Goal: Task Accomplishment & Management: Manage account settings

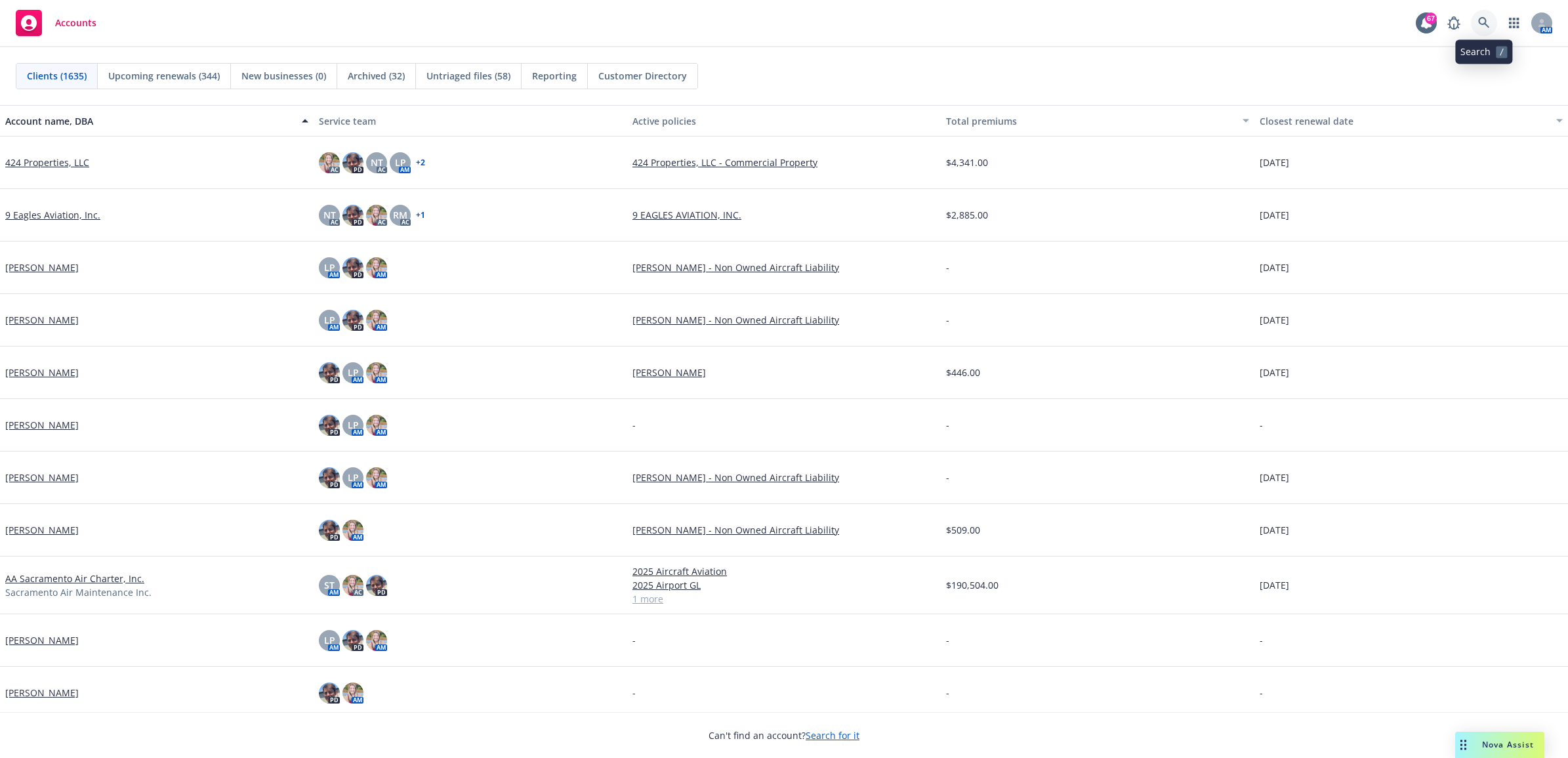
click at [1489, 15] on link at bounding box center [1484, 23] width 26 height 26
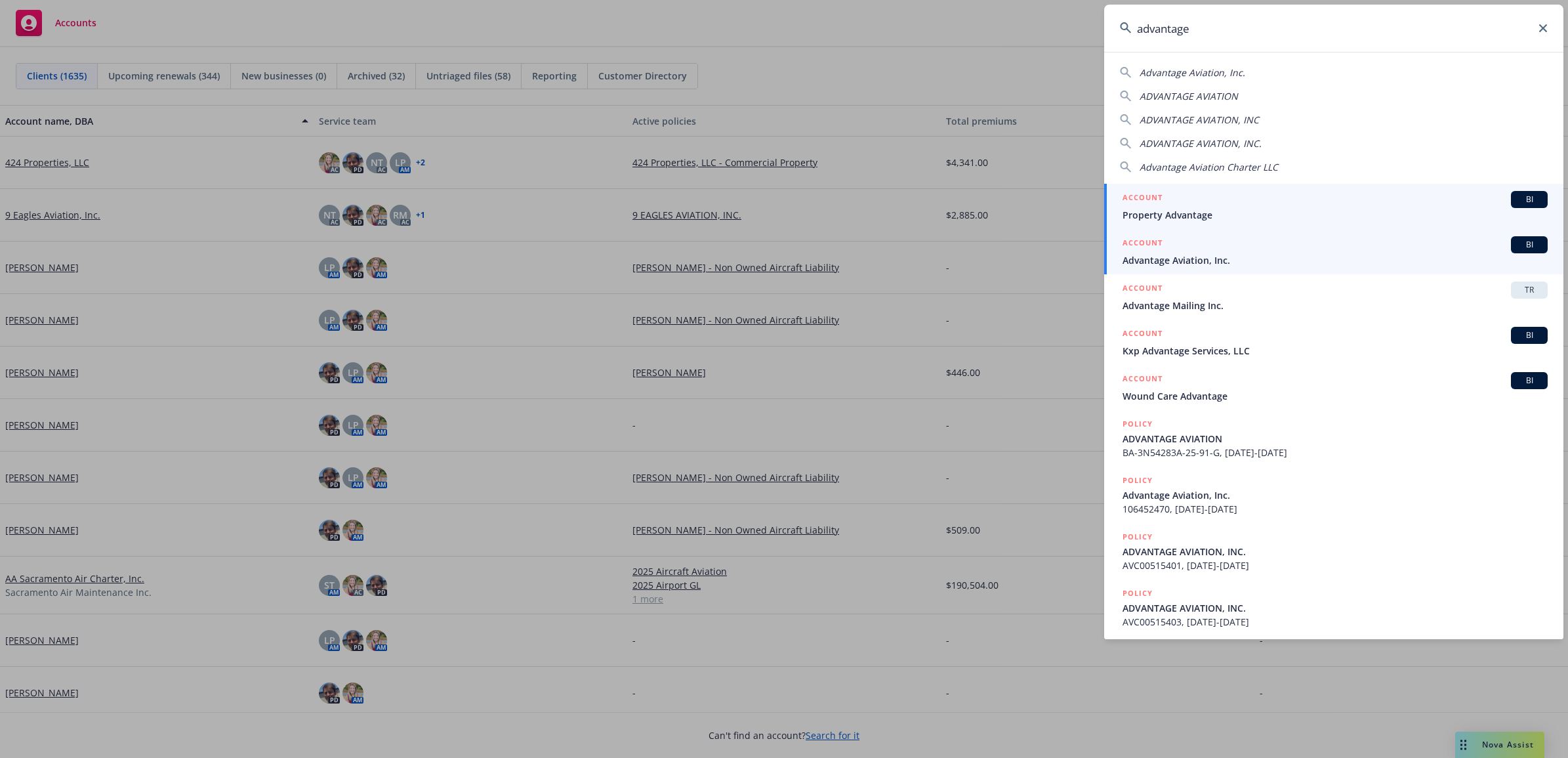
type input "advantage"
click at [1202, 257] on span "Advantage Aviation, Inc." at bounding box center [1335, 259] width 425 height 14
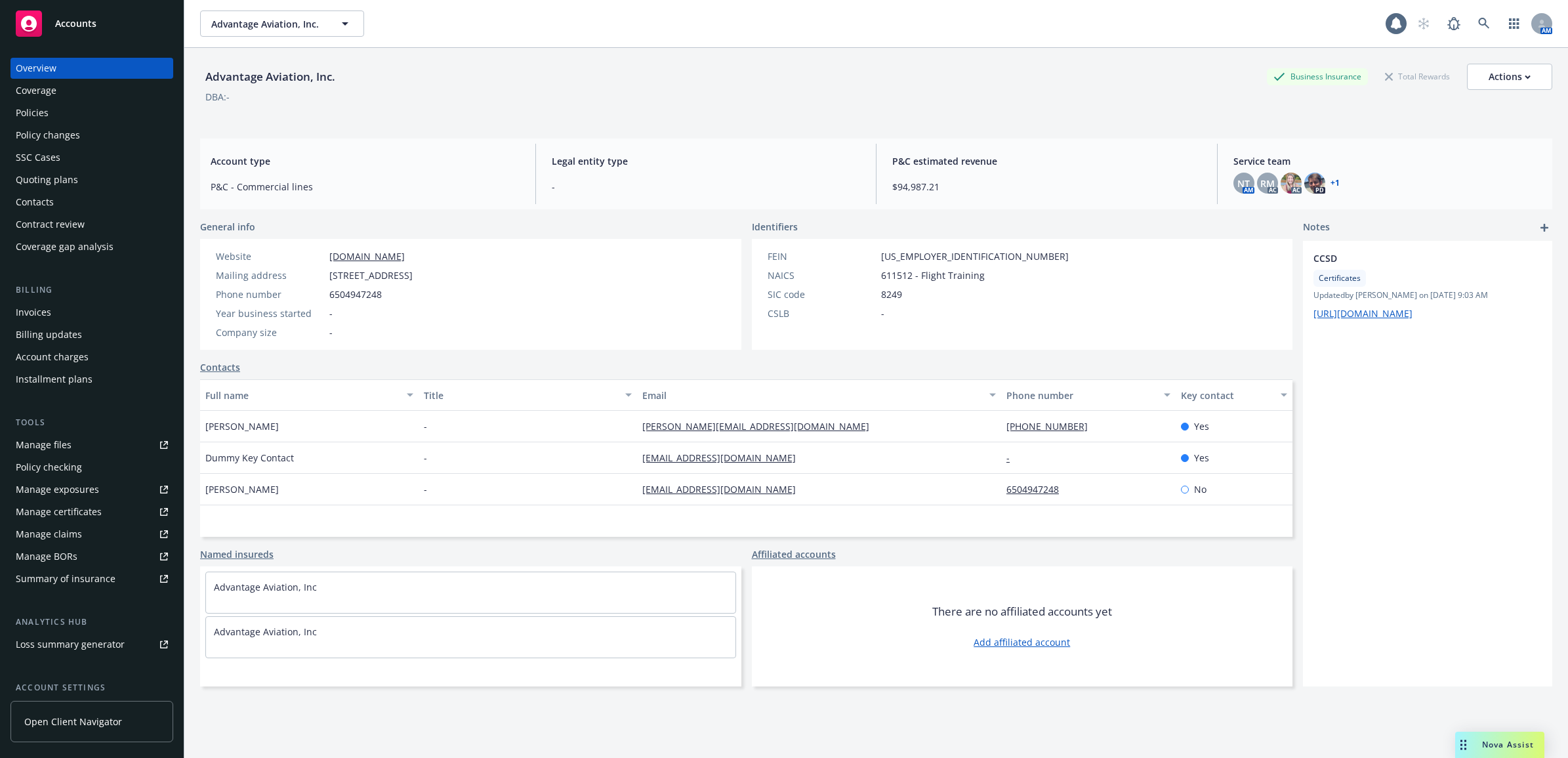
click at [69, 113] on div "Policies" at bounding box center [92, 113] width 152 height 21
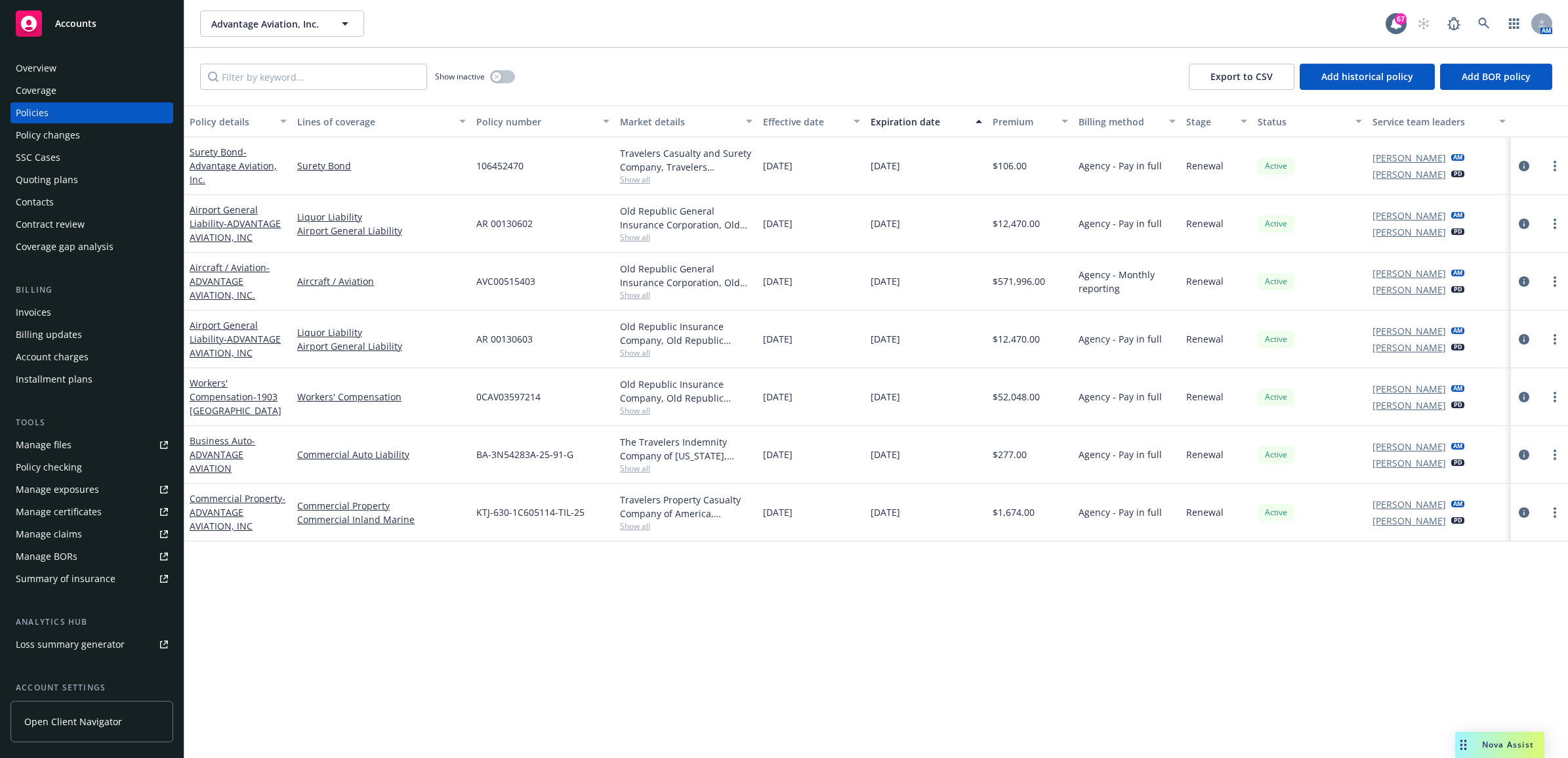
click at [490, 71] on div "Show inactive" at bounding box center [475, 77] width 80 height 26
click at [501, 80] on button "button" at bounding box center [502, 77] width 25 height 13
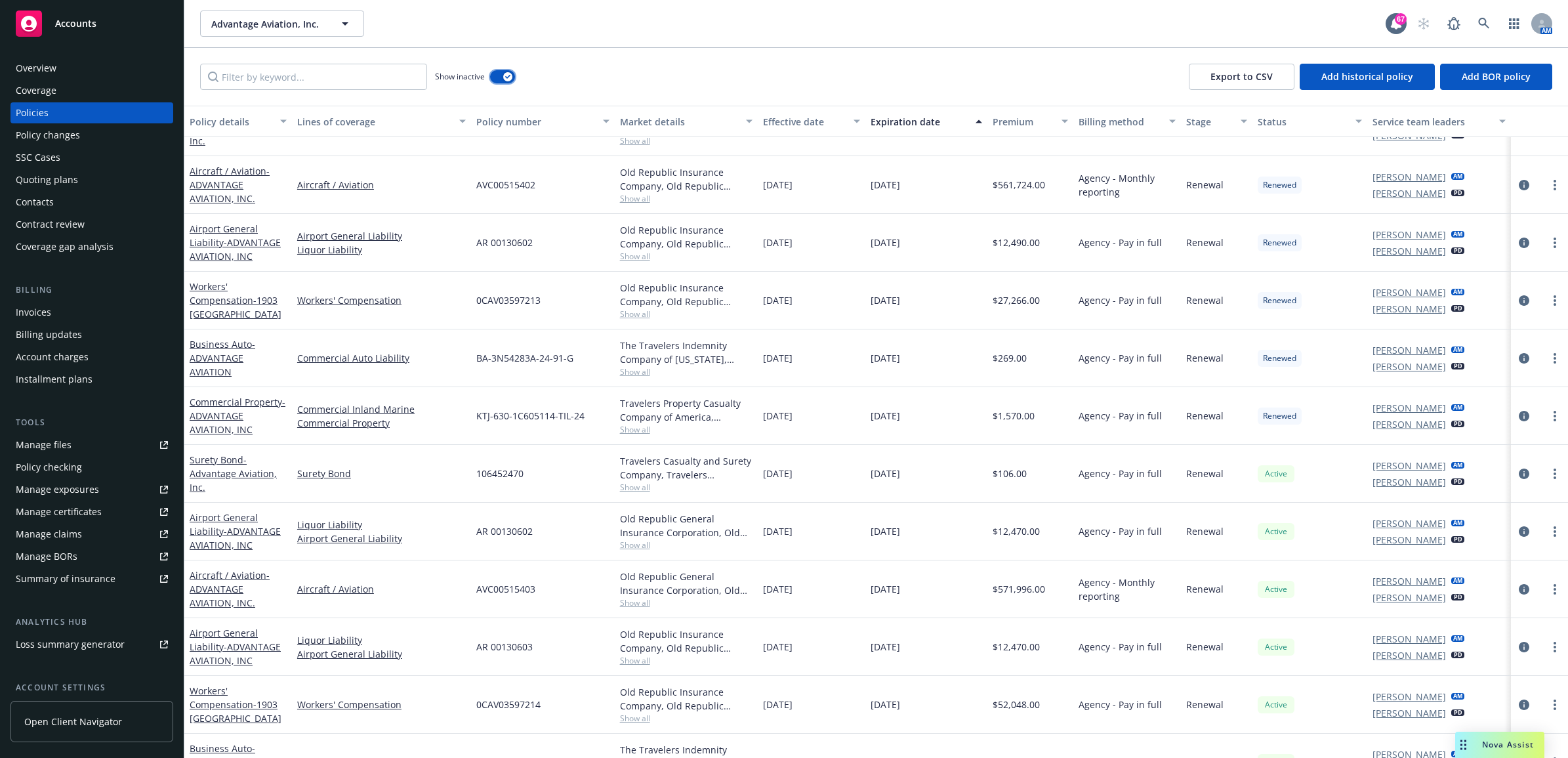
scroll to position [487, 0]
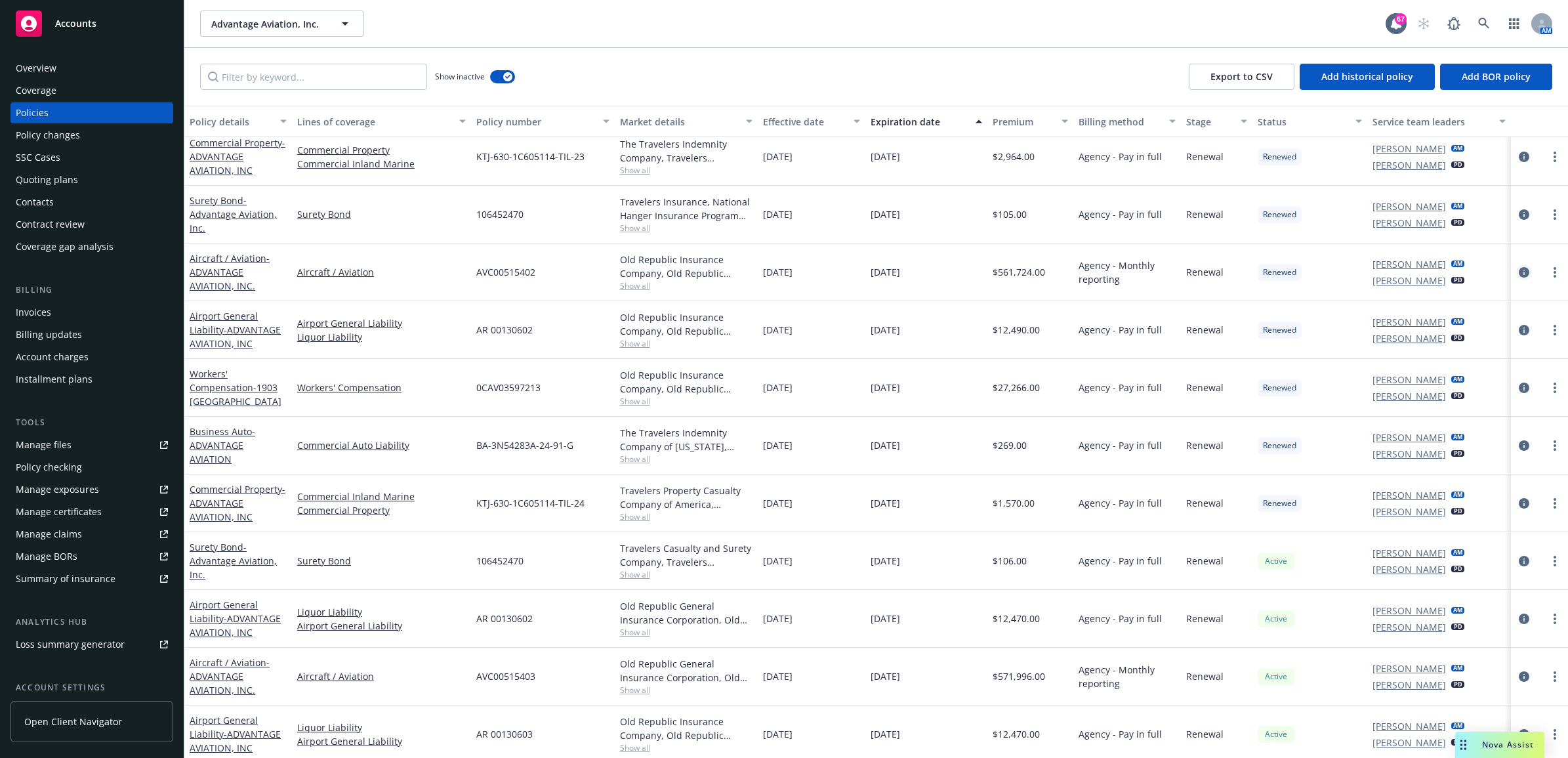
click at [1519, 276] on icon "circleInformation" at bounding box center [1523, 272] width 11 height 11
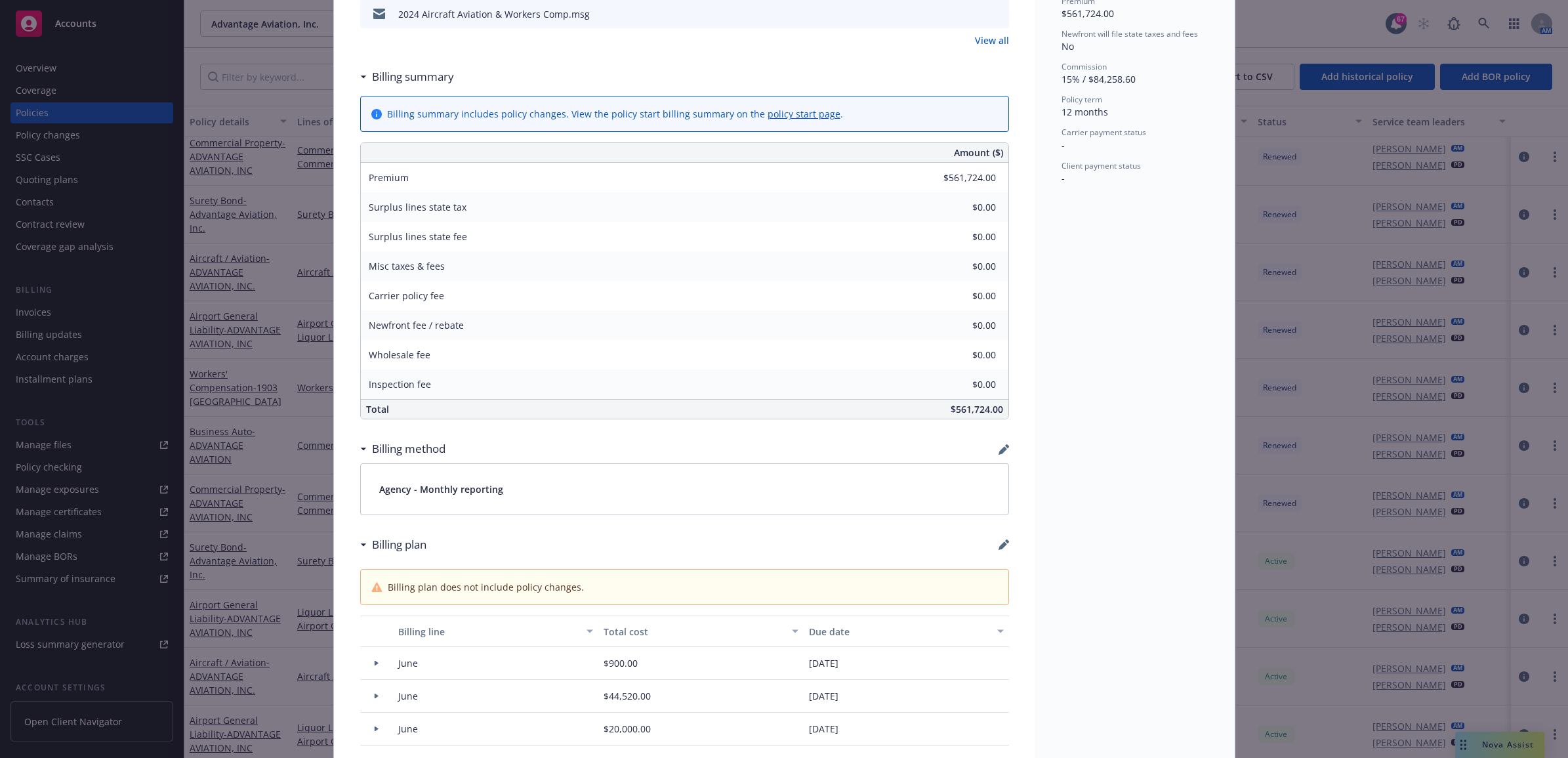
scroll to position [739, 0]
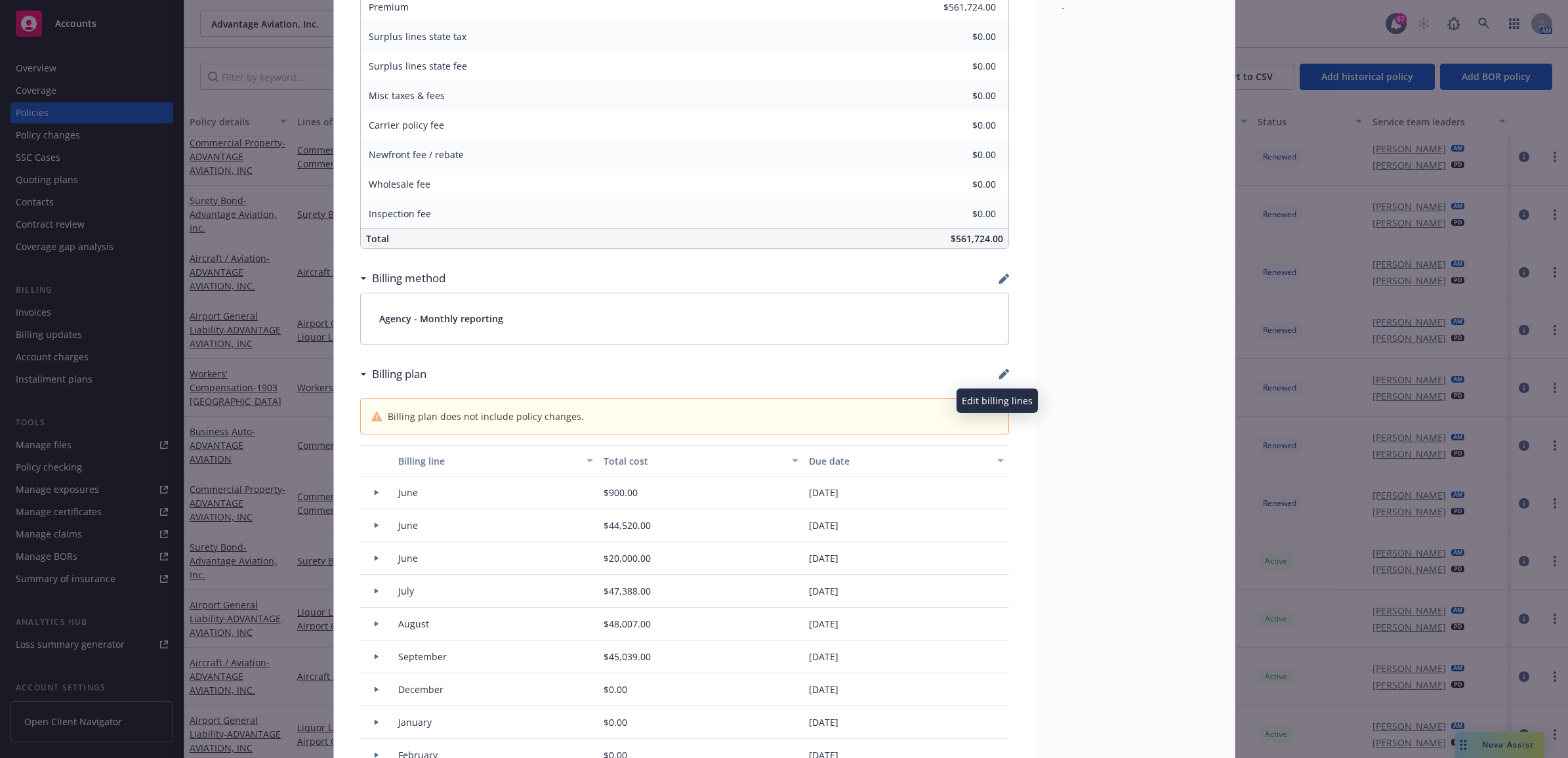
click at [1001, 379] on icon "button" at bounding box center [1003, 374] width 11 height 11
select select "June"
select select "July"
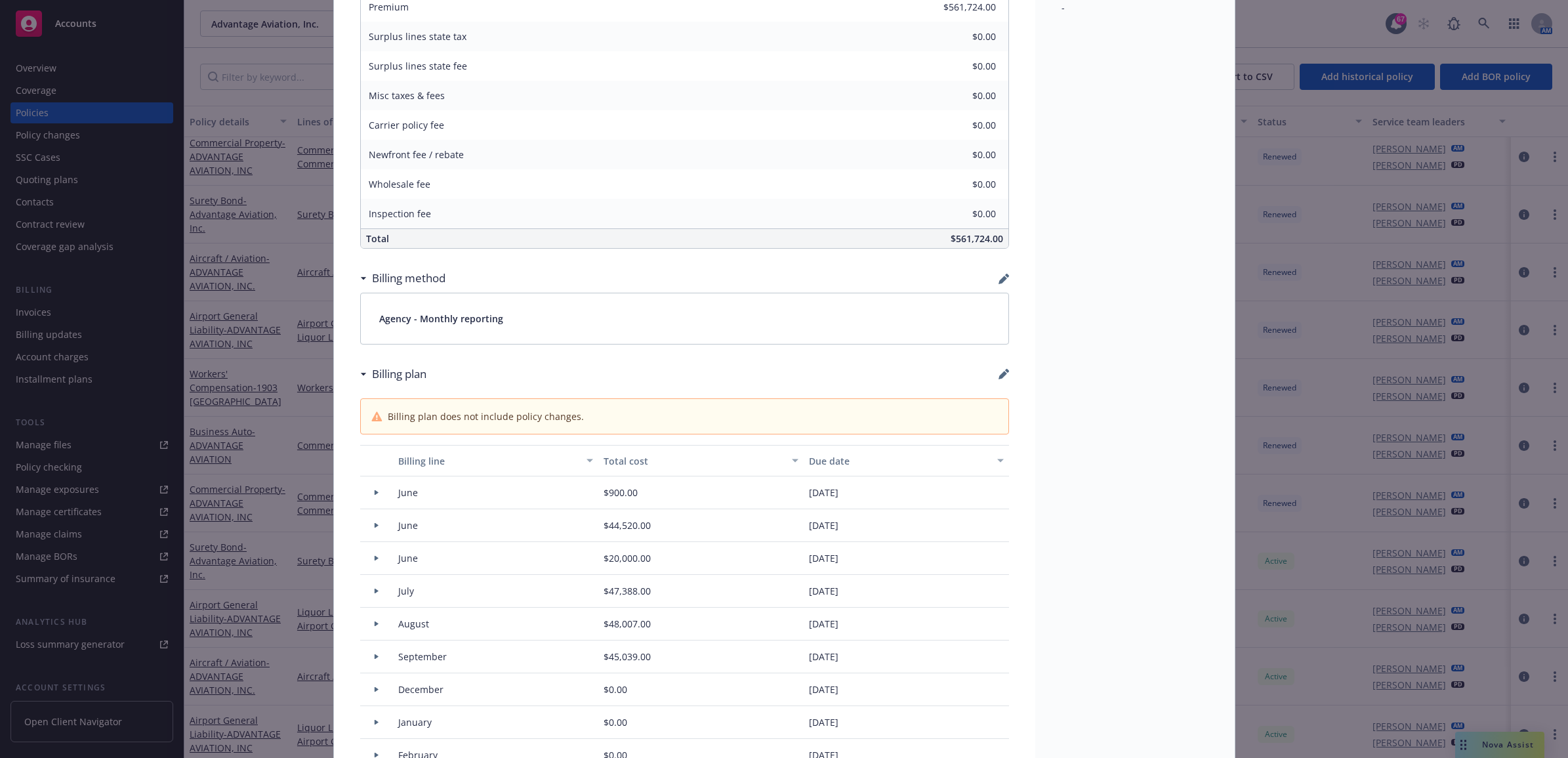
select select "August"
select select "September"
select select "December"
select select "February"
select select "March"
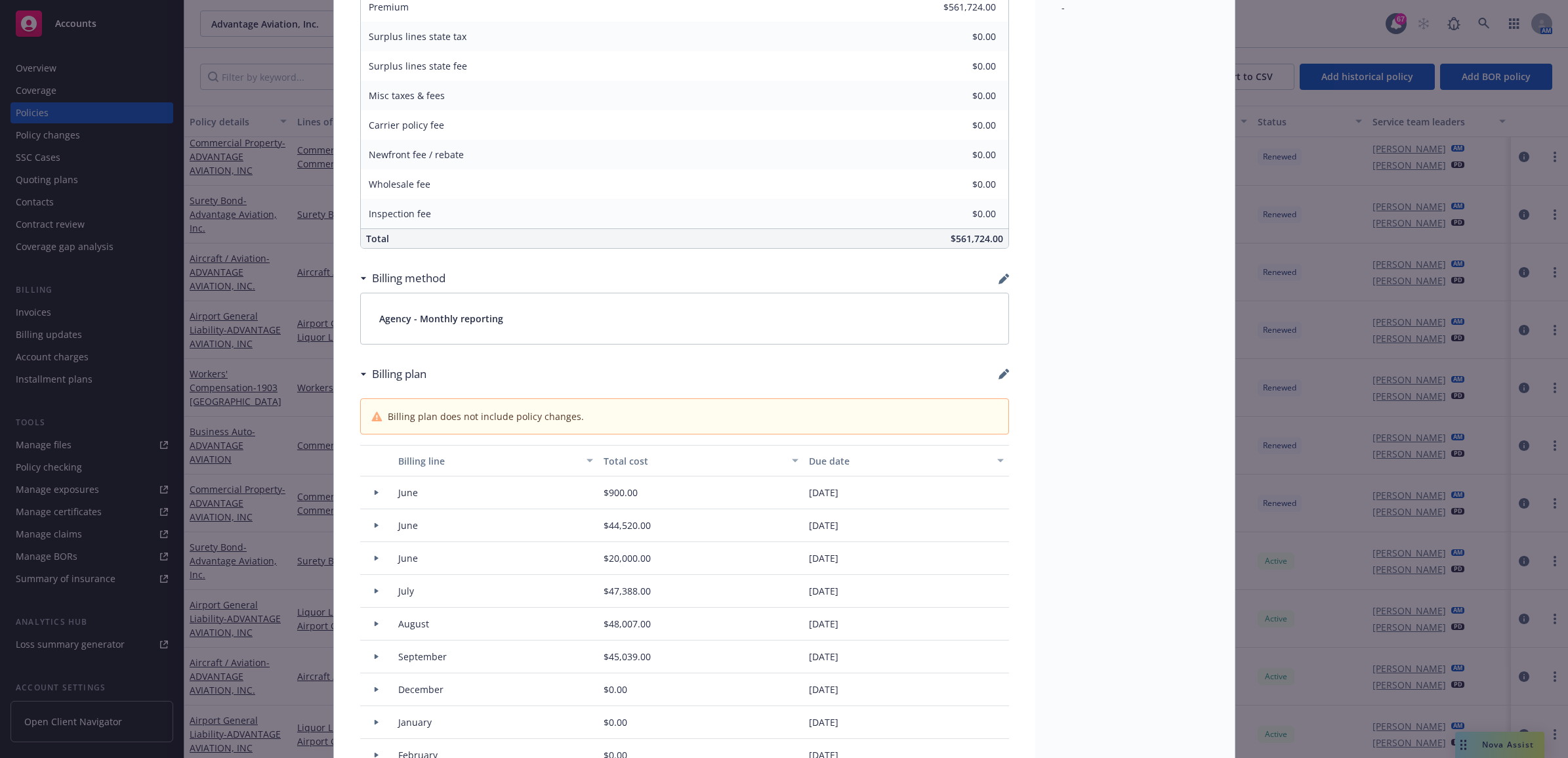
select select "April"
select select "May"
select select "June"
select select "July"
select select "October"
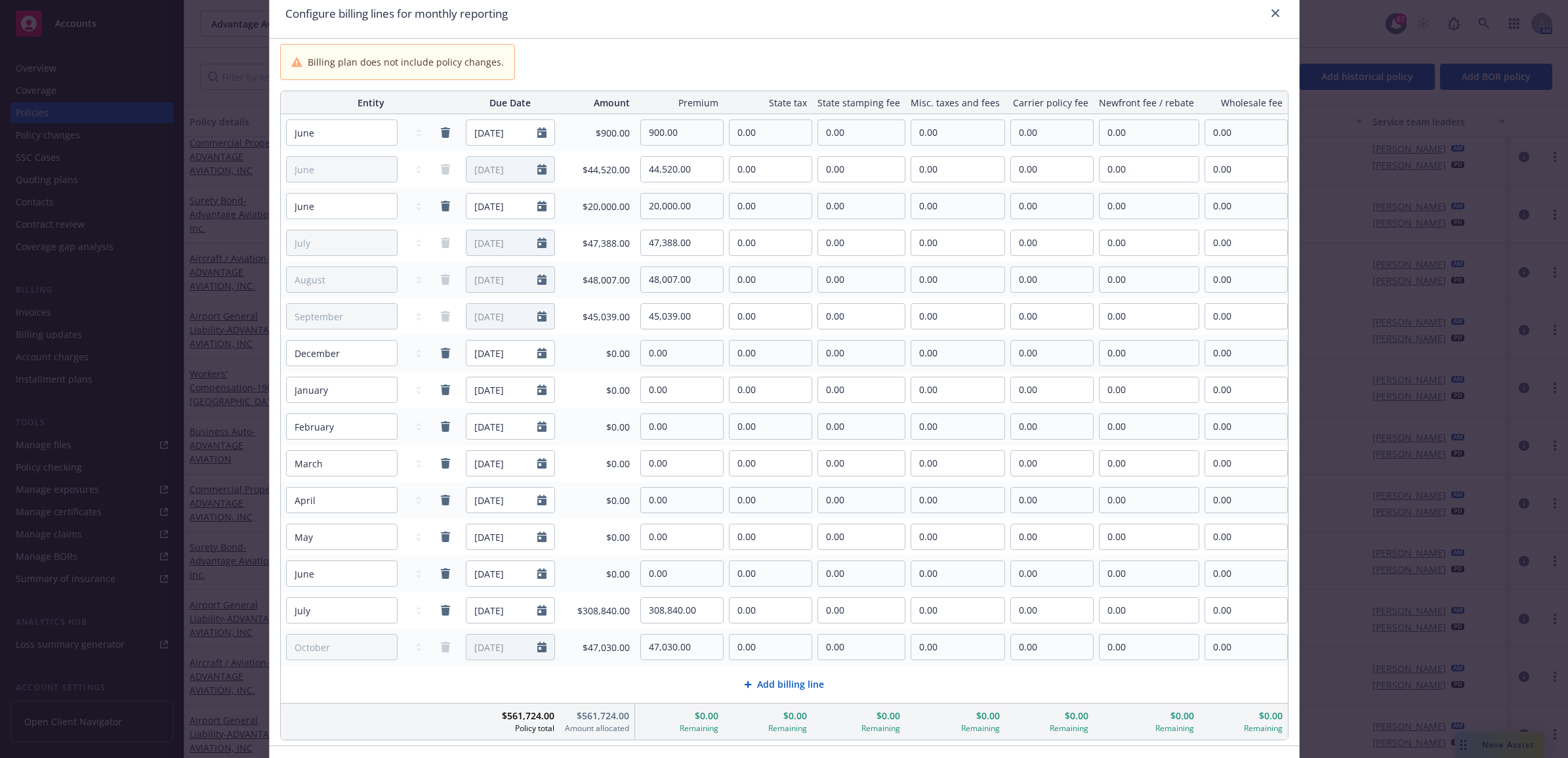
scroll to position [82, 0]
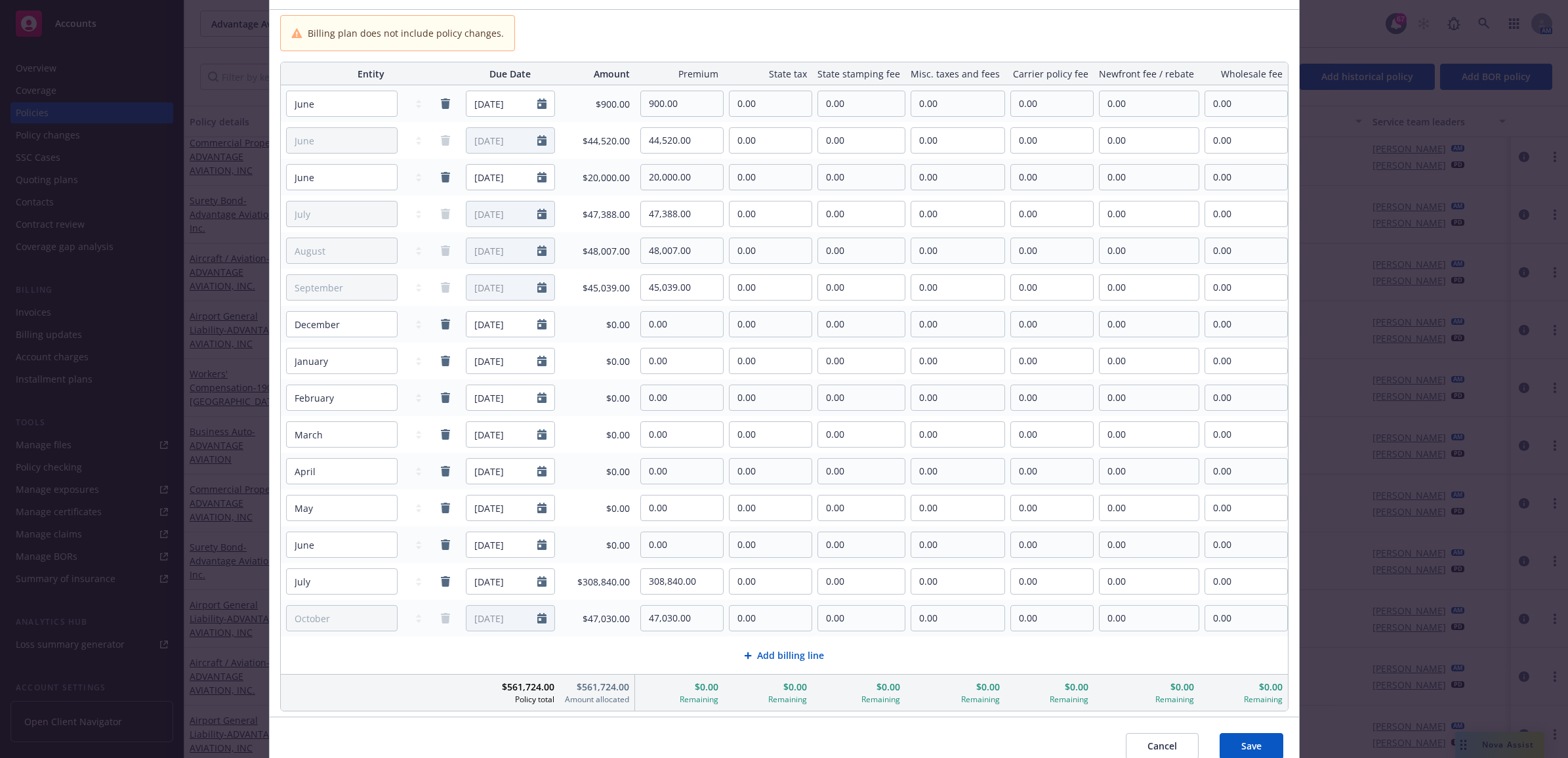
click at [791, 663] on div "Add billing line" at bounding box center [784, 655] width 985 height 15
select select "October"
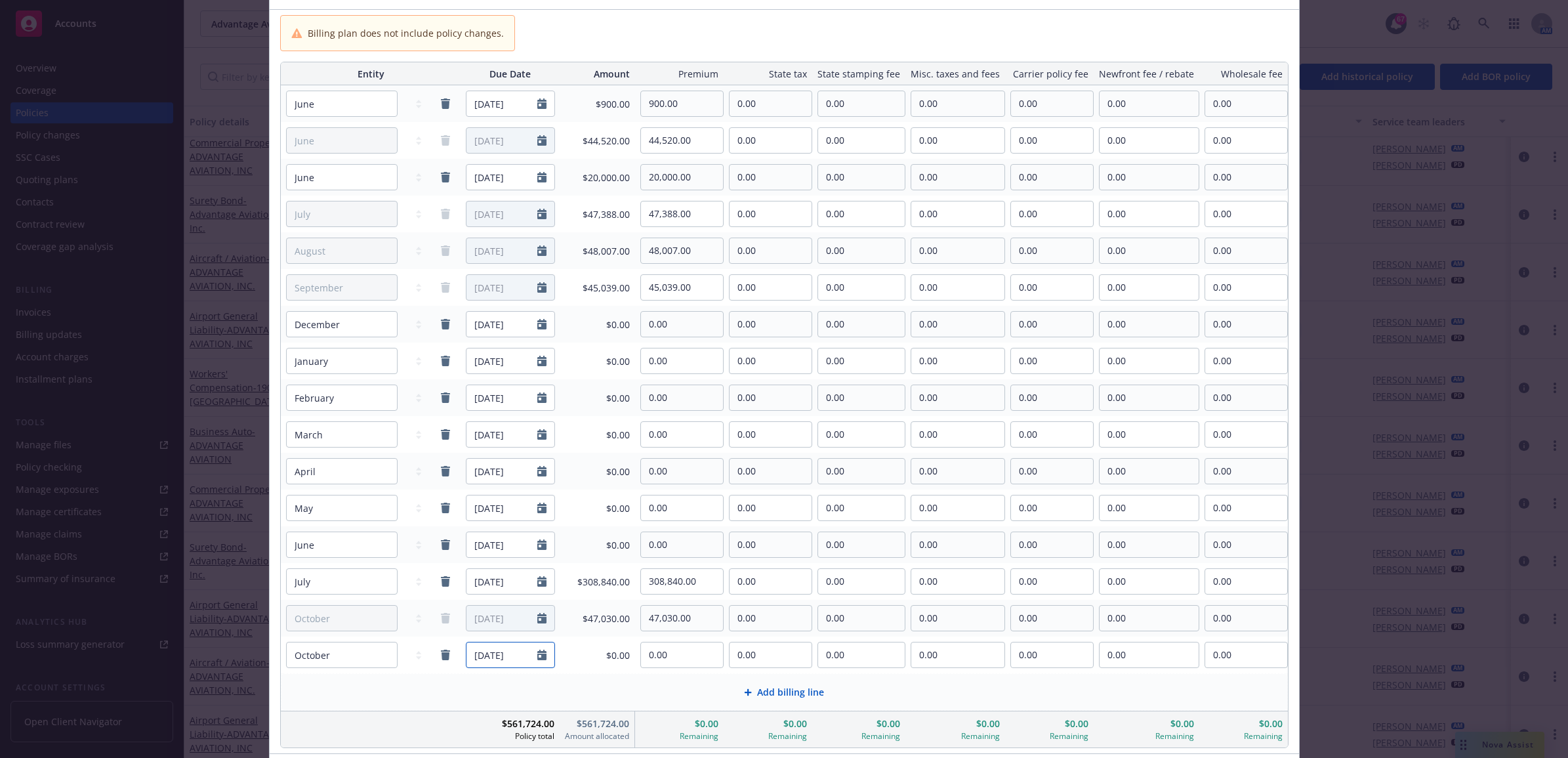
click at [543, 660] on icon "Calendar" at bounding box center [541, 654] width 9 height 11
click at [476, 480] on icon "button" at bounding box center [481, 481] width 8 height 8
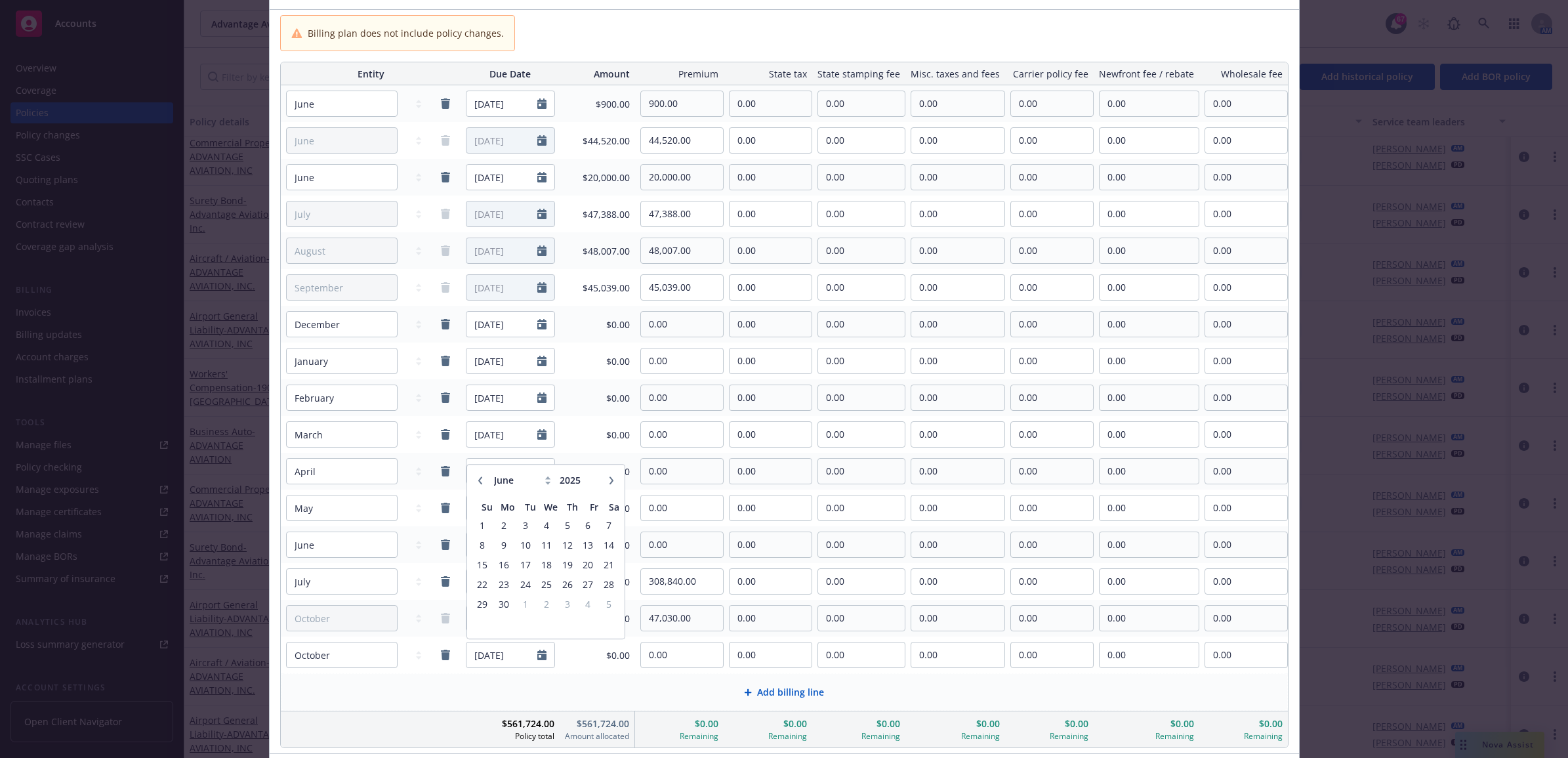
click at [476, 480] on icon "button" at bounding box center [481, 481] width 8 height 8
click at [609, 480] on icon "button" at bounding box center [610, 481] width 4 height 8
select select "5"
click at [605, 602] on span "31" at bounding box center [609, 604] width 18 height 16
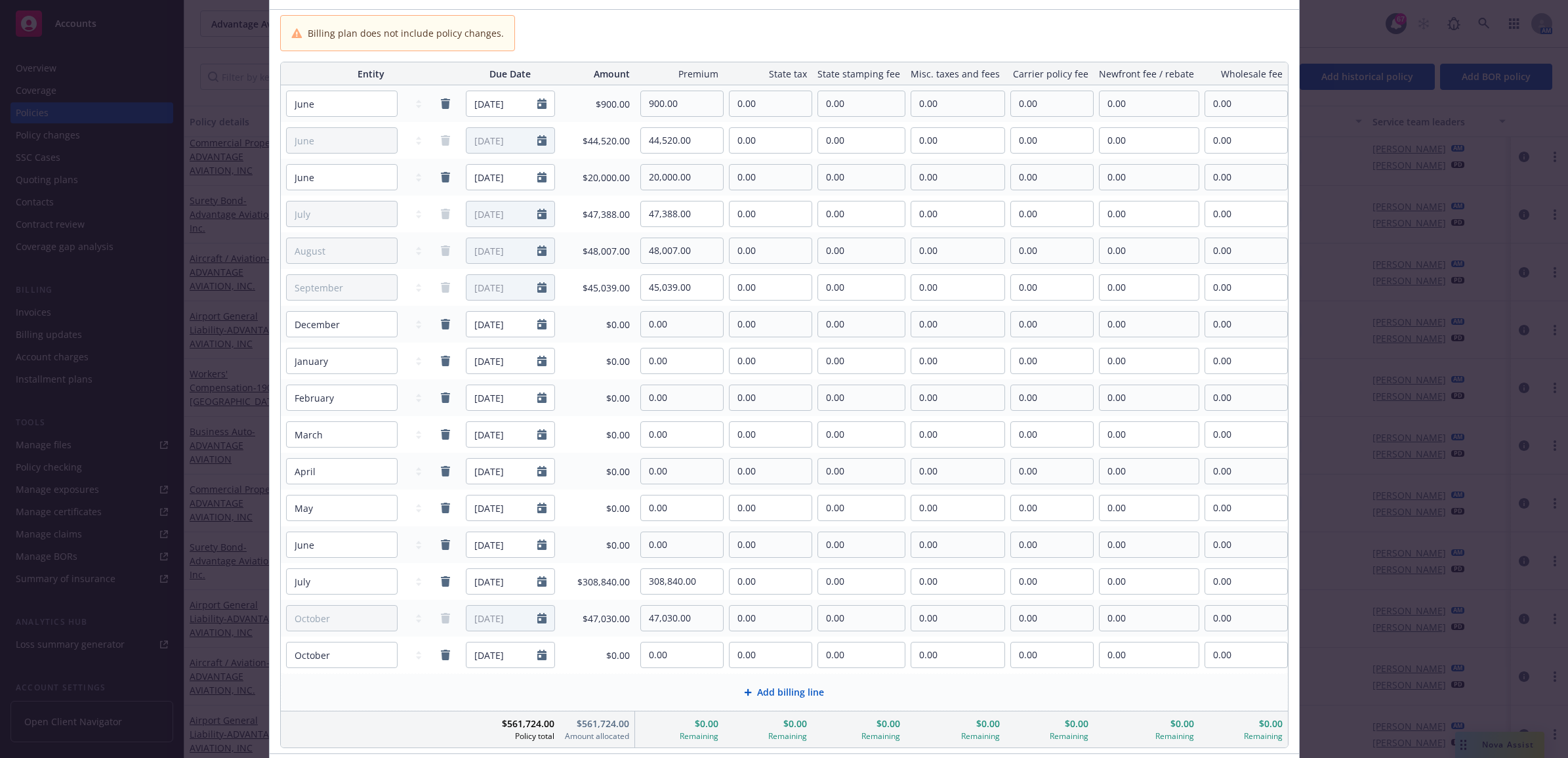
type input "05/31/2025"
click at [358, 657] on select "January February March April May June July August September October November De…" at bounding box center [342, 655] width 112 height 26
select select "May"
click at [286, 643] on select "January February March April May June July August September October November De…" at bounding box center [342, 655] width 112 height 26
type input "05/01/2026"
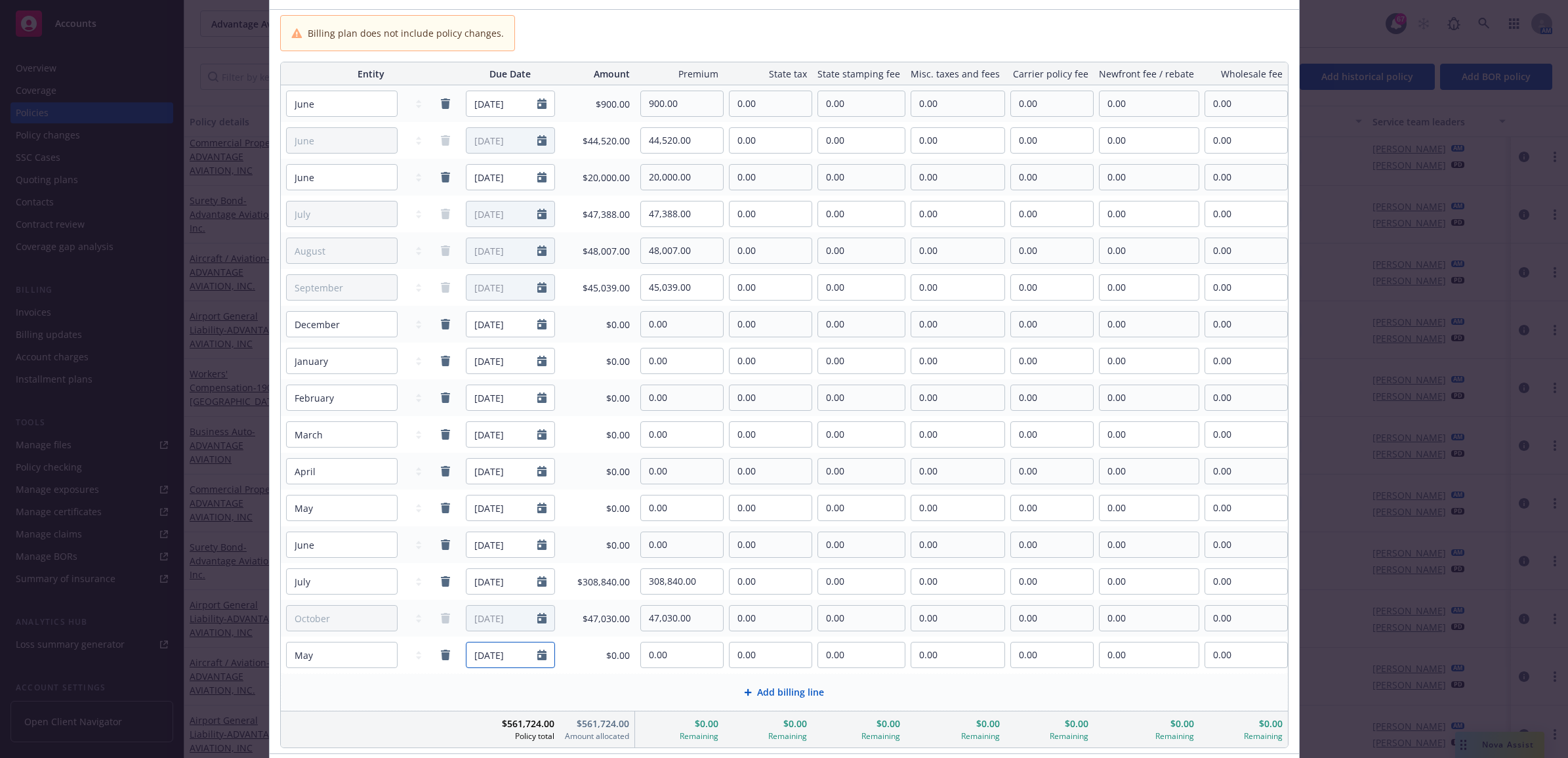
click at [542, 655] on icon "Calendar" at bounding box center [541, 654] width 9 height 11
select select "5"
click at [569, 482] on input "2026" at bounding box center [578, 481] width 43 height 14
click at [588, 477] on input "2027" at bounding box center [578, 481] width 43 height 14
click at [588, 484] on input "2026" at bounding box center [578, 481] width 43 height 14
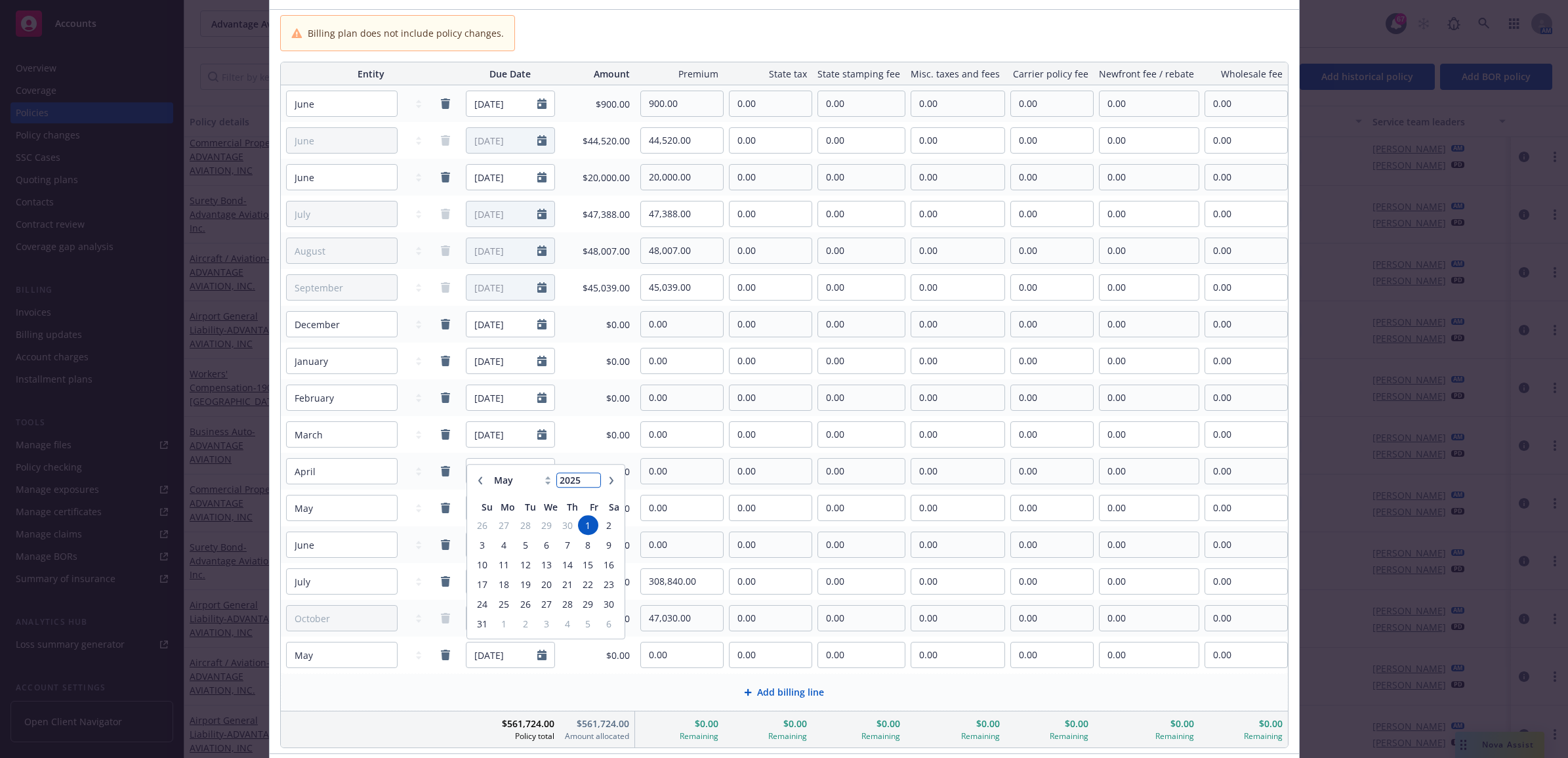
type input "2025"
click at [588, 484] on input "2025" at bounding box center [578, 481] width 43 height 14
click at [566, 532] on span "1" at bounding box center [568, 525] width 18 height 16
type input "05/01/2025"
click at [532, 660] on input "05/01/2025" at bounding box center [502, 655] width 70 height 25
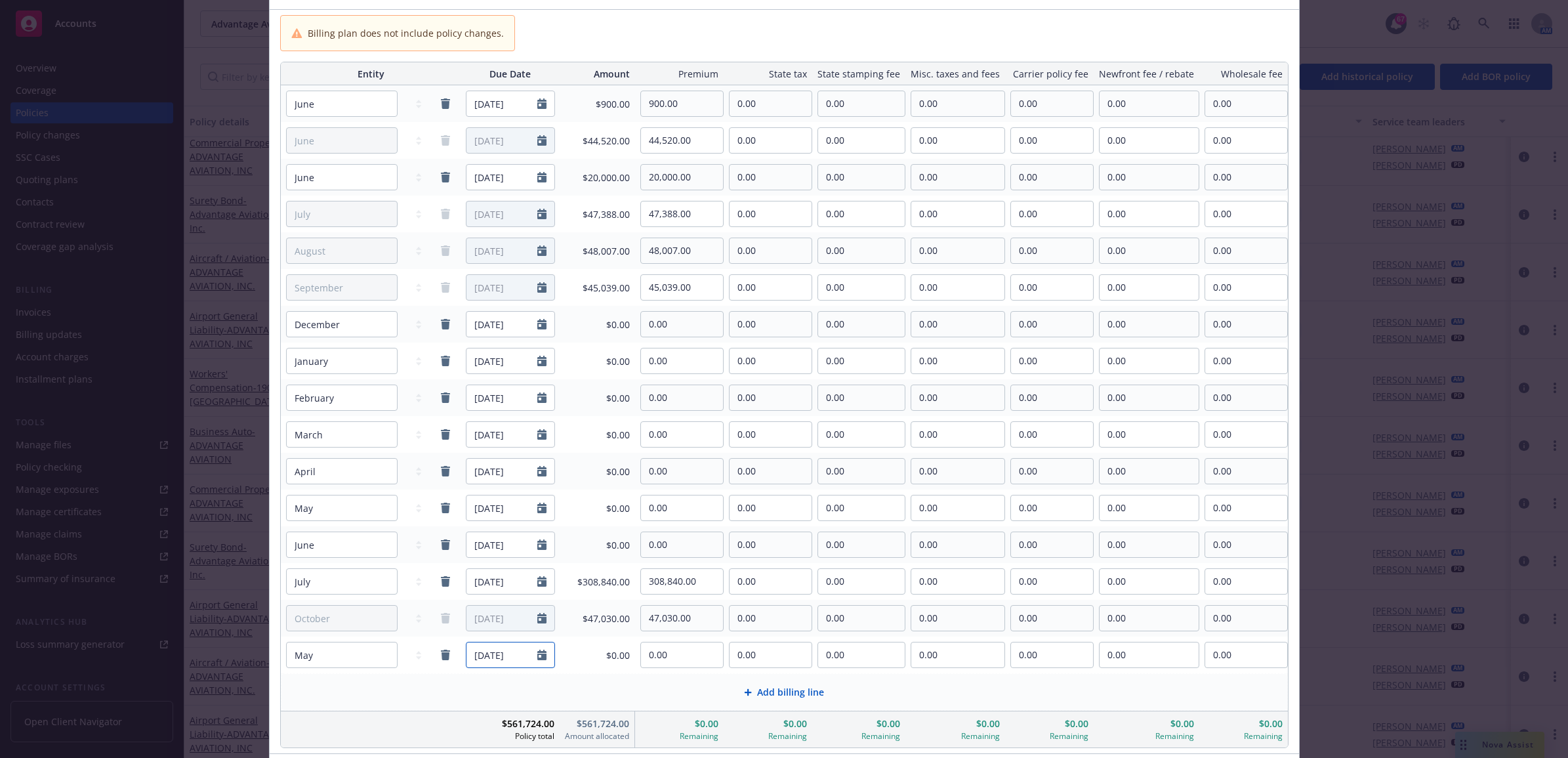
select select "5"
click at [607, 601] on span "31" at bounding box center [609, 604] width 18 height 16
type input "05/31/2025"
click at [608, 654] on tr "January February March April May June July August September October November De…" at bounding box center [784, 654] width 1007 height 36
drag, startPoint x: 601, startPoint y: 660, endPoint x: 549, endPoint y: 655, distance: 52.2
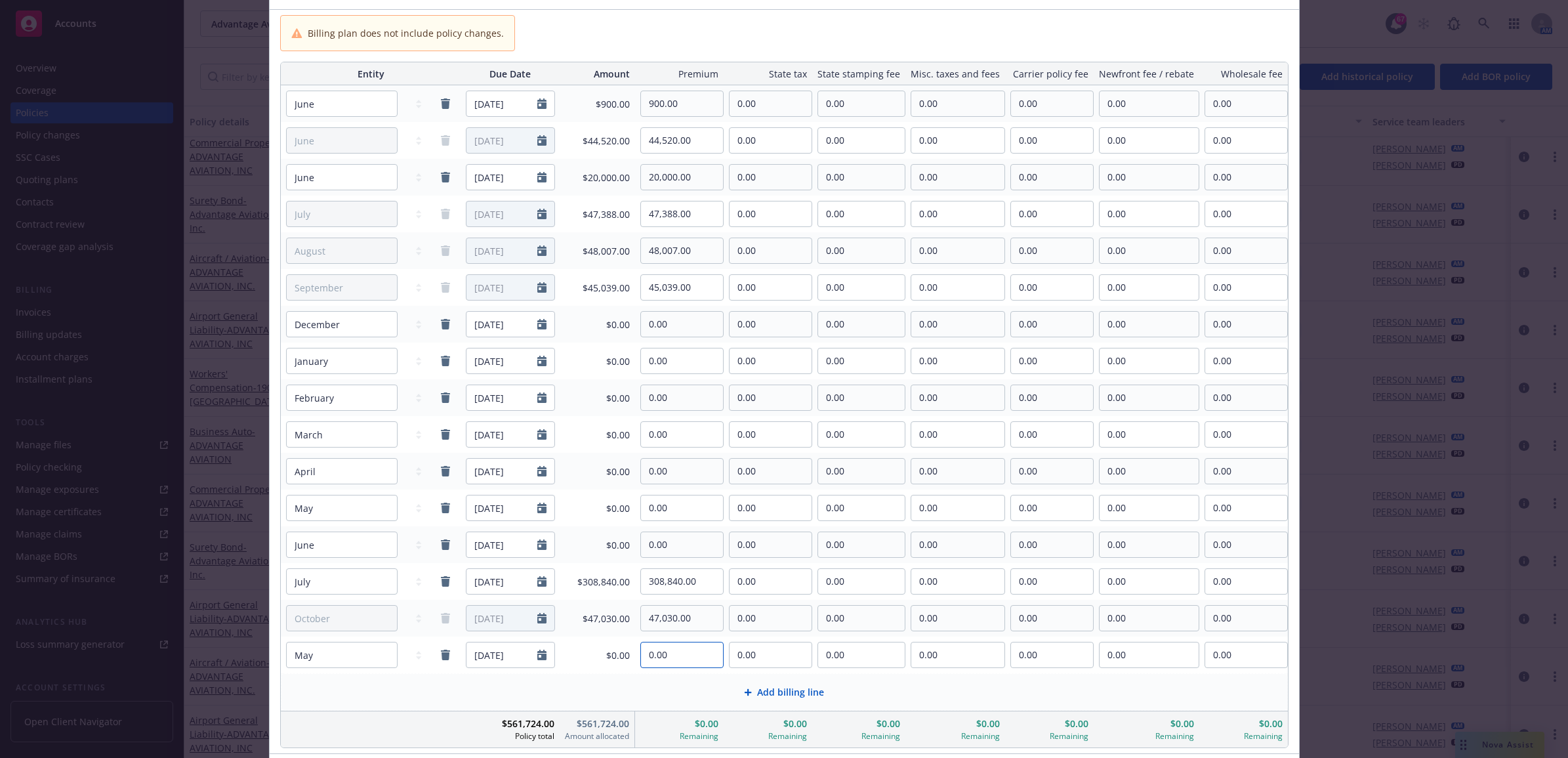
click at [551, 660] on tr "January February March April May June July August September October November De…" at bounding box center [784, 654] width 1007 height 36
type input "20,000.00"
click at [566, 687] on div "Add billing line" at bounding box center [784, 692] width 985 height 15
select select "June"
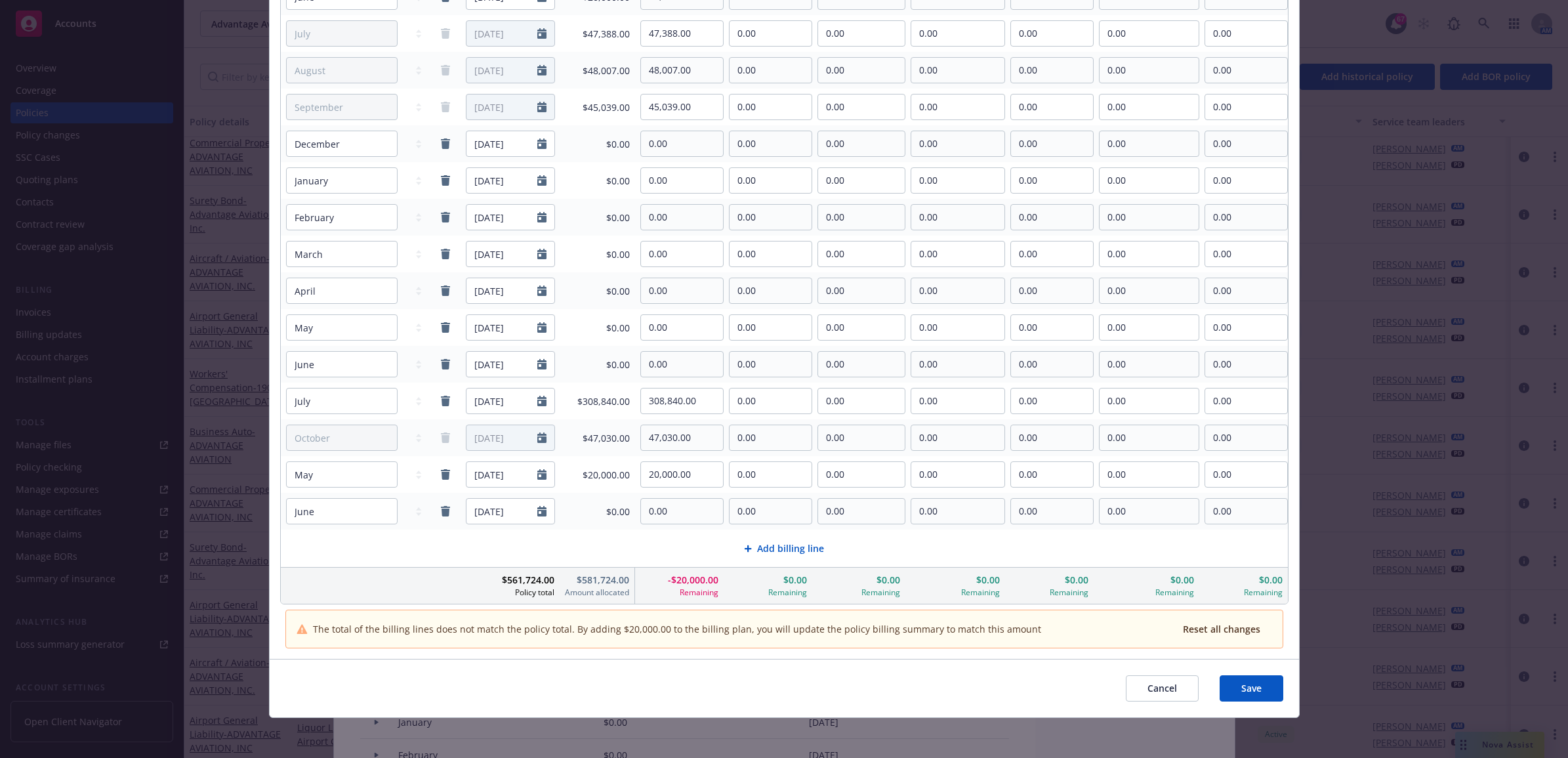
scroll to position [267, 0]
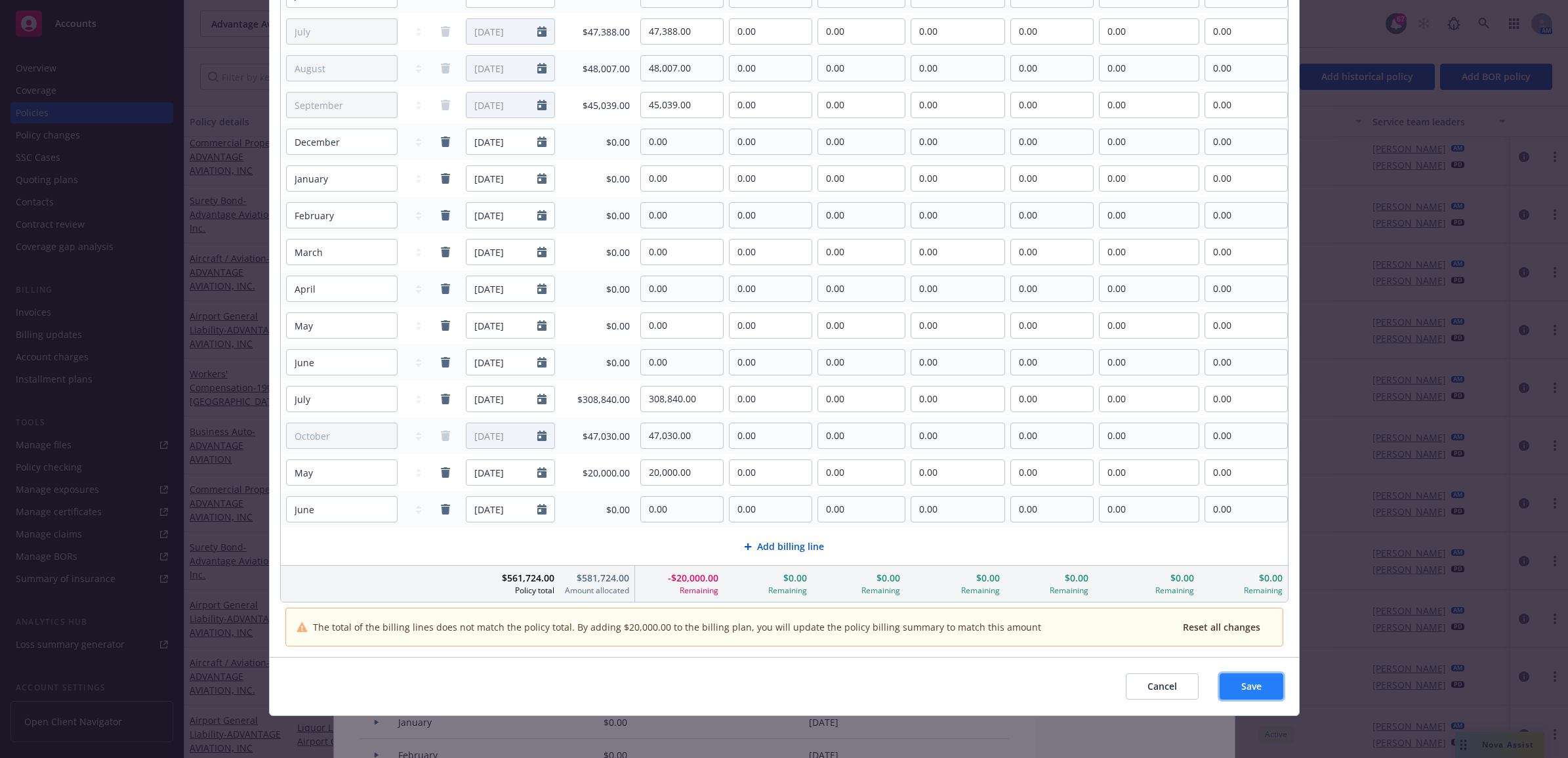
click at [1251, 684] on button "Save" at bounding box center [1251, 687] width 64 height 26
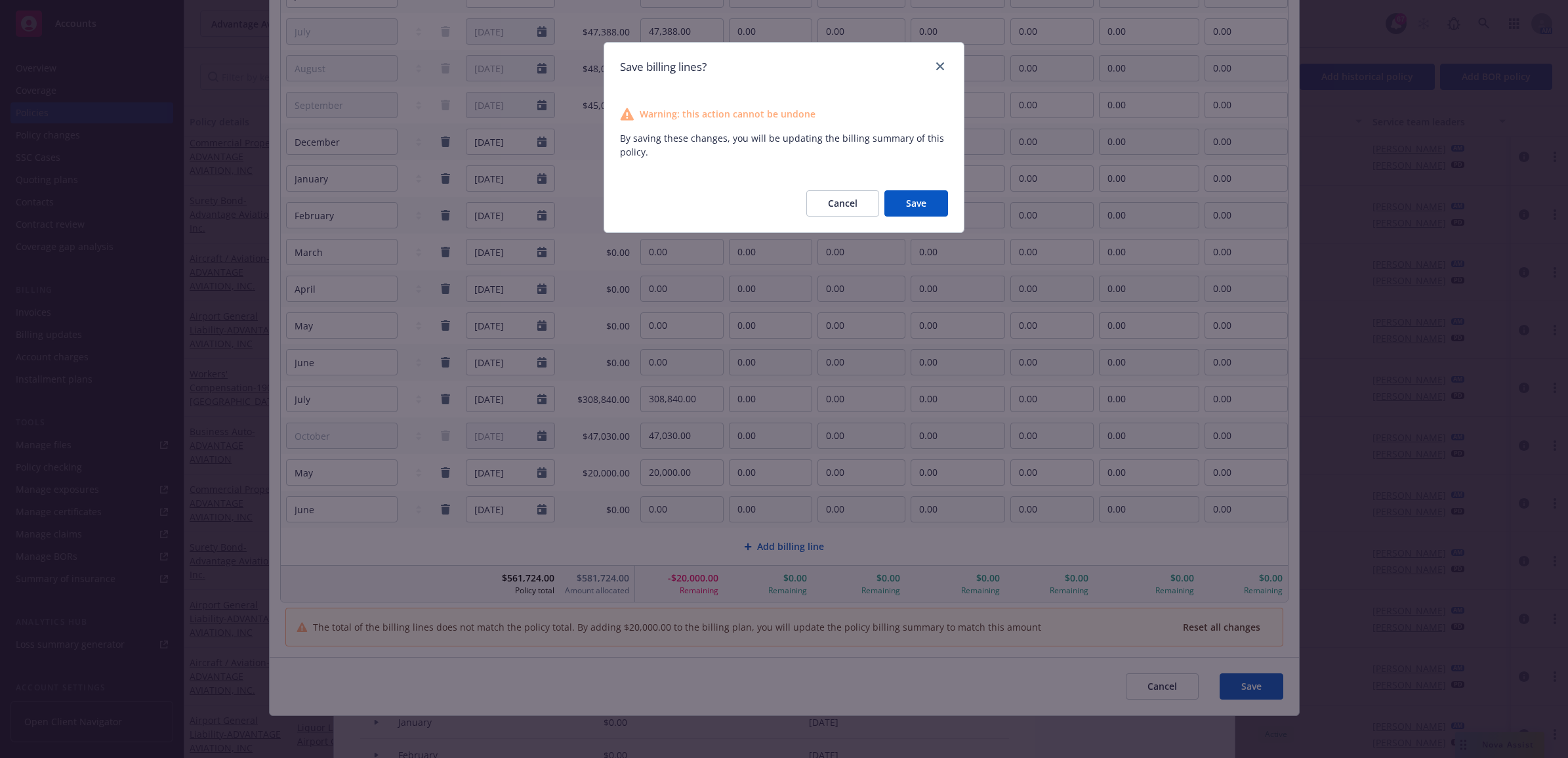
click at [919, 203] on button "Save" at bounding box center [916, 203] width 64 height 26
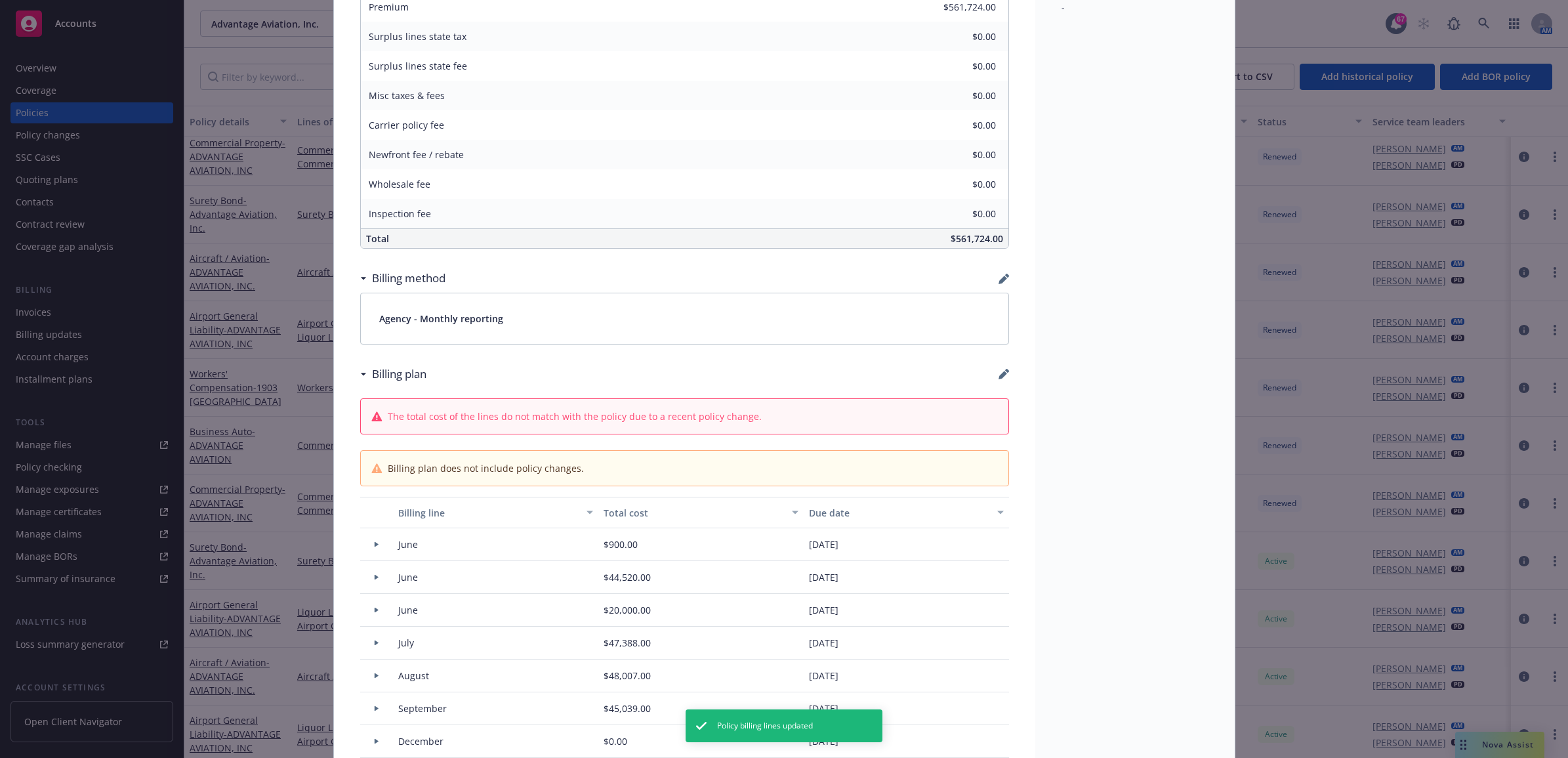
type input "$581,724.00"
click at [219, 418] on div "Policy Aircraft / Aviation - ADVANTAGE AVIATION, INC. 06/25/2024 - Sampath Vank…" at bounding box center [784, 379] width 1568 height 758
click at [10, 332] on div "Policy Aircraft / Aviation - ADVANTAGE AVIATION, INC. 06/25/2024 - Sampath Vank…" at bounding box center [784, 379] width 1568 height 758
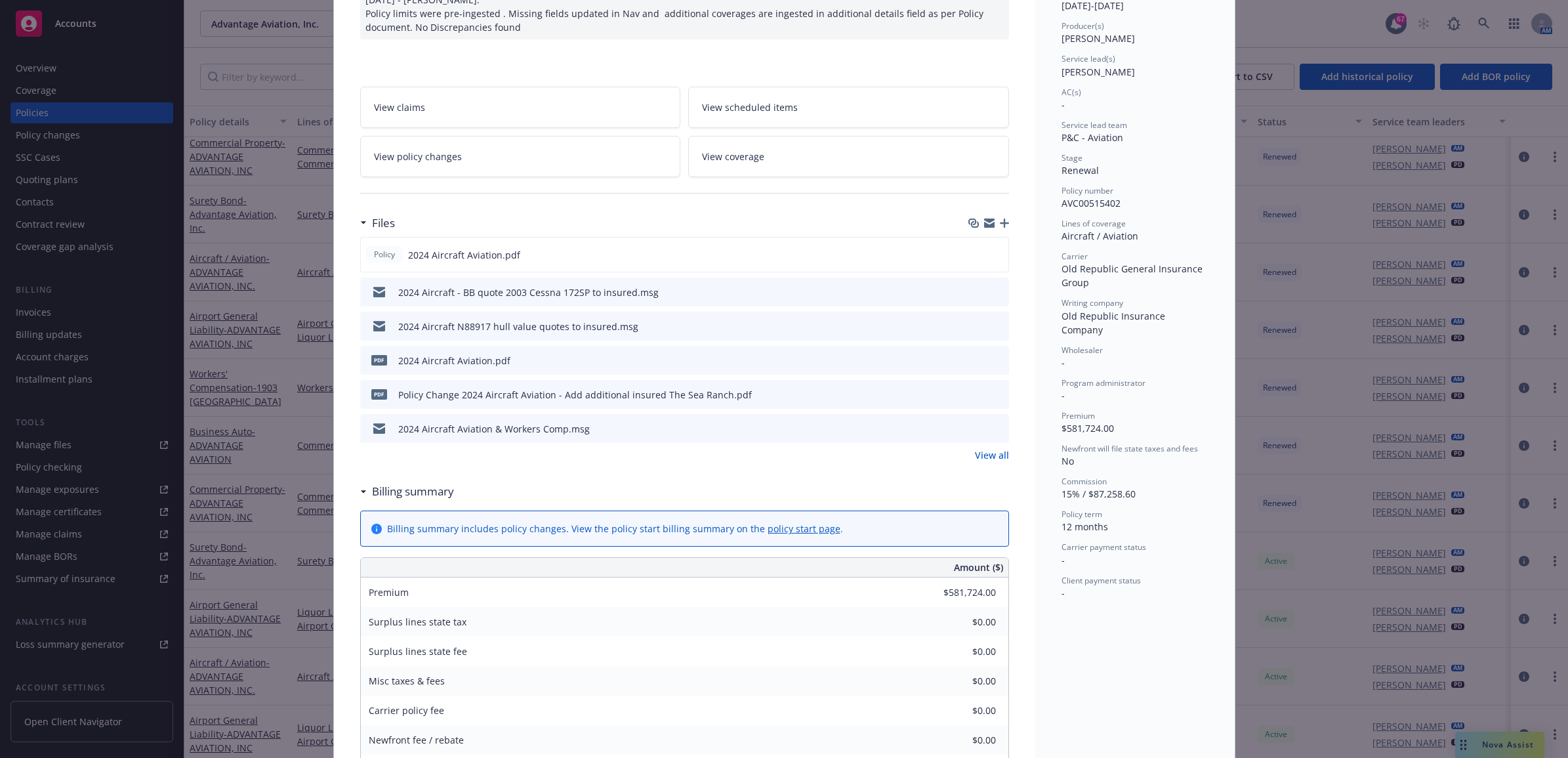
scroll to position [0, 0]
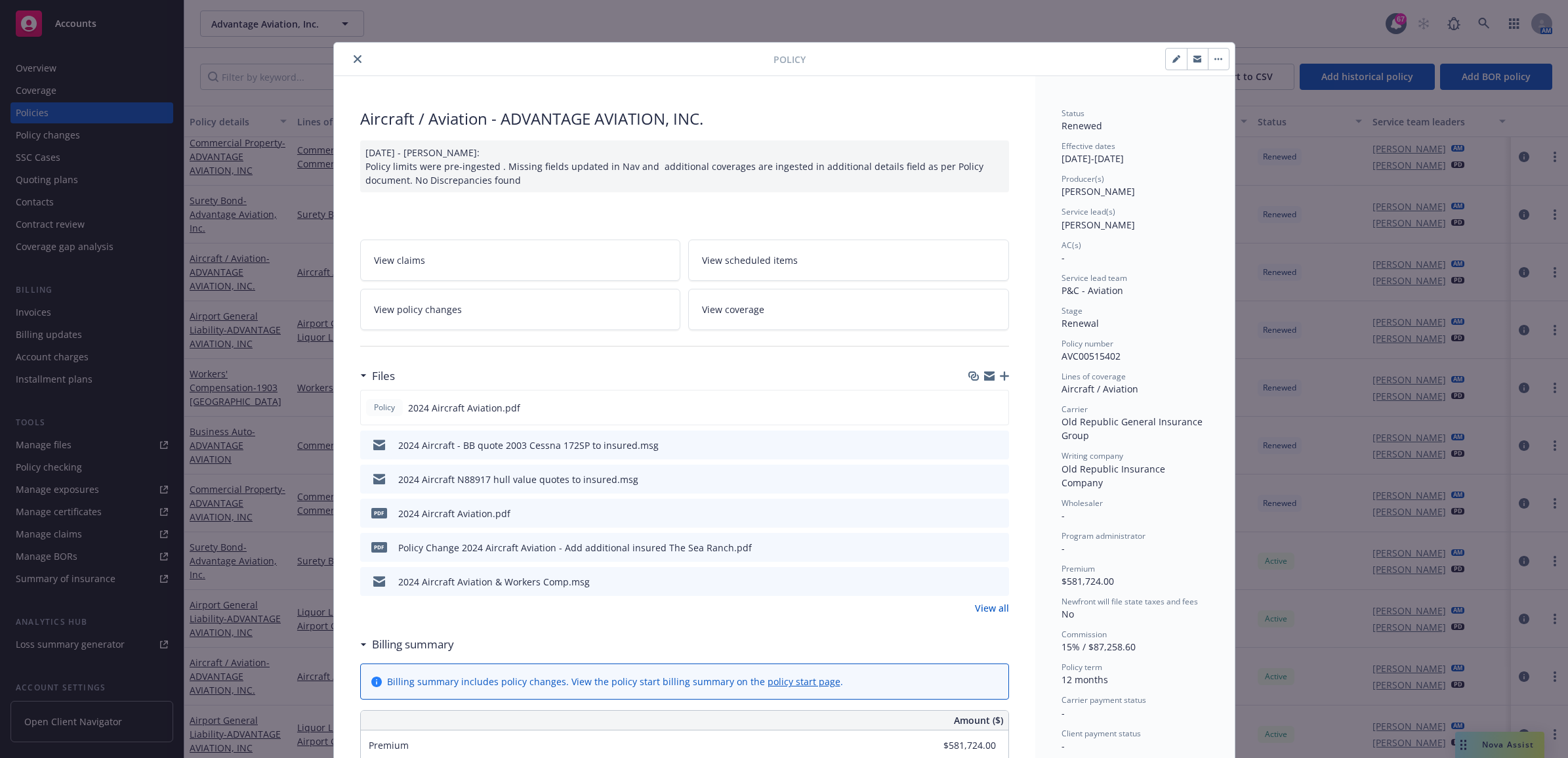
drag, startPoint x: 355, startPoint y: 59, endPoint x: 322, endPoint y: 109, distance: 59.9
click at [355, 59] on icon "close" at bounding box center [357, 59] width 8 height 8
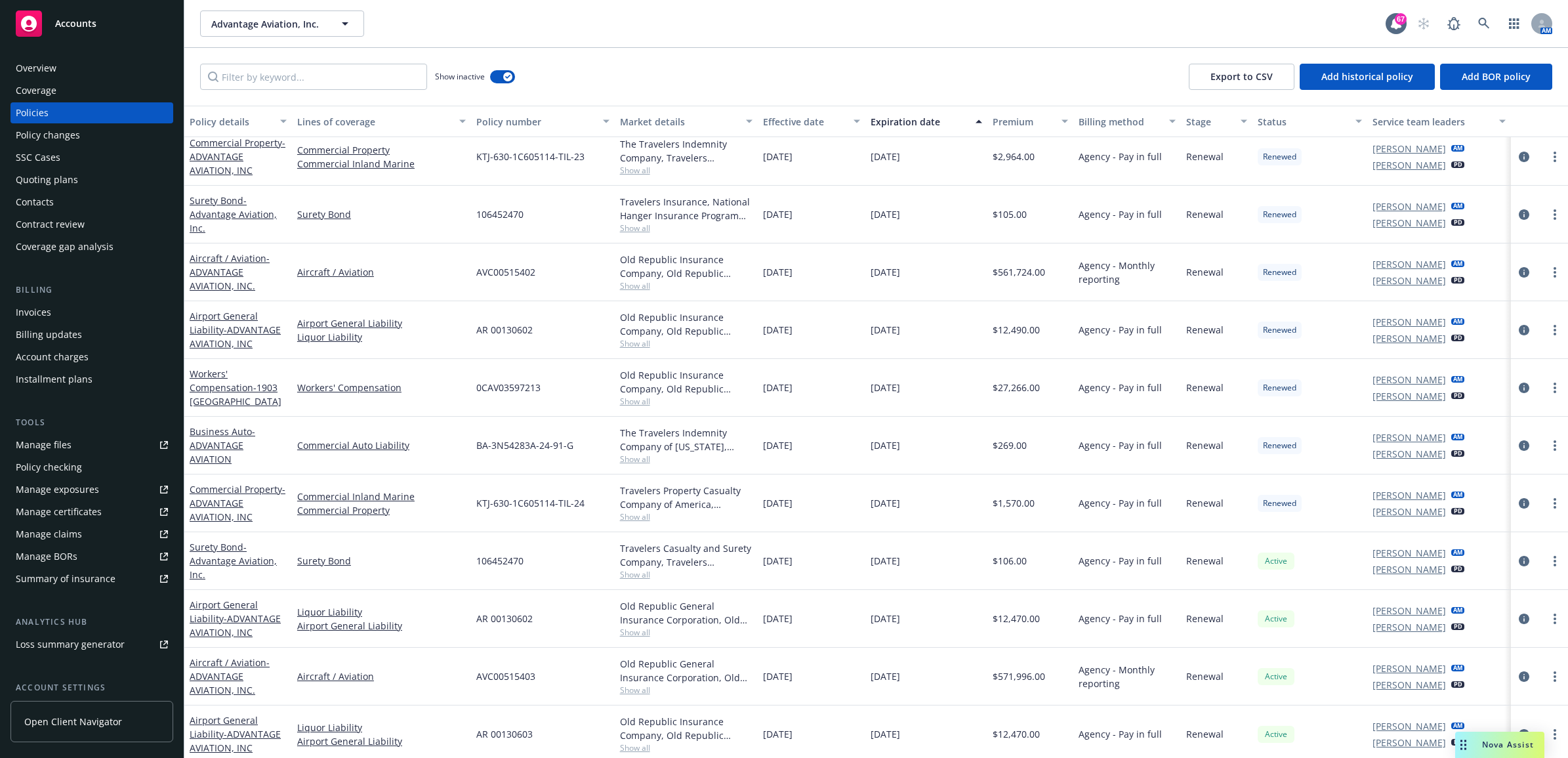
click at [36, 317] on div "Invoices" at bounding box center [33, 312] width 36 height 21
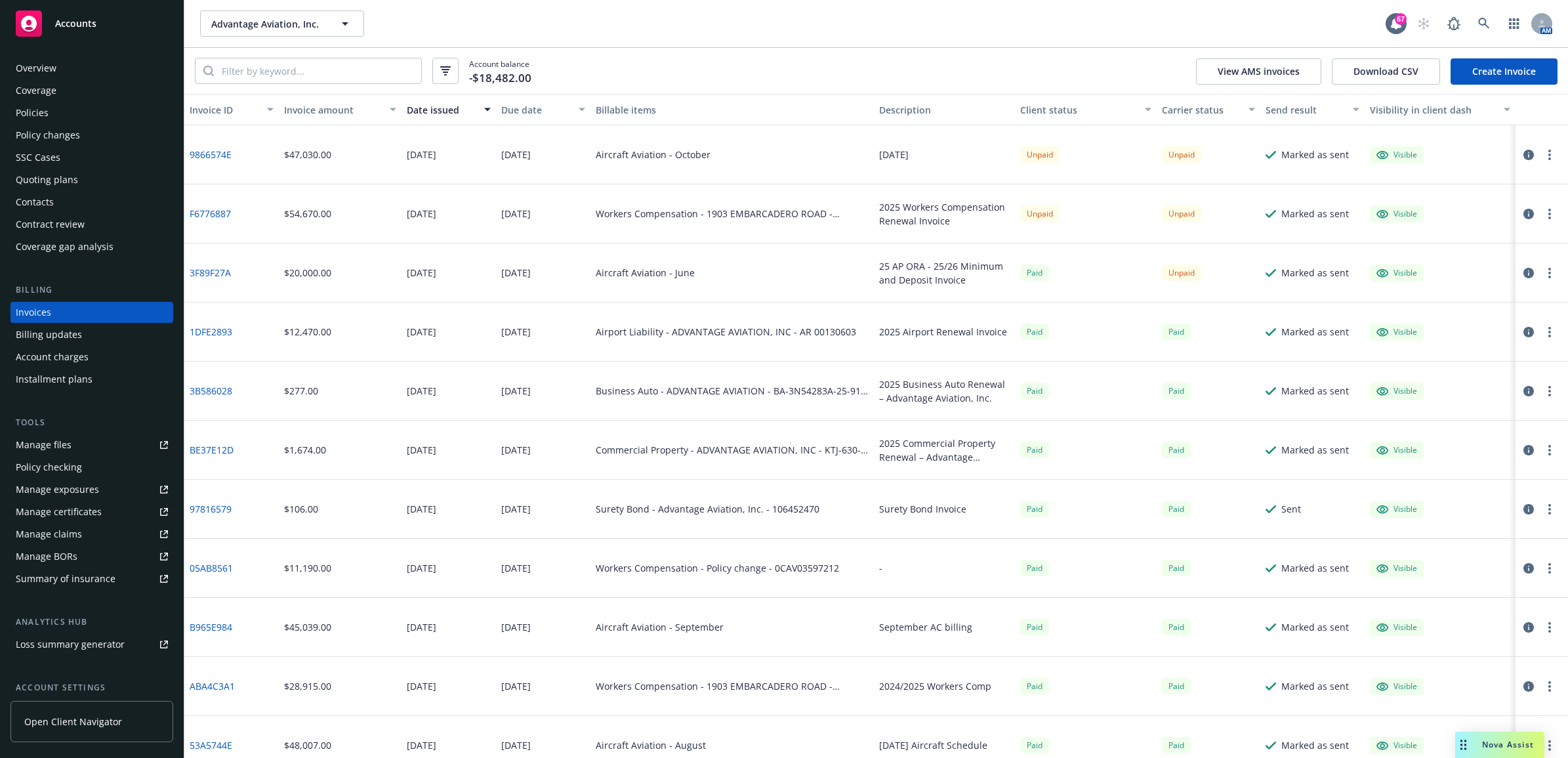
click at [1474, 73] on link "Create Invoice" at bounding box center [1504, 71] width 107 height 26
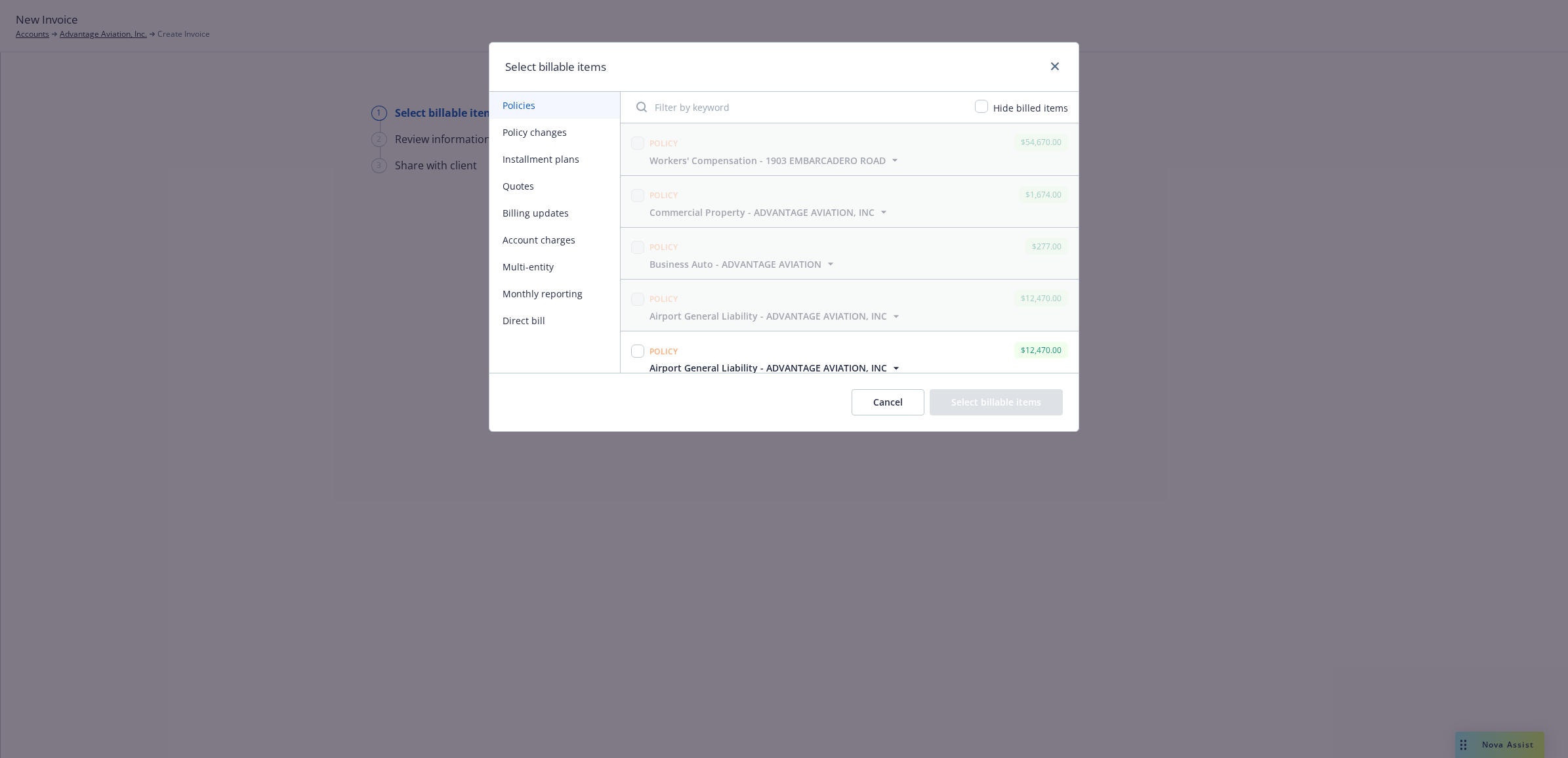
click at [527, 297] on button "Monthly reporting" at bounding box center [554, 293] width 130 height 27
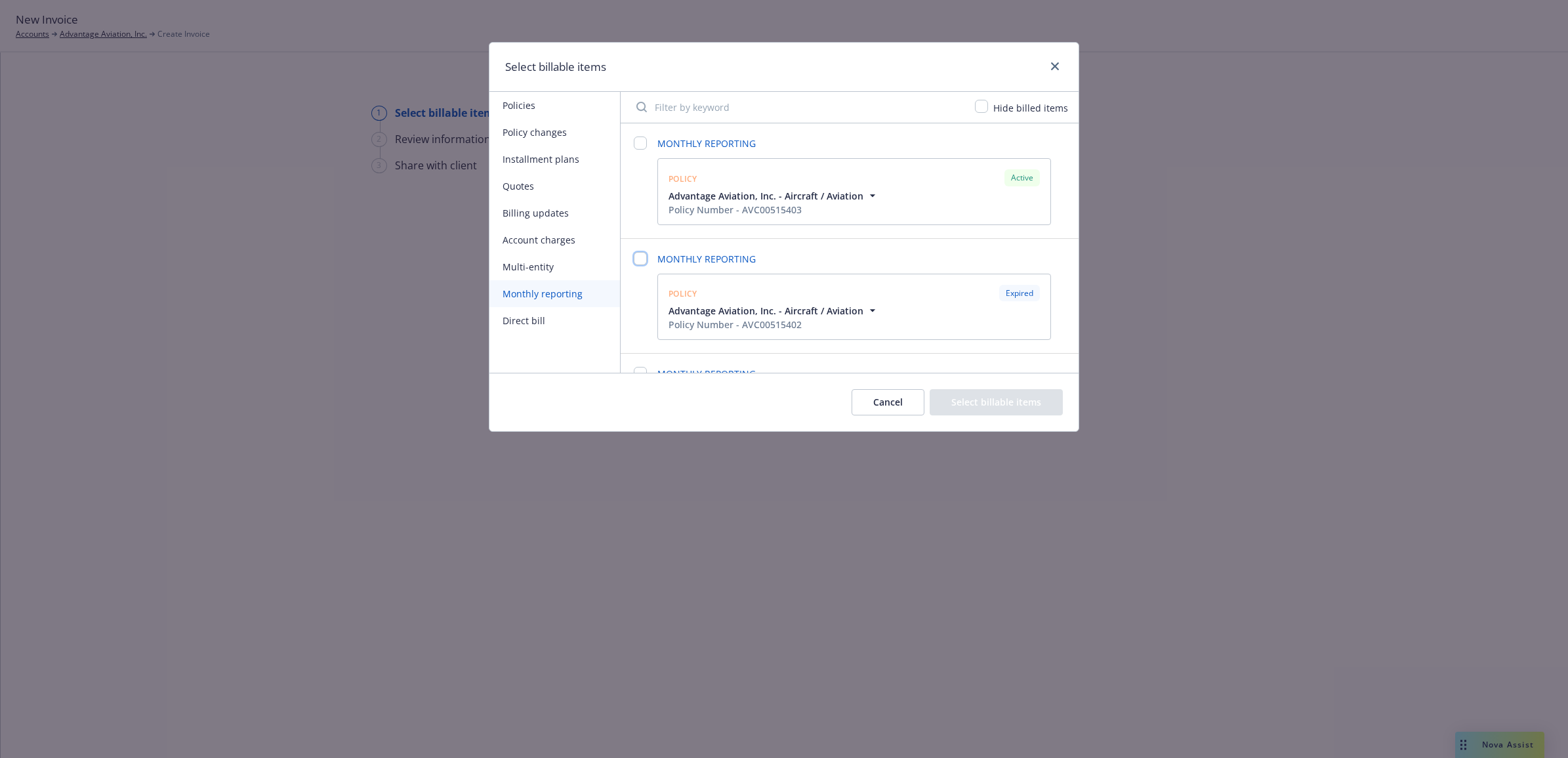
click at [642, 259] on input "checkbox" at bounding box center [640, 259] width 13 height 13
checkbox input "false"
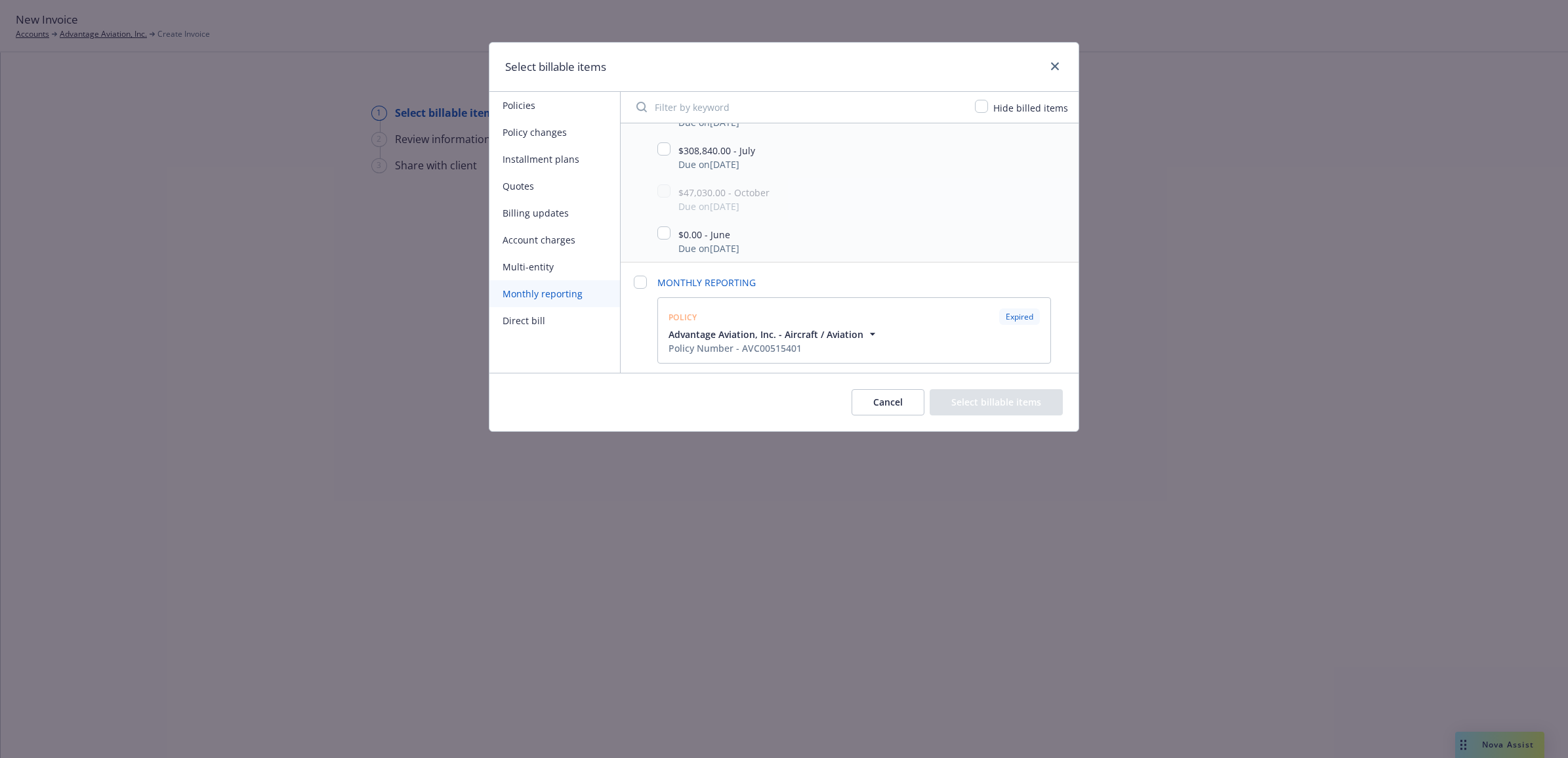
scroll to position [934, 0]
click at [899, 395] on button "Cancel" at bounding box center [888, 402] width 73 height 26
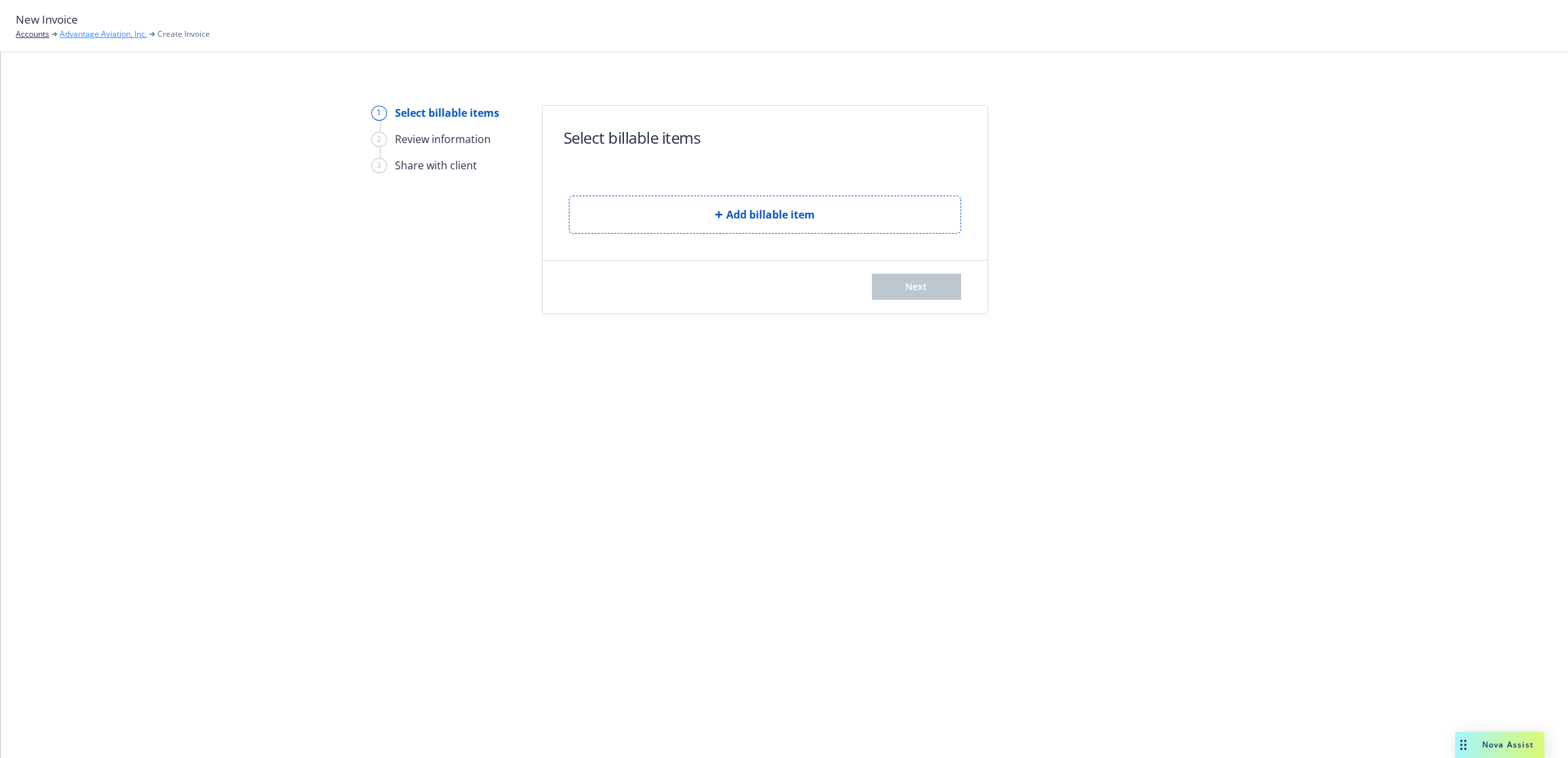
click at [126, 29] on link "Advantage Aviation, Inc." at bounding box center [104, 34] width 88 height 12
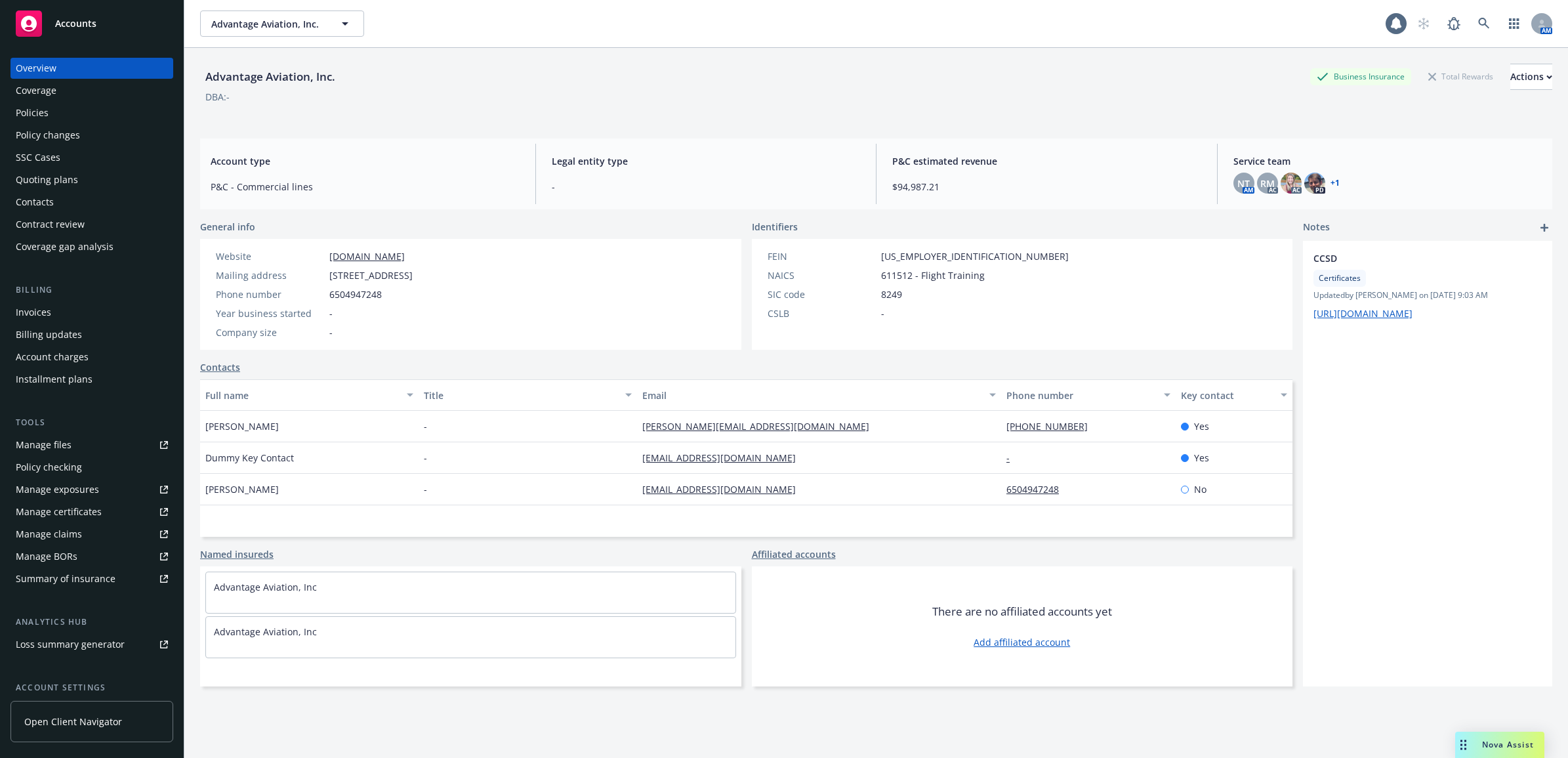
click at [85, 122] on div "Policies" at bounding box center [92, 113] width 152 height 21
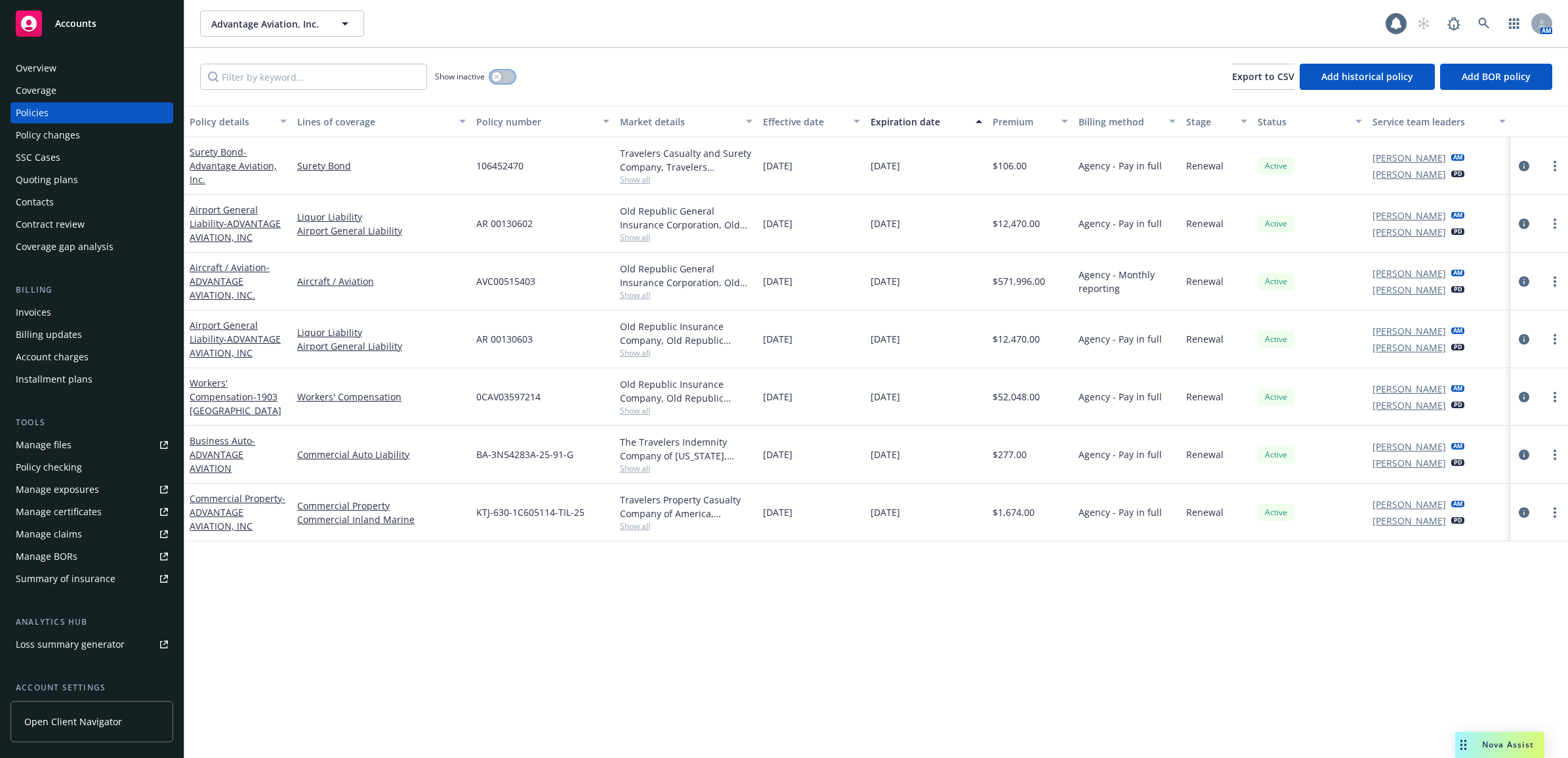
click at [498, 74] on icon "button" at bounding box center [497, 76] width 5 height 5
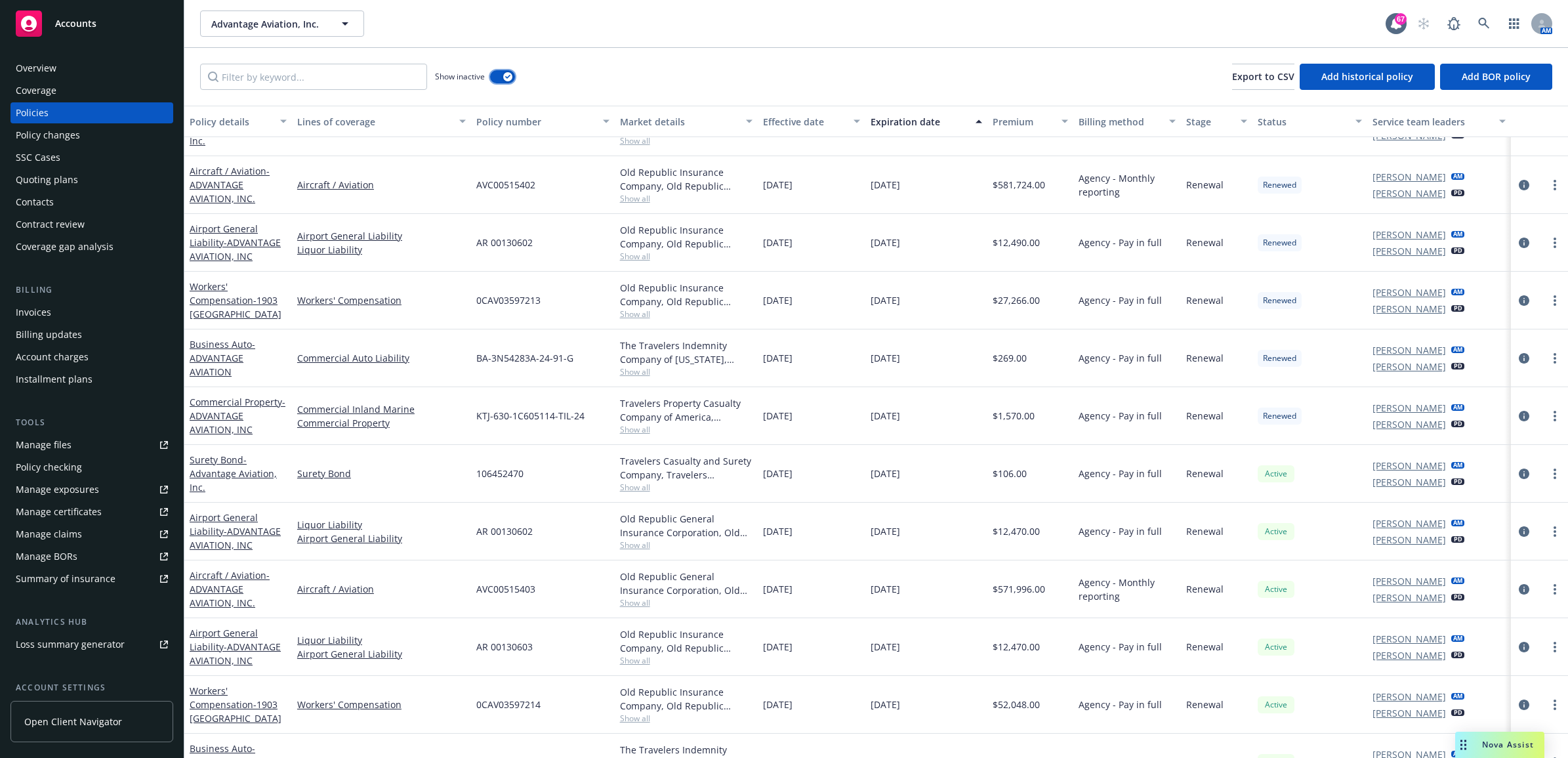
scroll to position [487, 0]
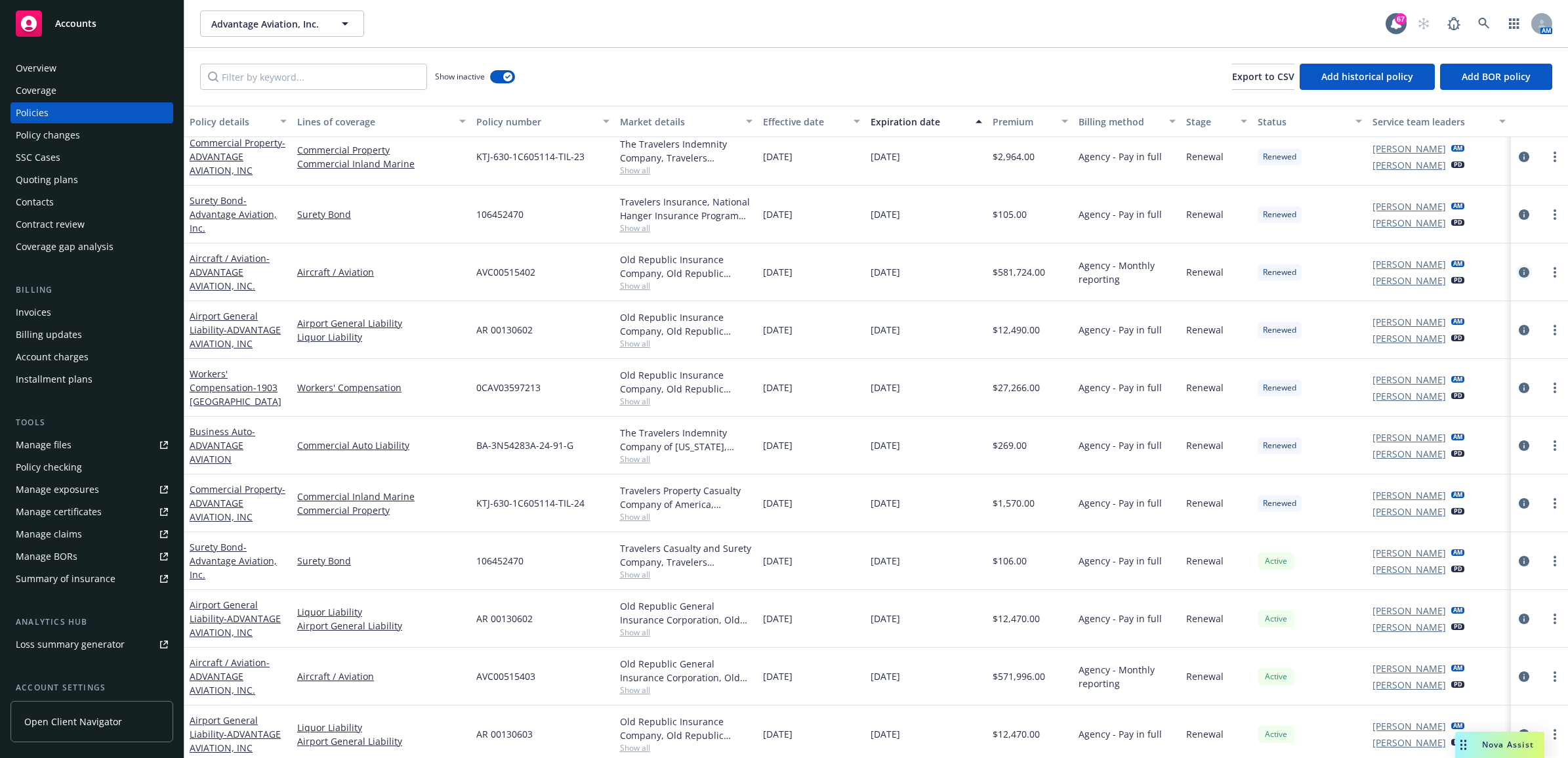
click at [1519, 268] on link "circleInformation" at bounding box center [1523, 272] width 15 height 15
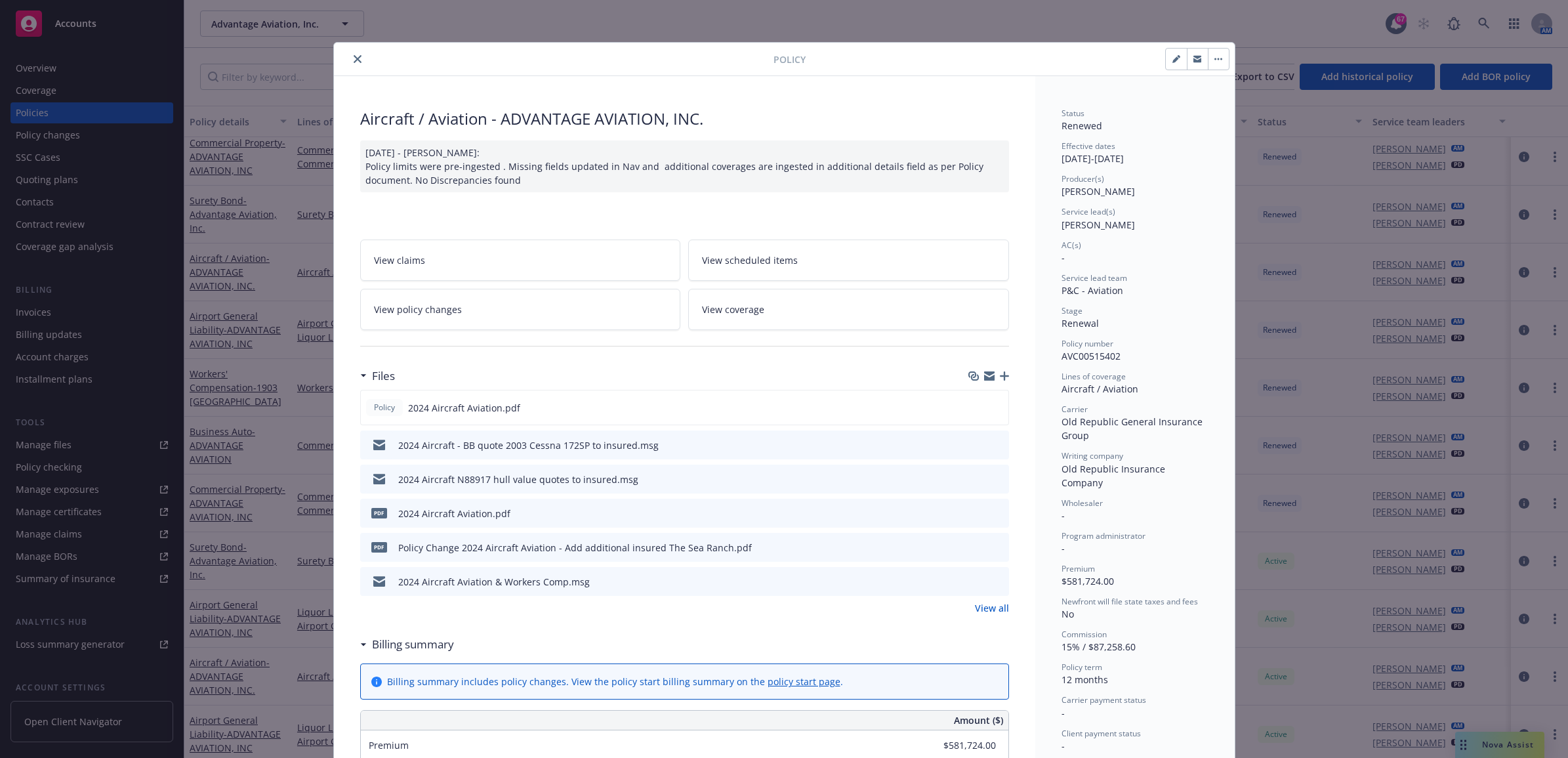
scroll to position [574, 0]
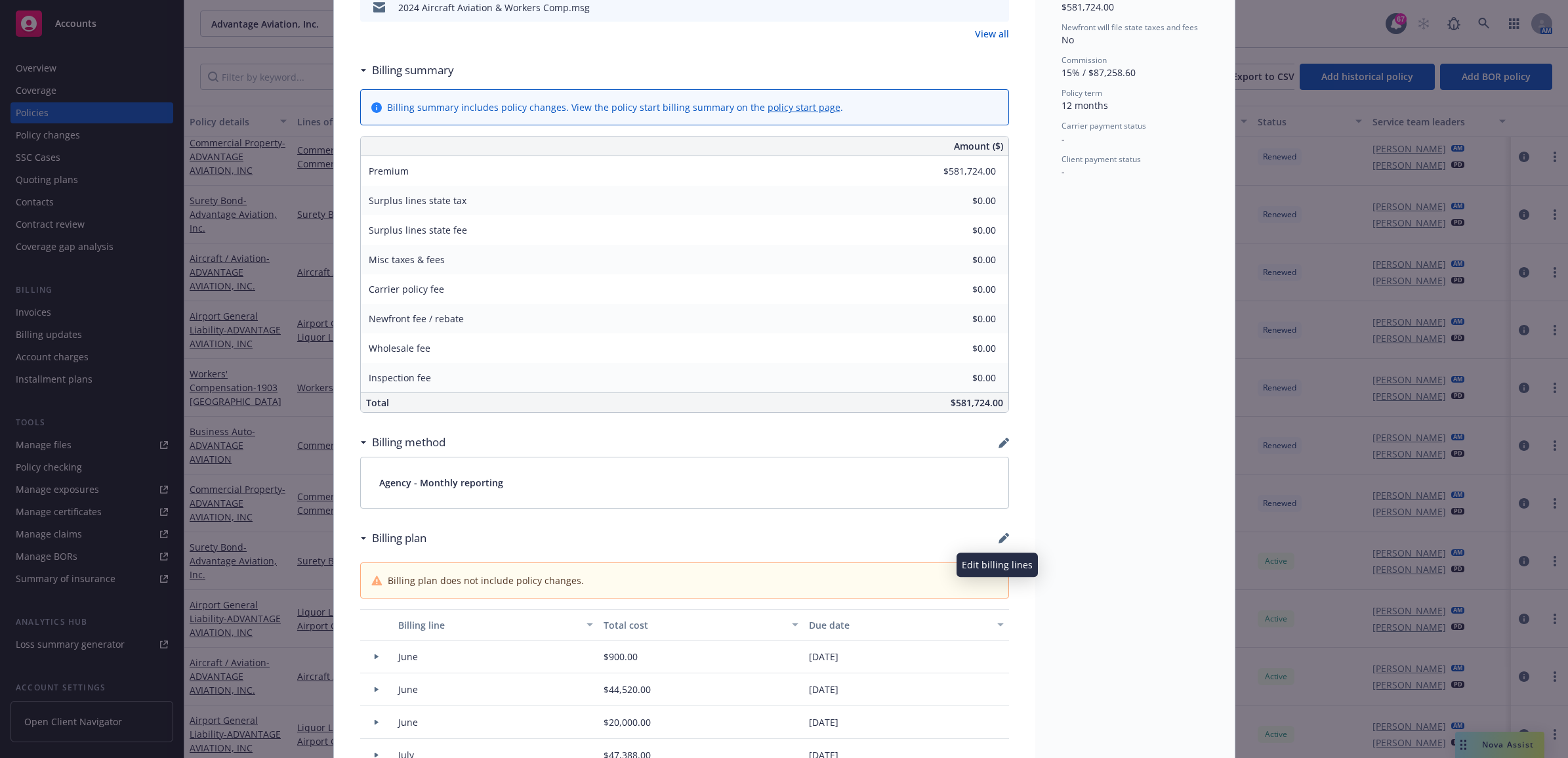
click at [998, 537] on icon "button" at bounding box center [1003, 537] width 11 height 11
select select "June"
select select "July"
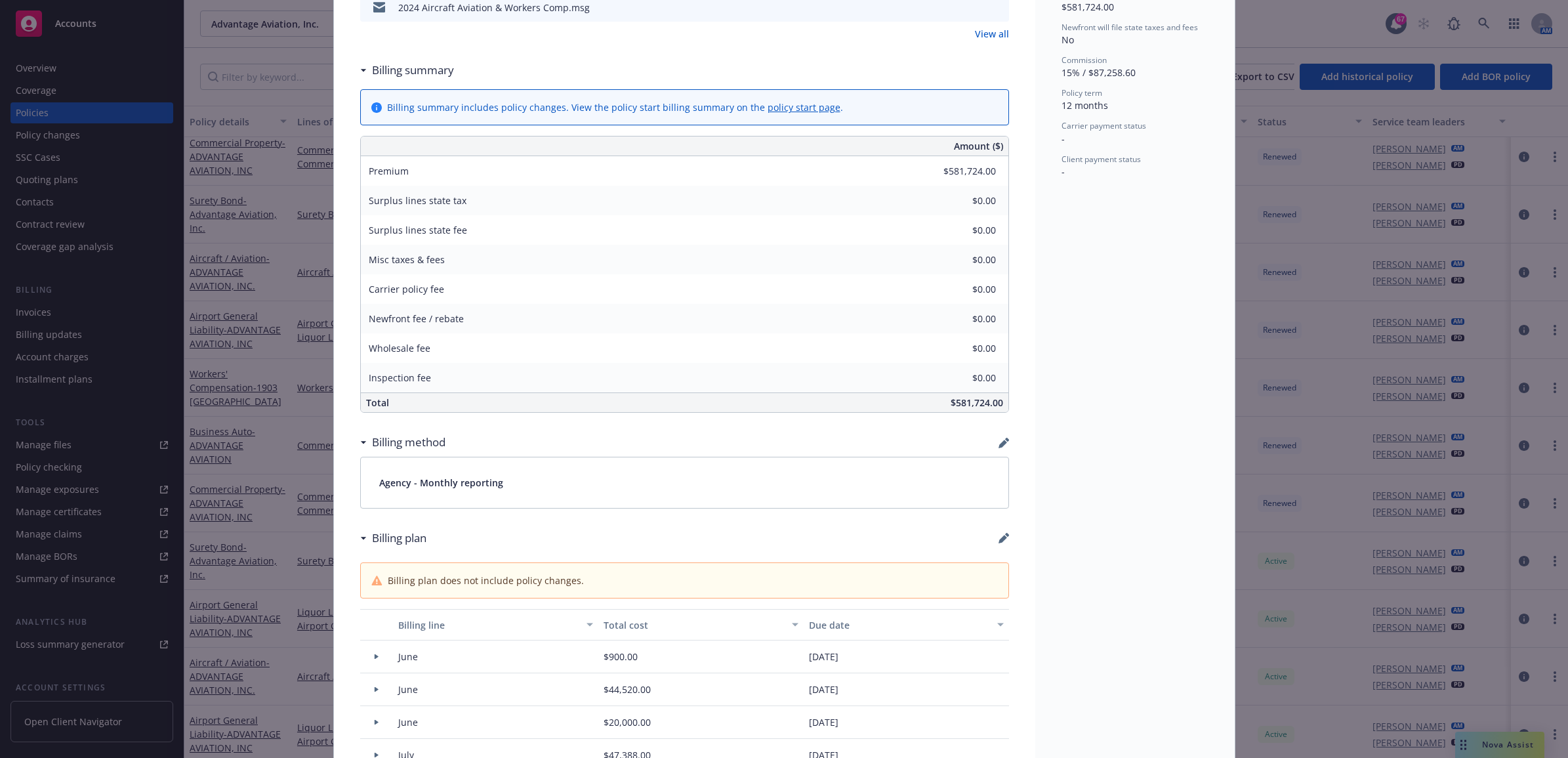
select select "August"
select select "September"
select select "December"
select select "February"
select select "March"
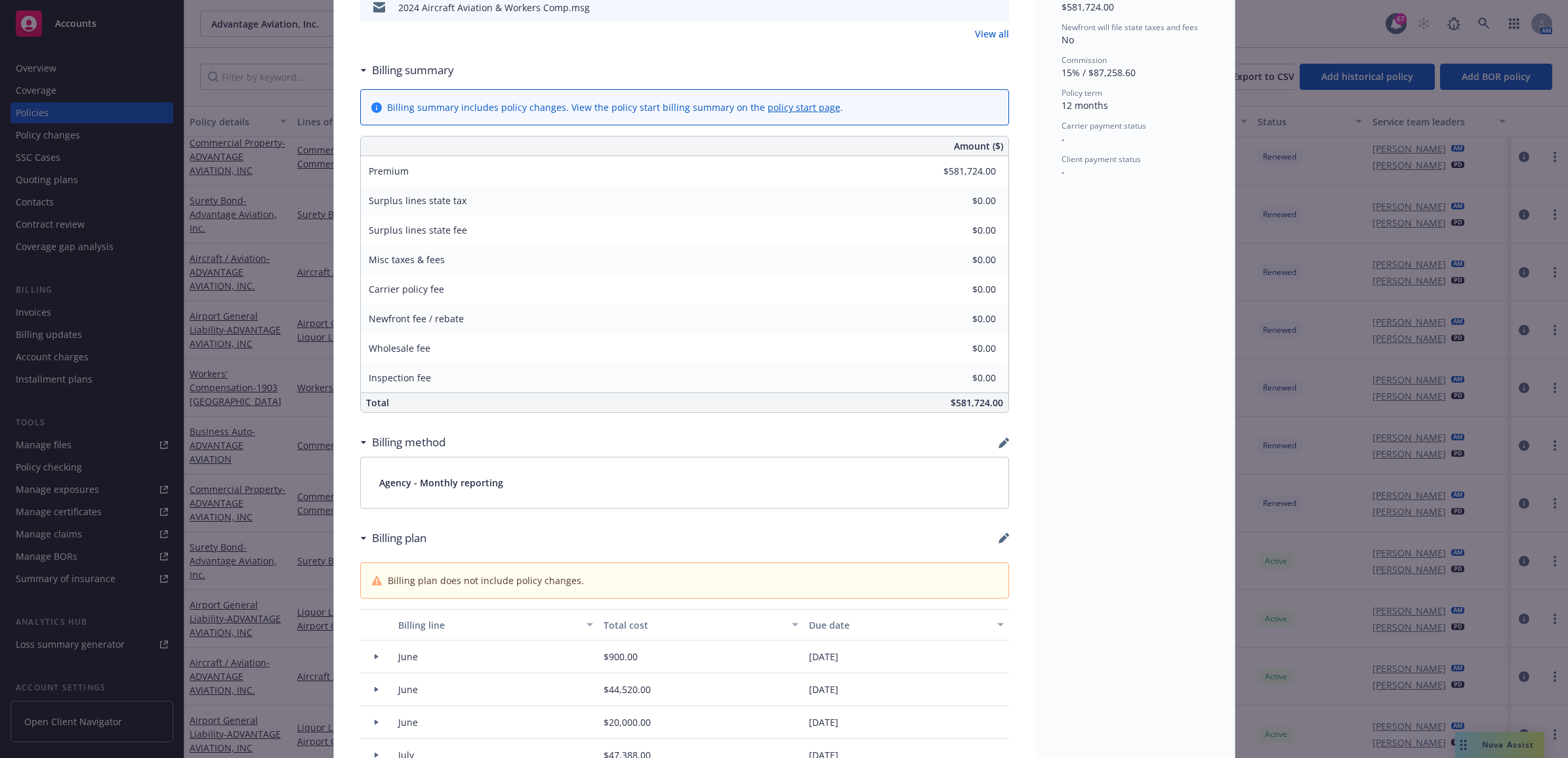
select select "April"
select select "May"
select select "June"
select select "July"
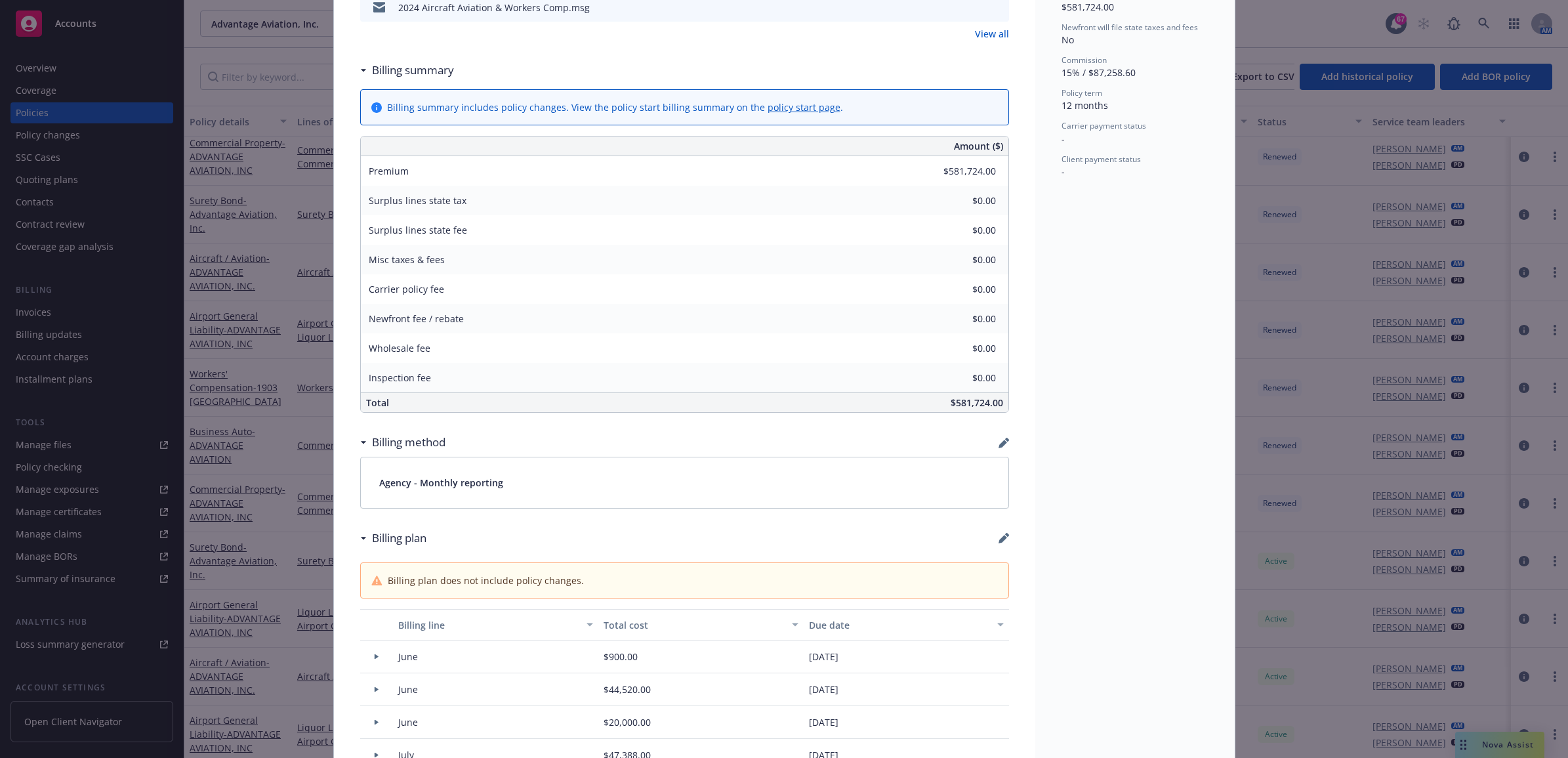
select select "October"
select select "June"
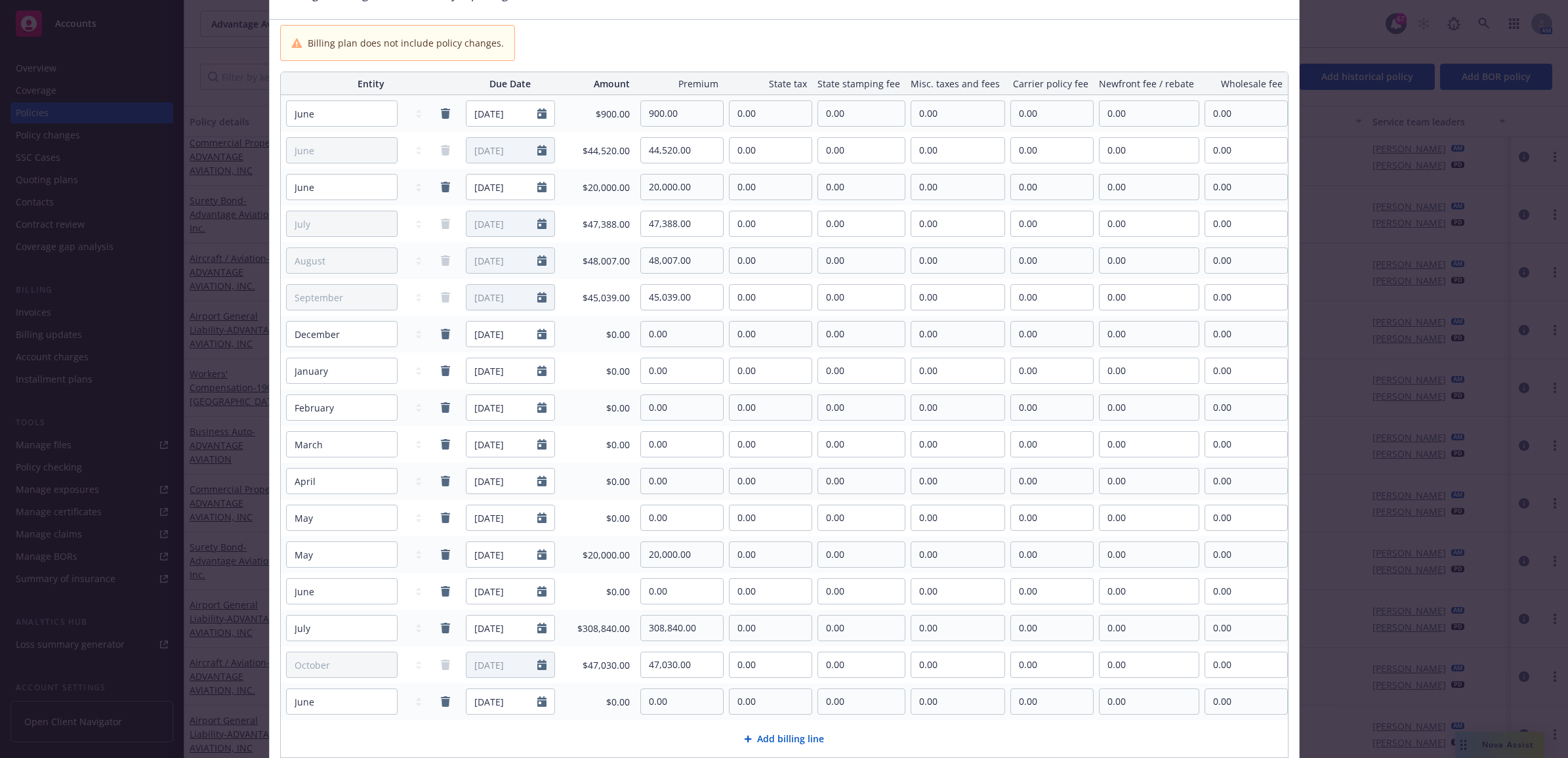
scroll to position [82, 0]
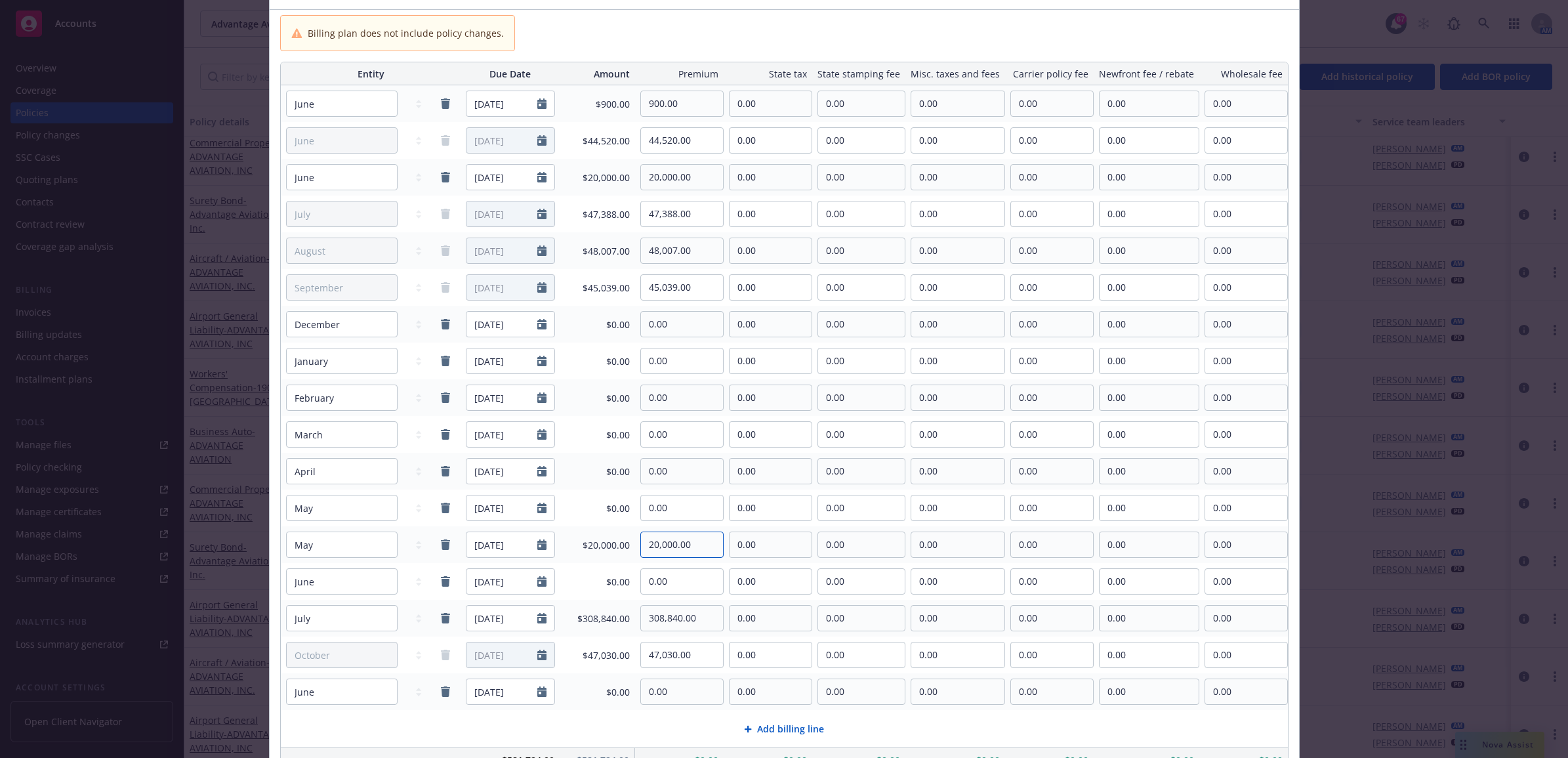
click at [644, 546] on input "20,000.00" at bounding box center [681, 545] width 82 height 25
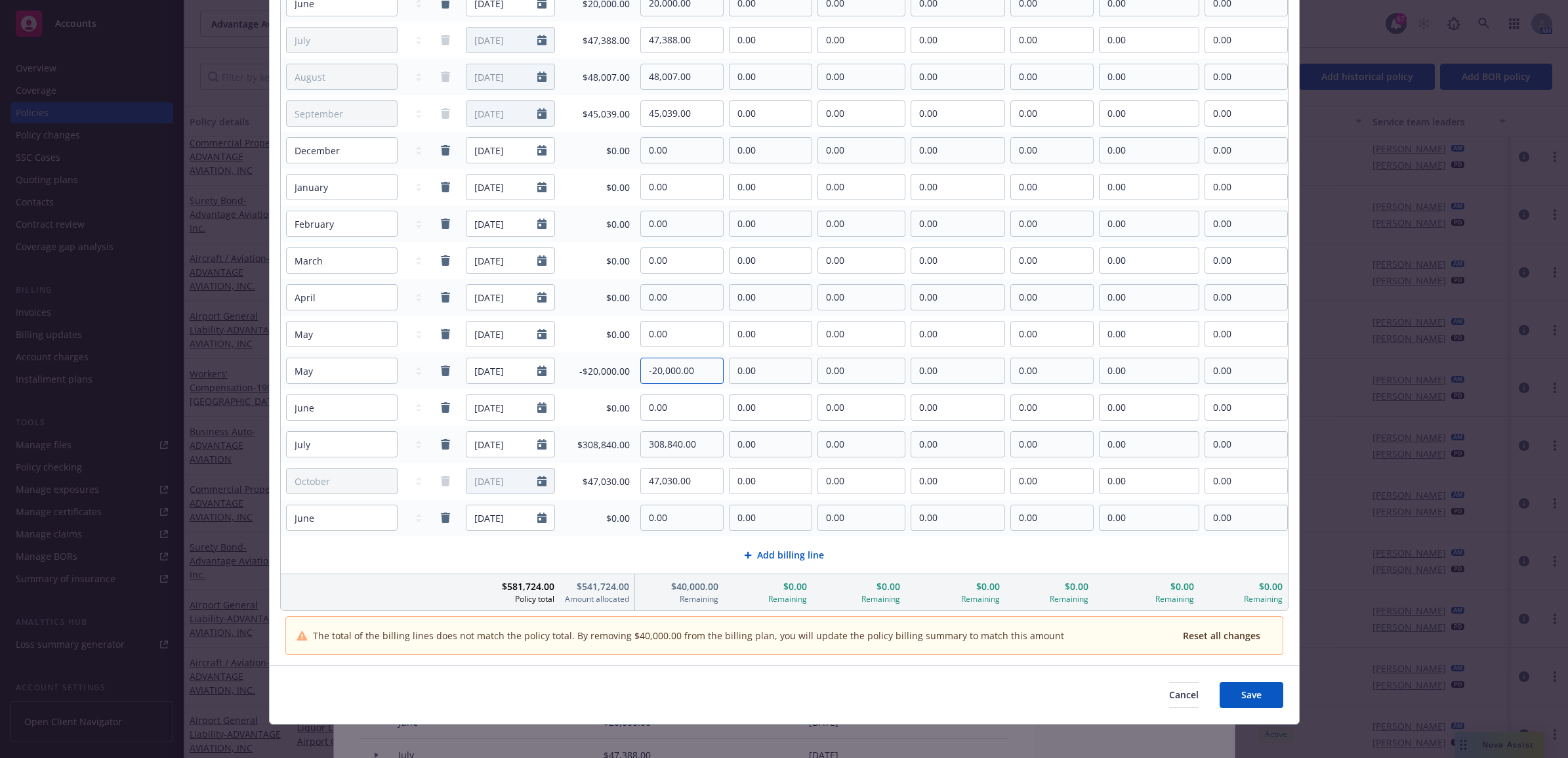
scroll to position [267, 0]
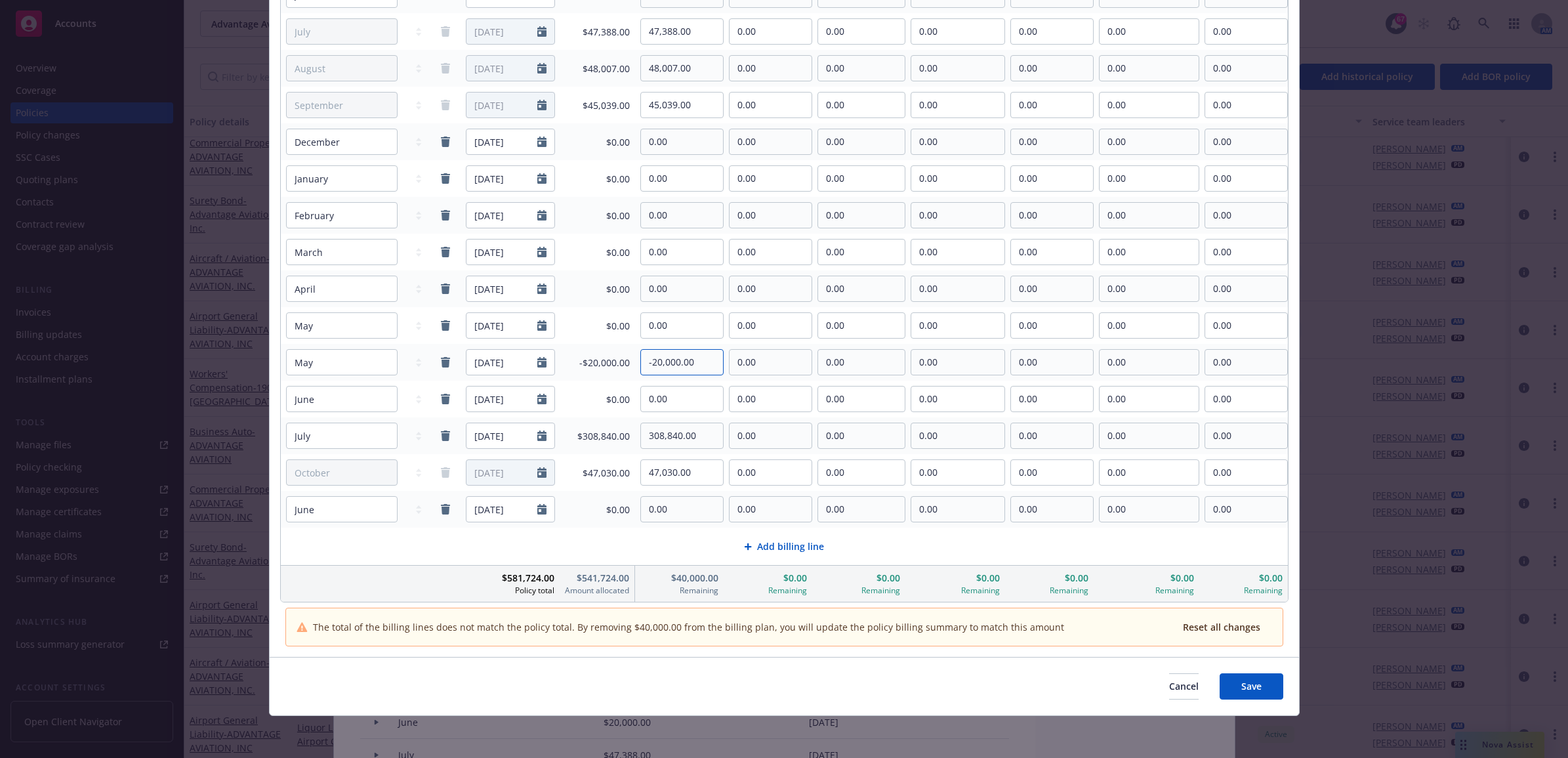
type input "-20,000.00"
click at [587, 674] on div "Cancel Save" at bounding box center [784, 687] width 998 height 26
click at [1235, 692] on button "Save" at bounding box center [1251, 687] width 64 height 26
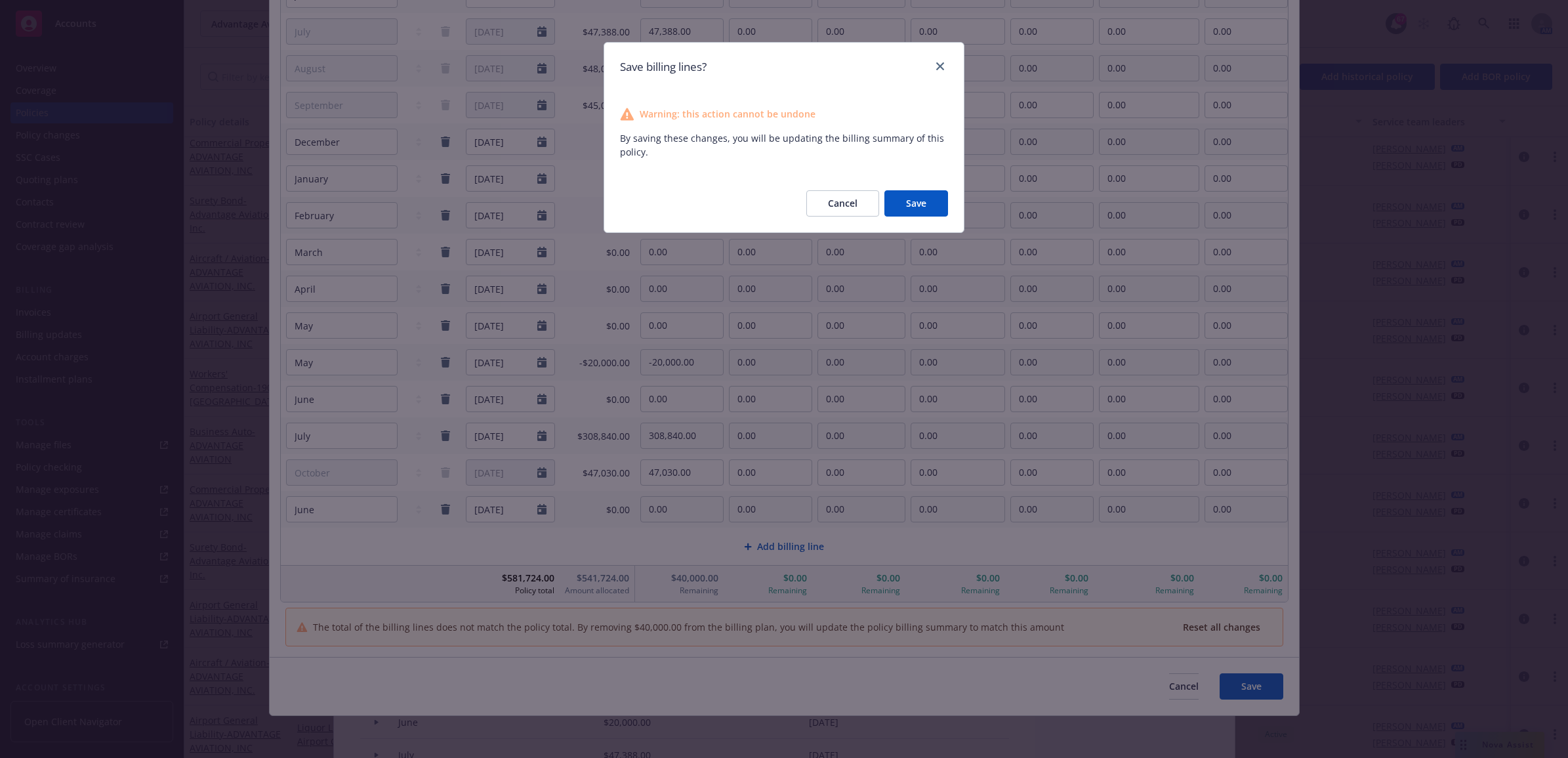
click at [912, 197] on button "Save" at bounding box center [916, 203] width 64 height 26
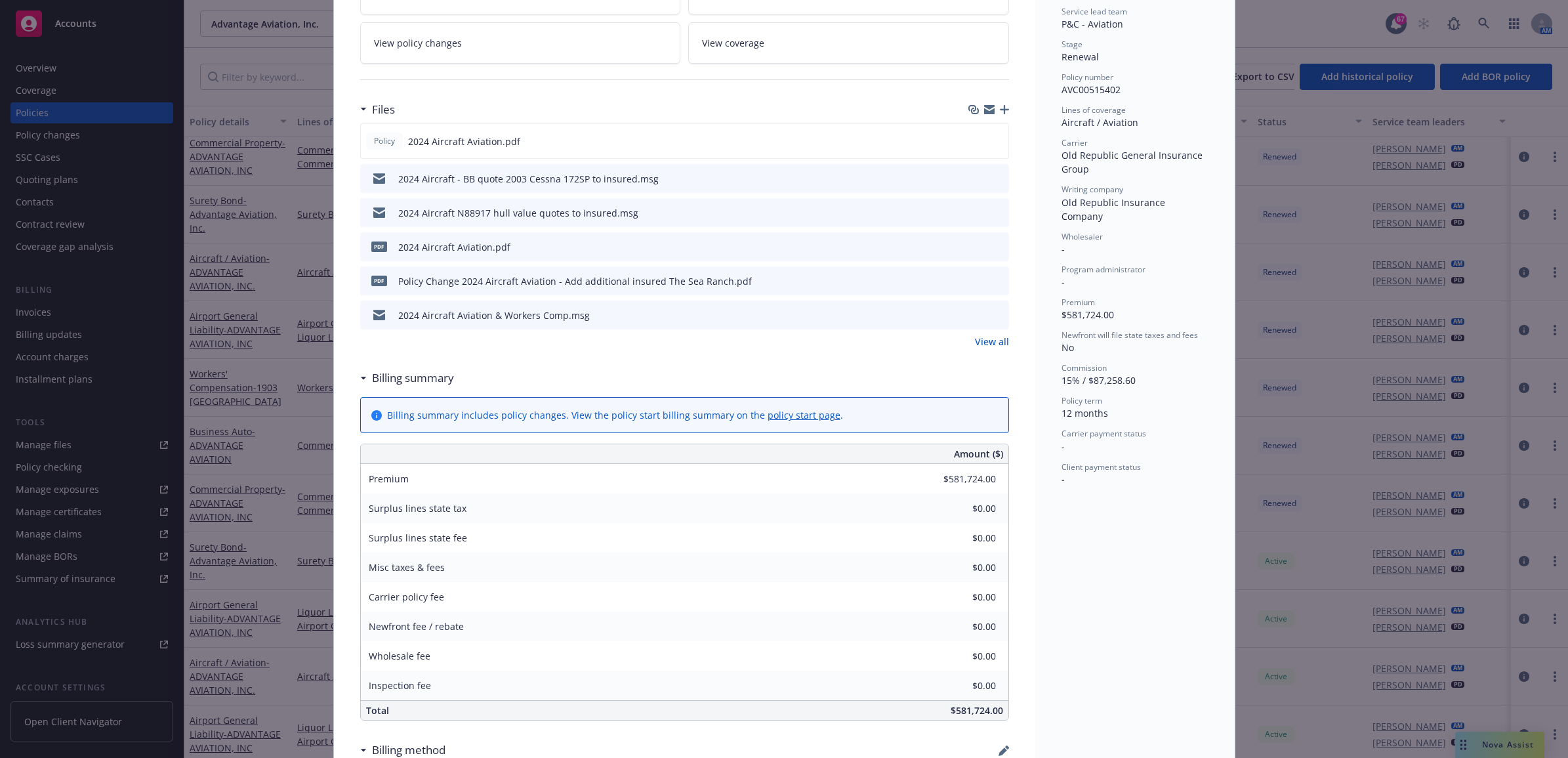
scroll to position [82, 0]
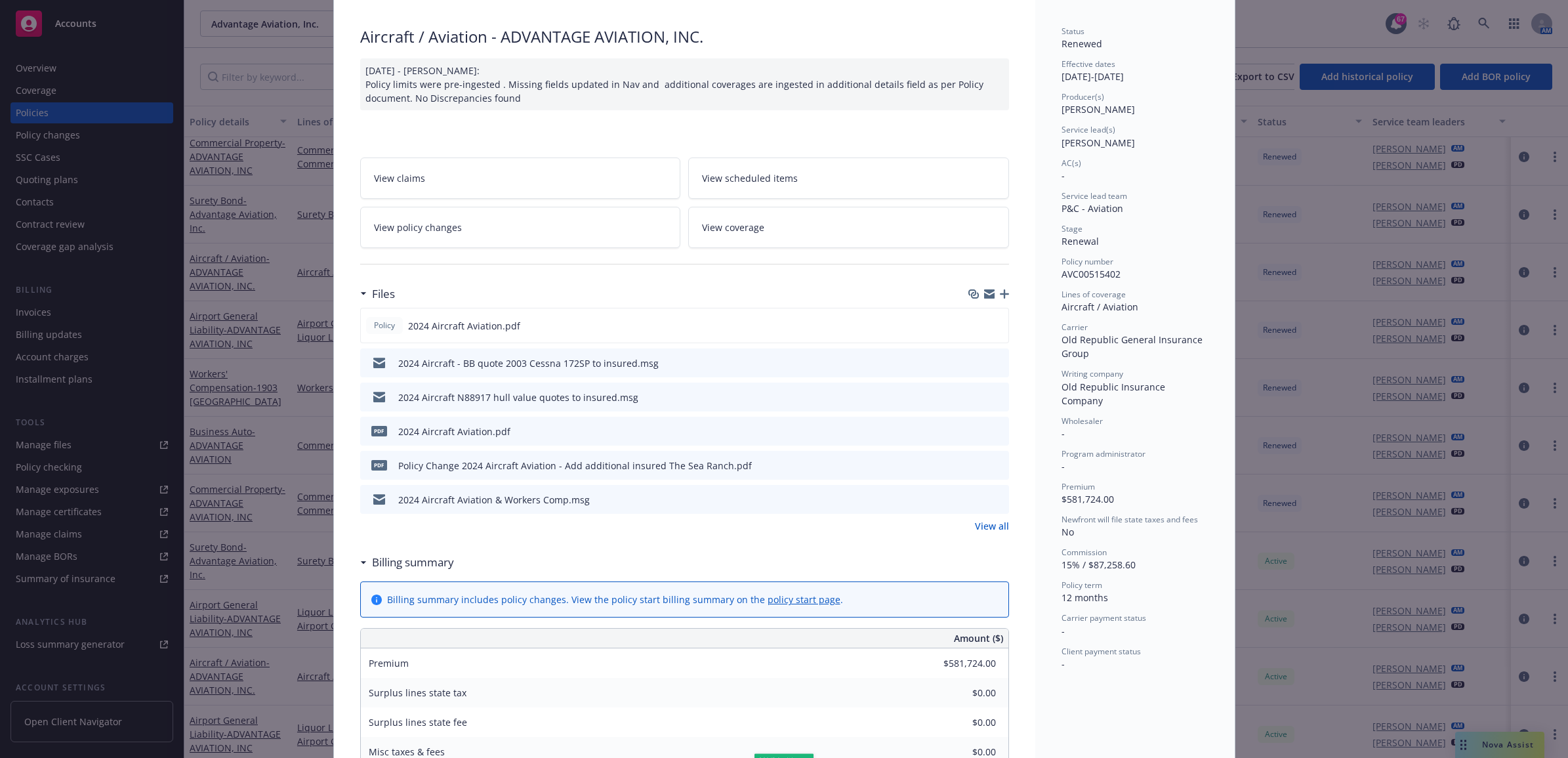
type input "$541,724.00"
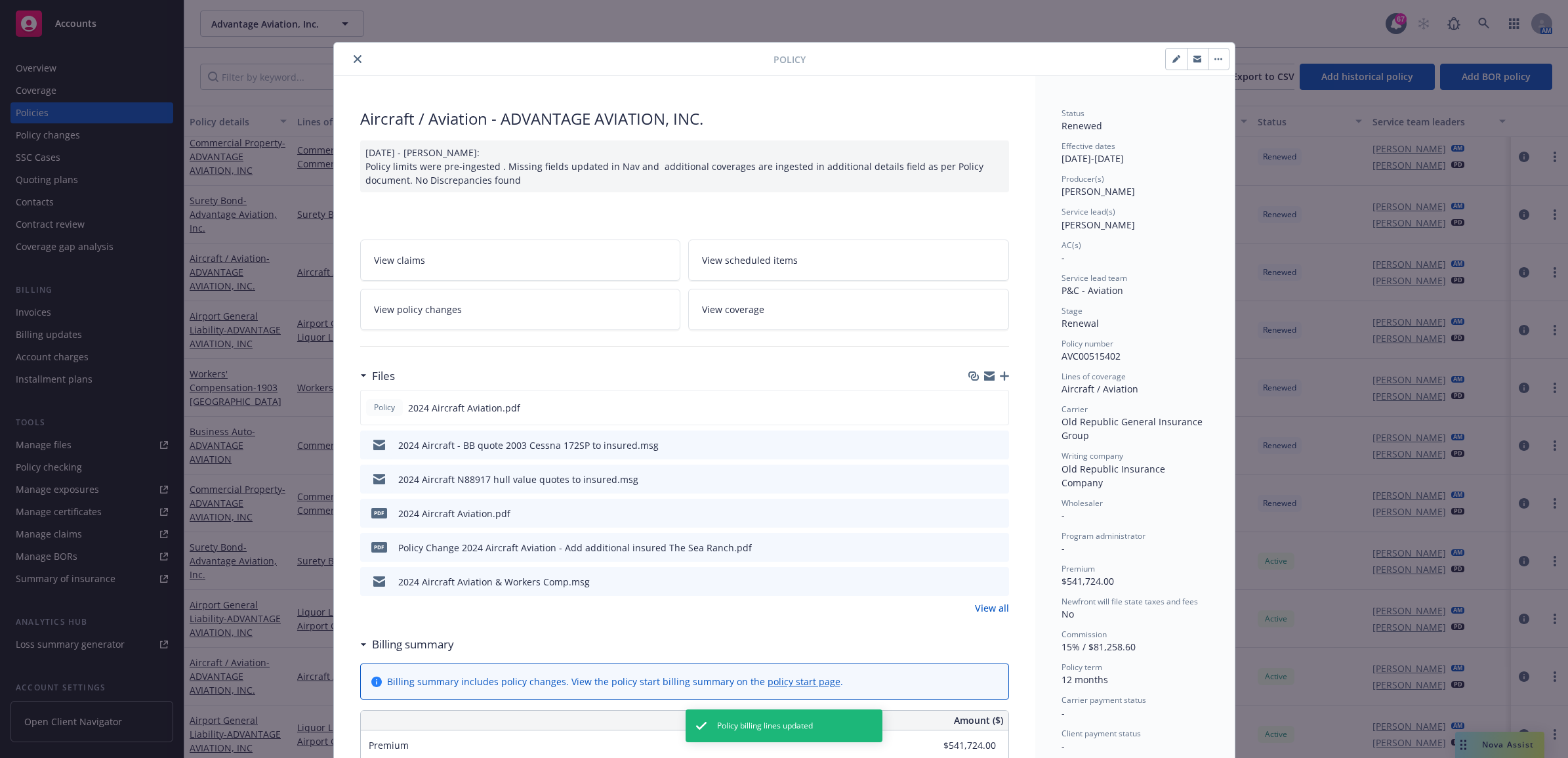
click at [353, 57] on icon "close" at bounding box center [357, 59] width 8 height 8
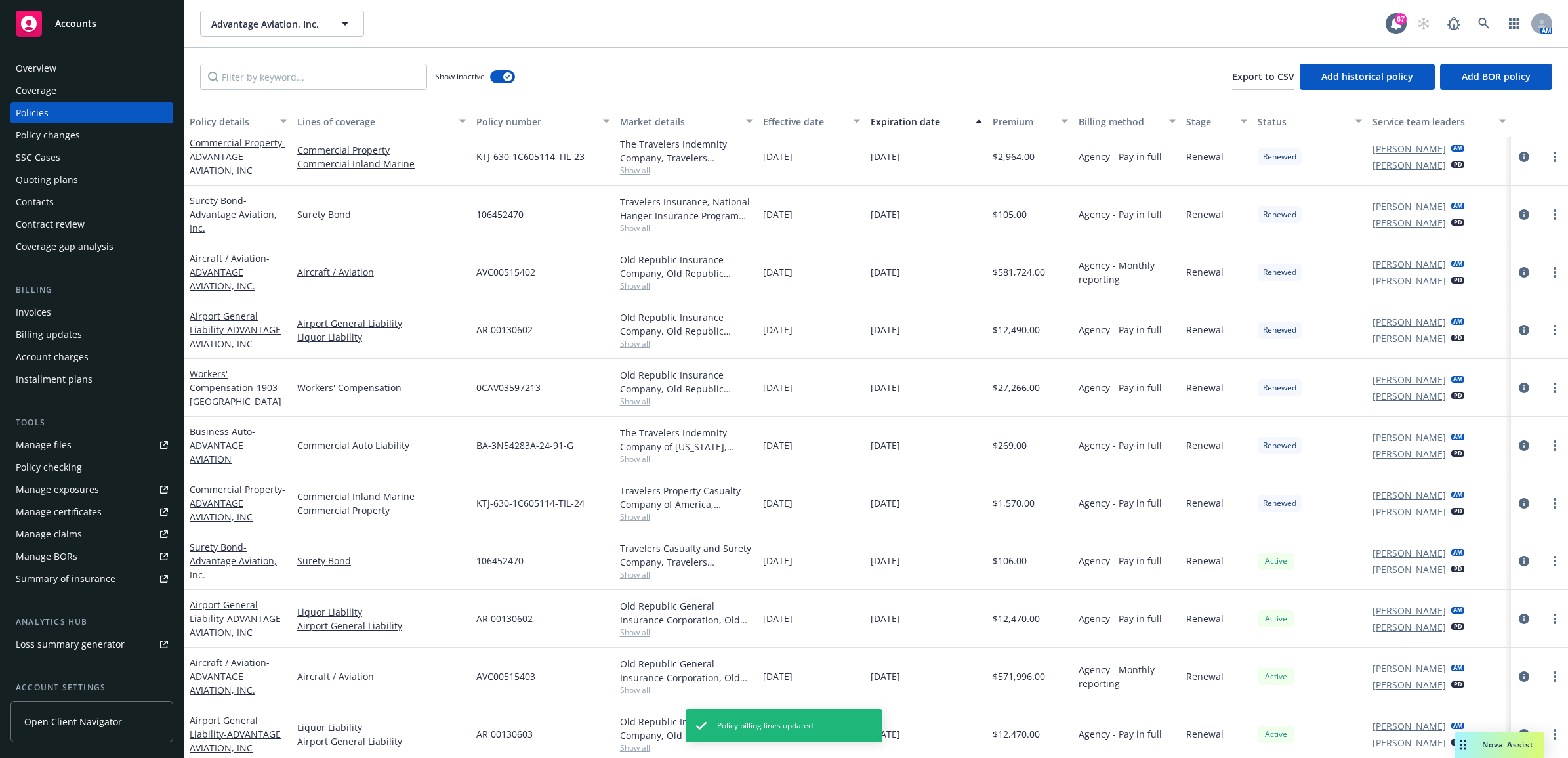
click at [33, 314] on div "Invoices" at bounding box center [33, 312] width 36 height 21
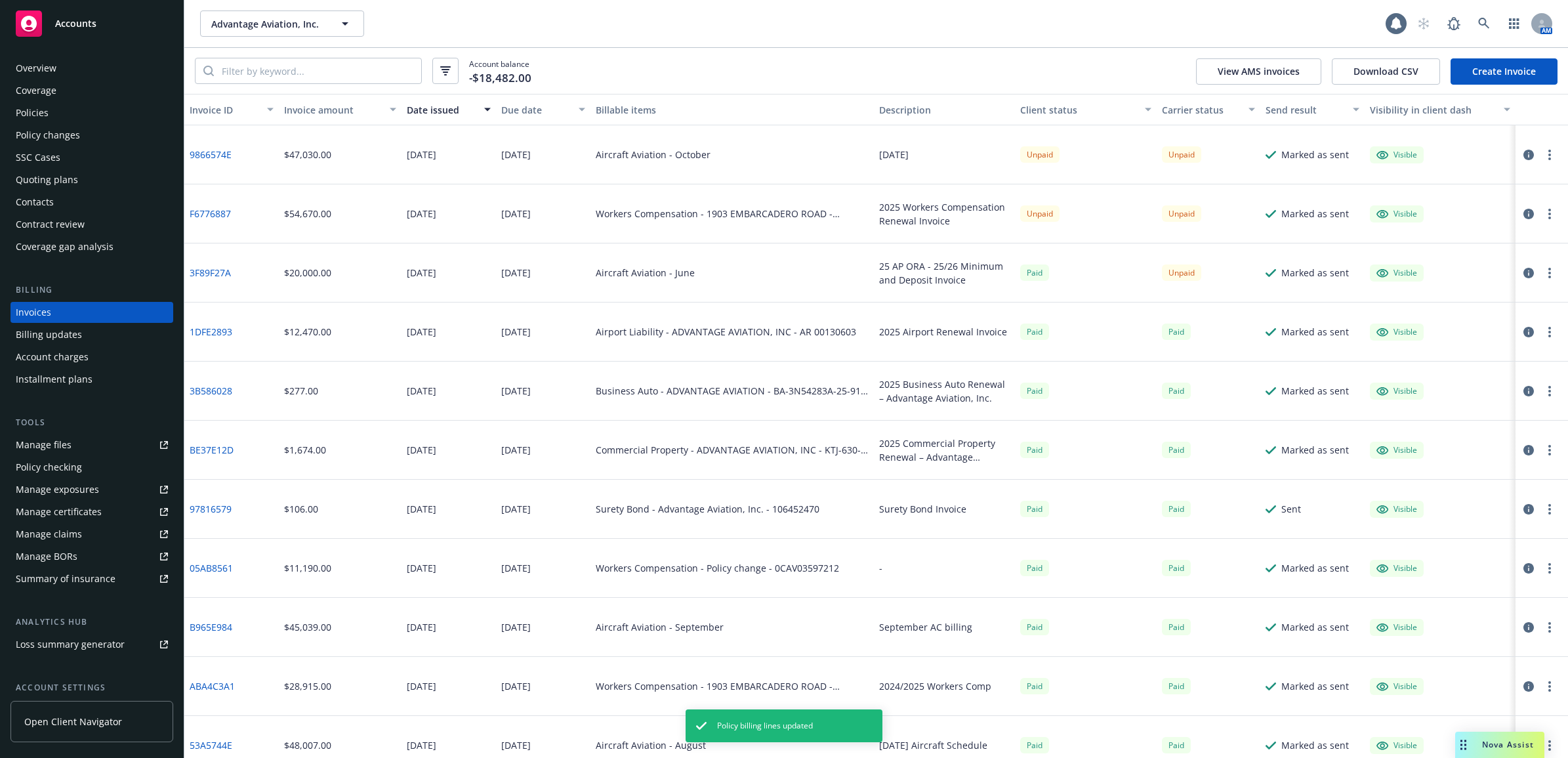
click at [1504, 75] on link "Create Invoice" at bounding box center [1504, 71] width 107 height 26
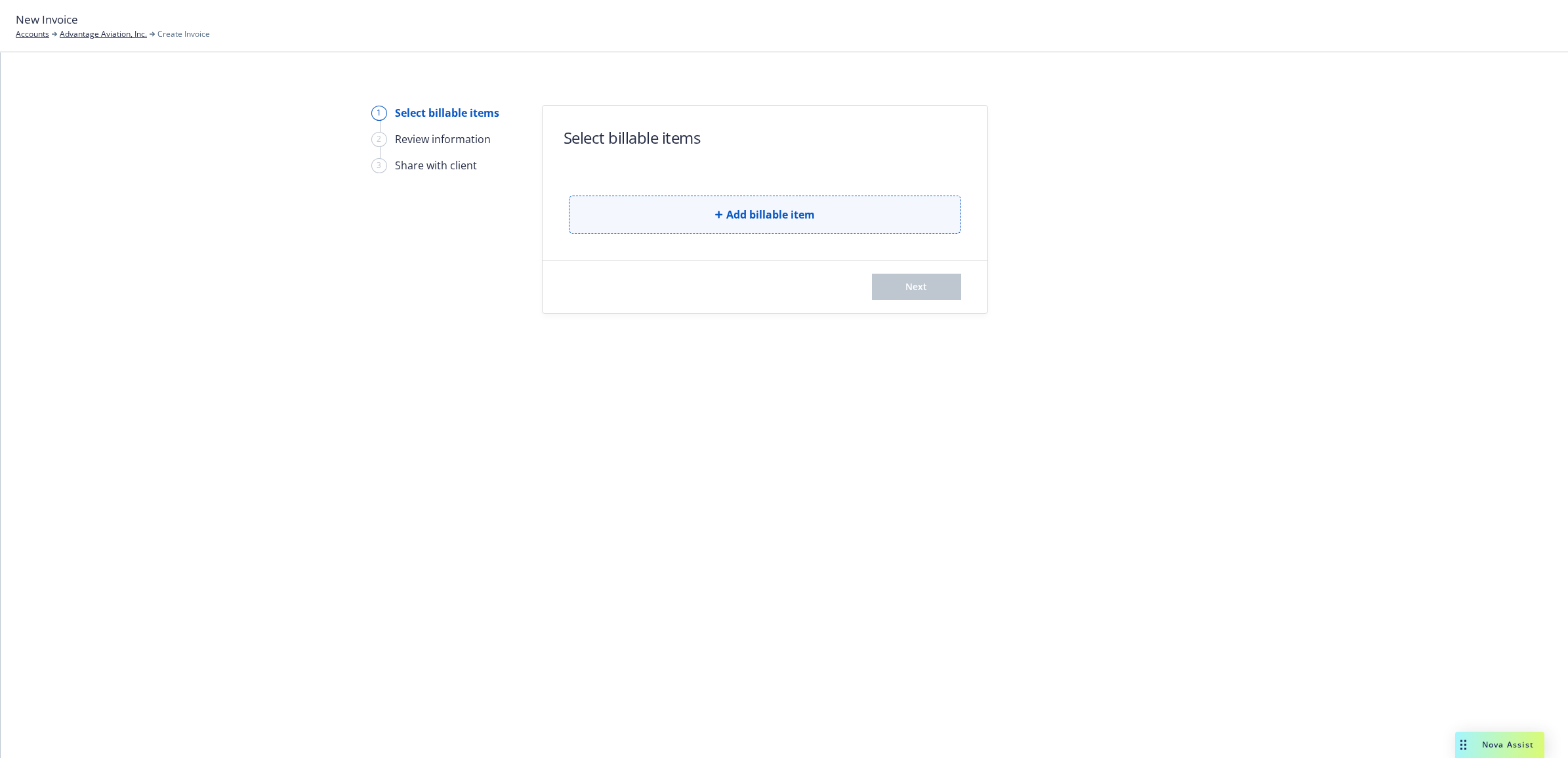
click at [687, 195] on button "Add billable item" at bounding box center [765, 214] width 392 height 38
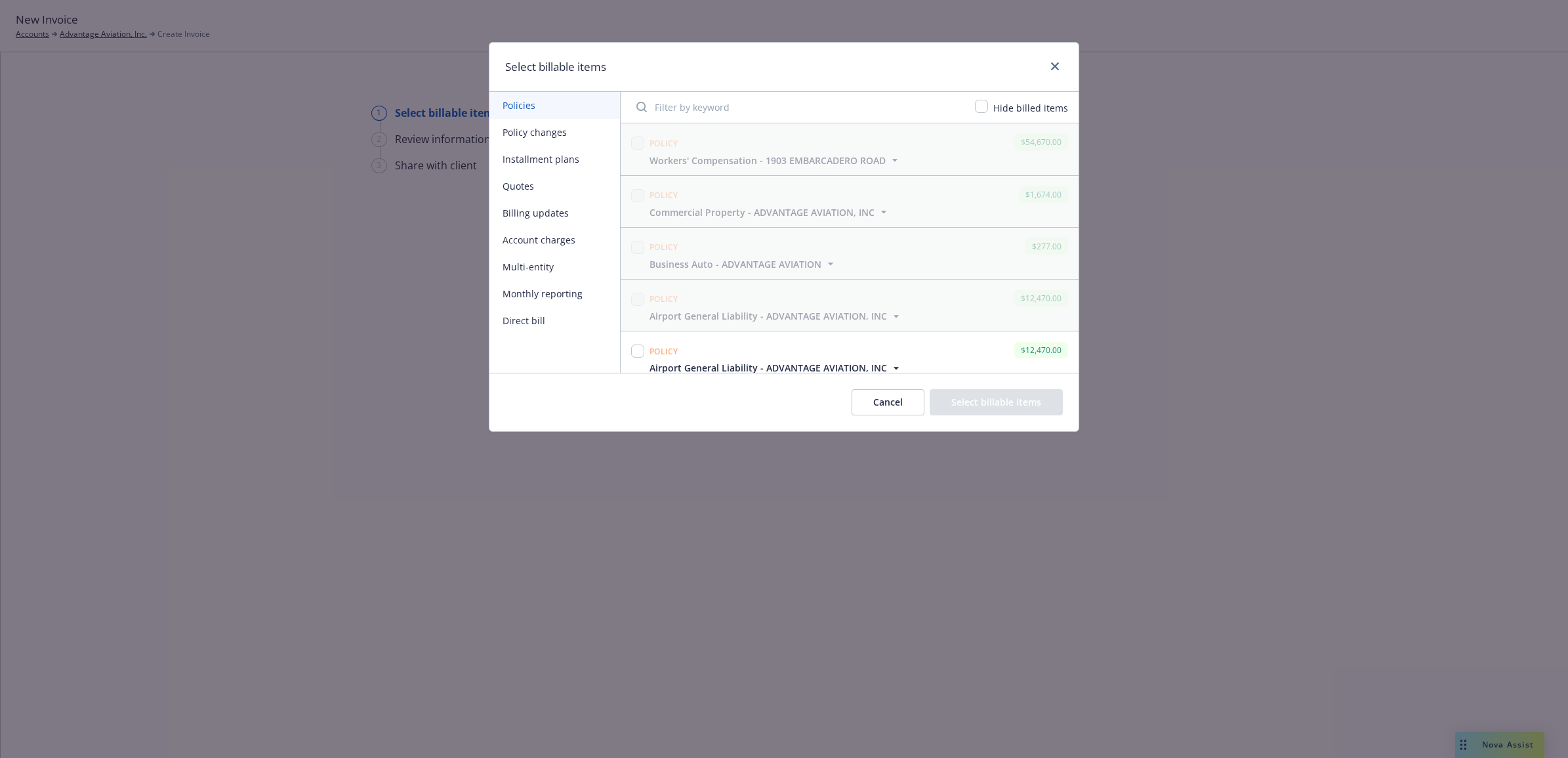
click at [514, 270] on button "Multi-entity" at bounding box center [554, 266] width 130 height 27
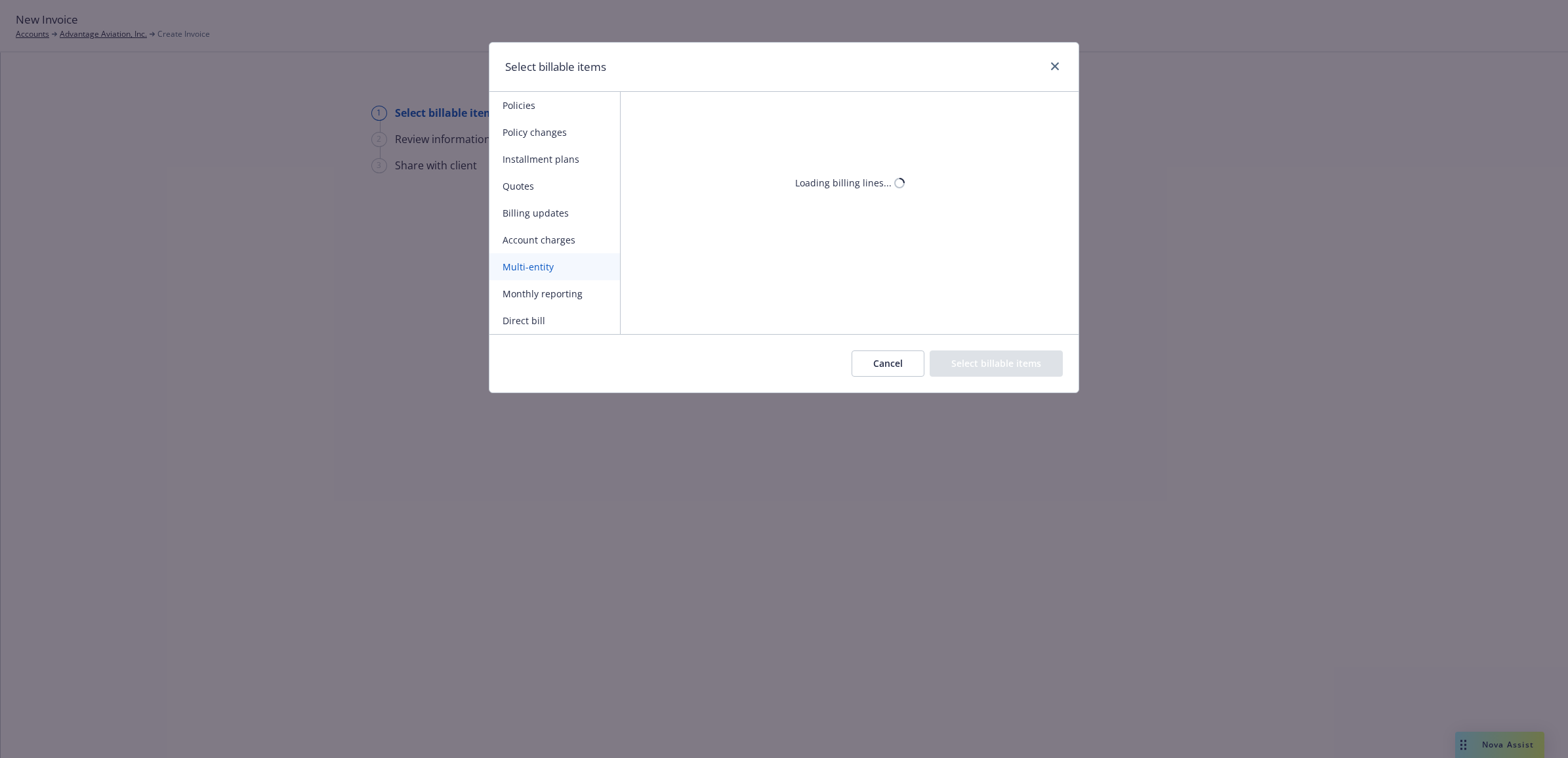
click at [522, 289] on button "Monthly reporting" at bounding box center [554, 293] width 130 height 27
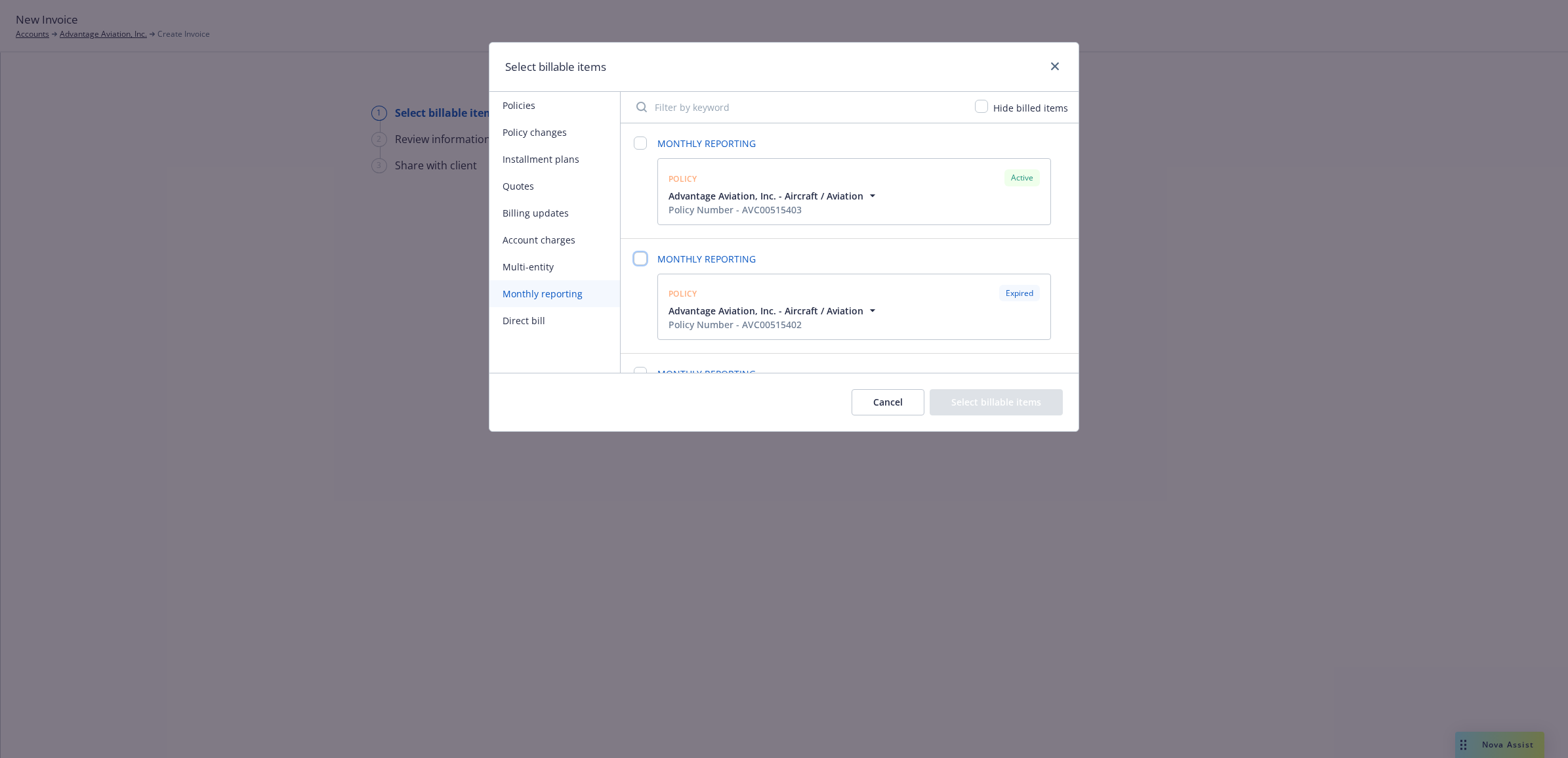
click at [641, 255] on input "checkbox" at bounding box center [640, 259] width 13 height 13
checkbox input "false"
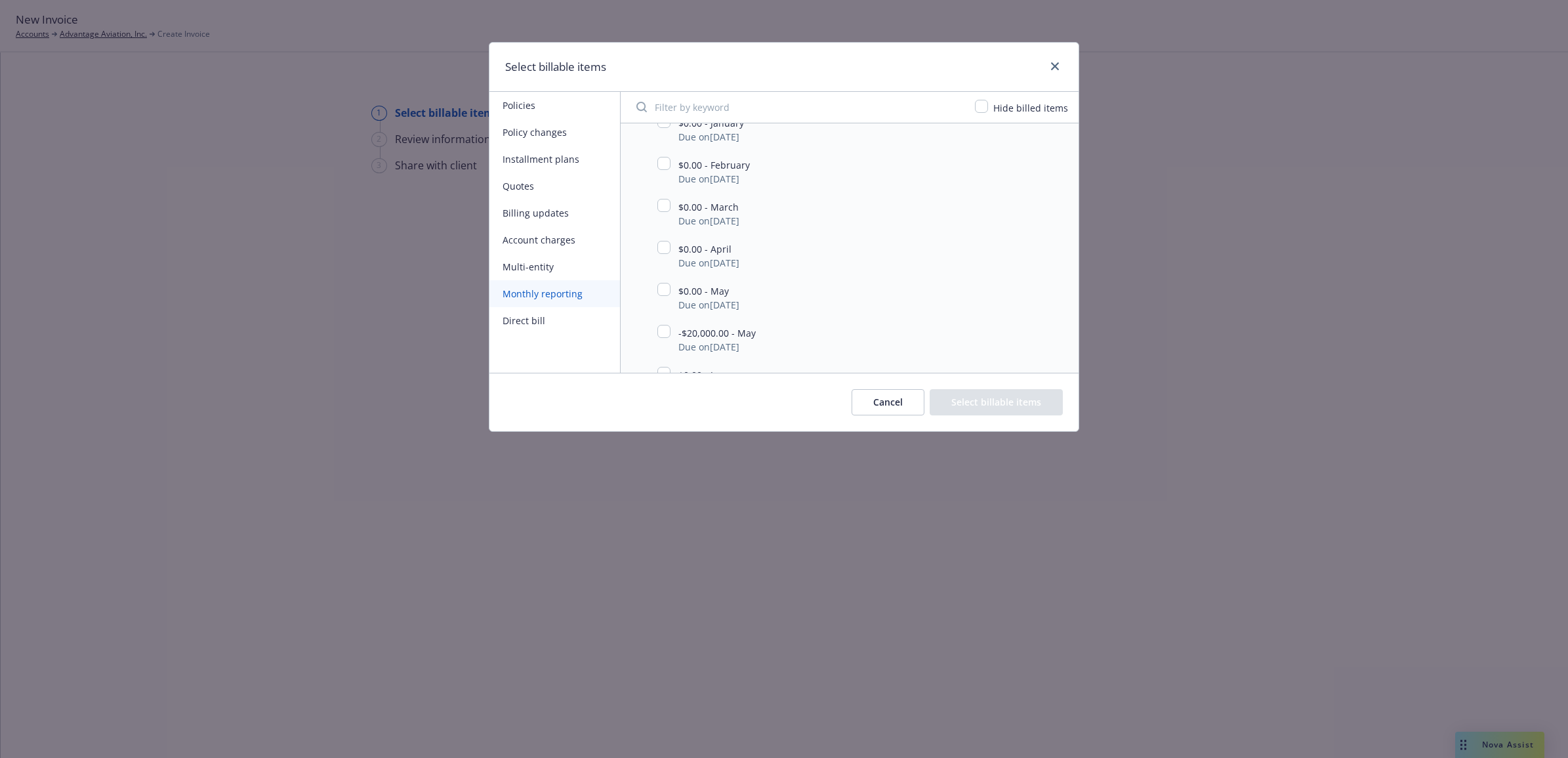
scroll to position [739, 0]
click at [667, 251] on input "checkbox" at bounding box center [664, 250] width 13 height 13
checkbox input "true"
click at [1023, 395] on button "Select billable items" at bounding box center [996, 402] width 133 height 26
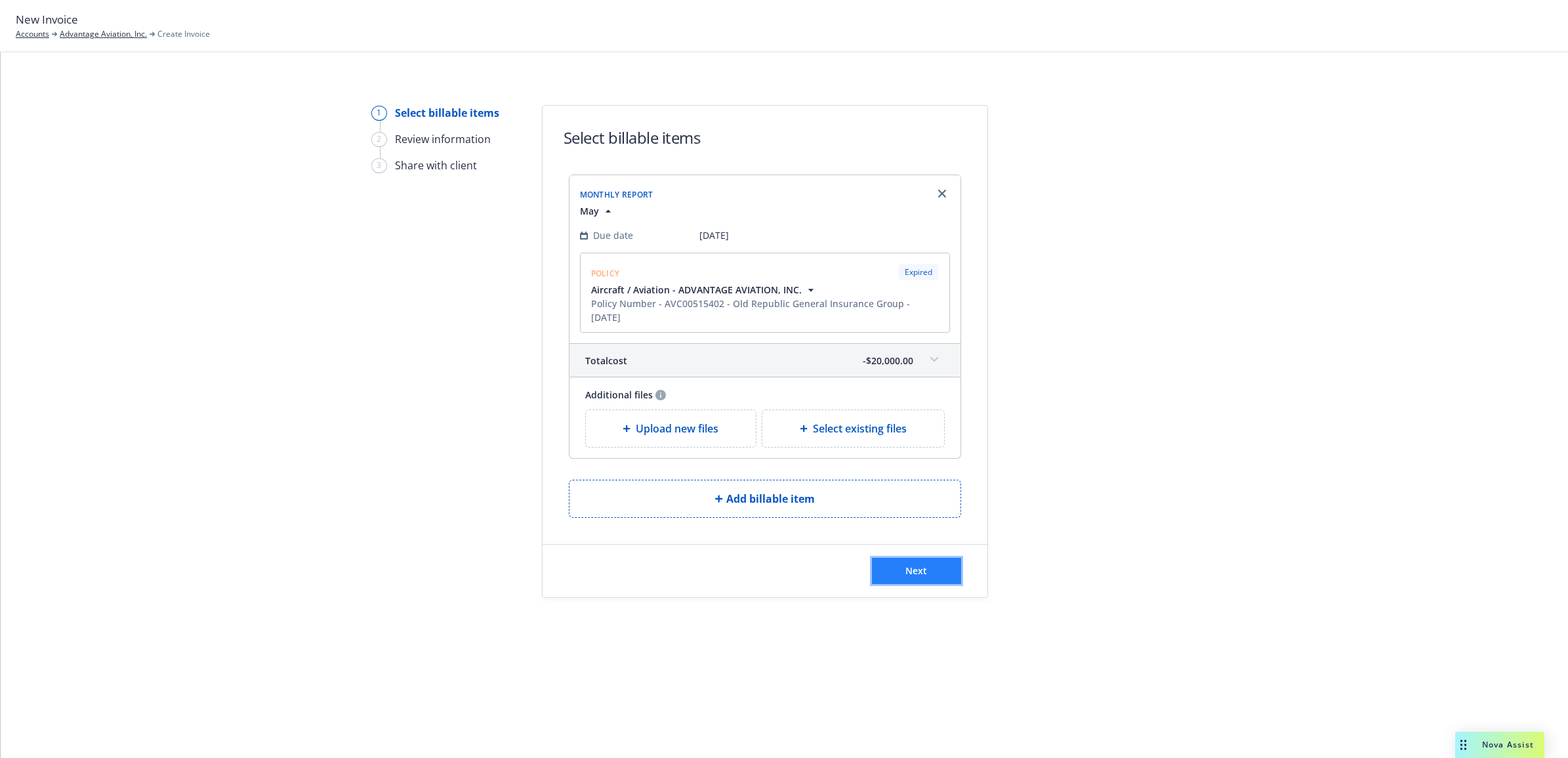
click at [923, 585] on button "Next" at bounding box center [916, 571] width 89 height 26
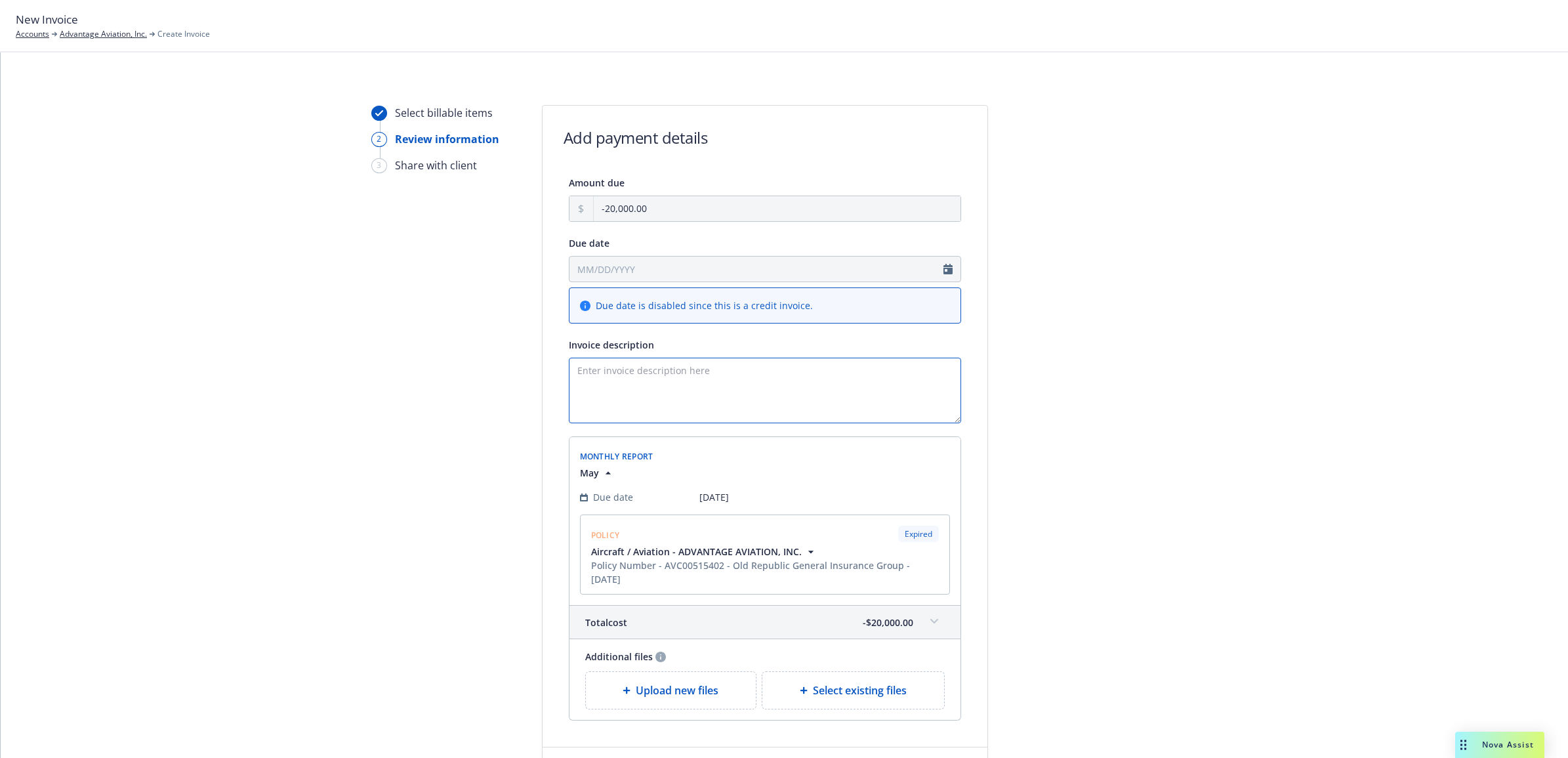
click at [764, 399] on textarea "Invoice description" at bounding box center [765, 390] width 392 height 66
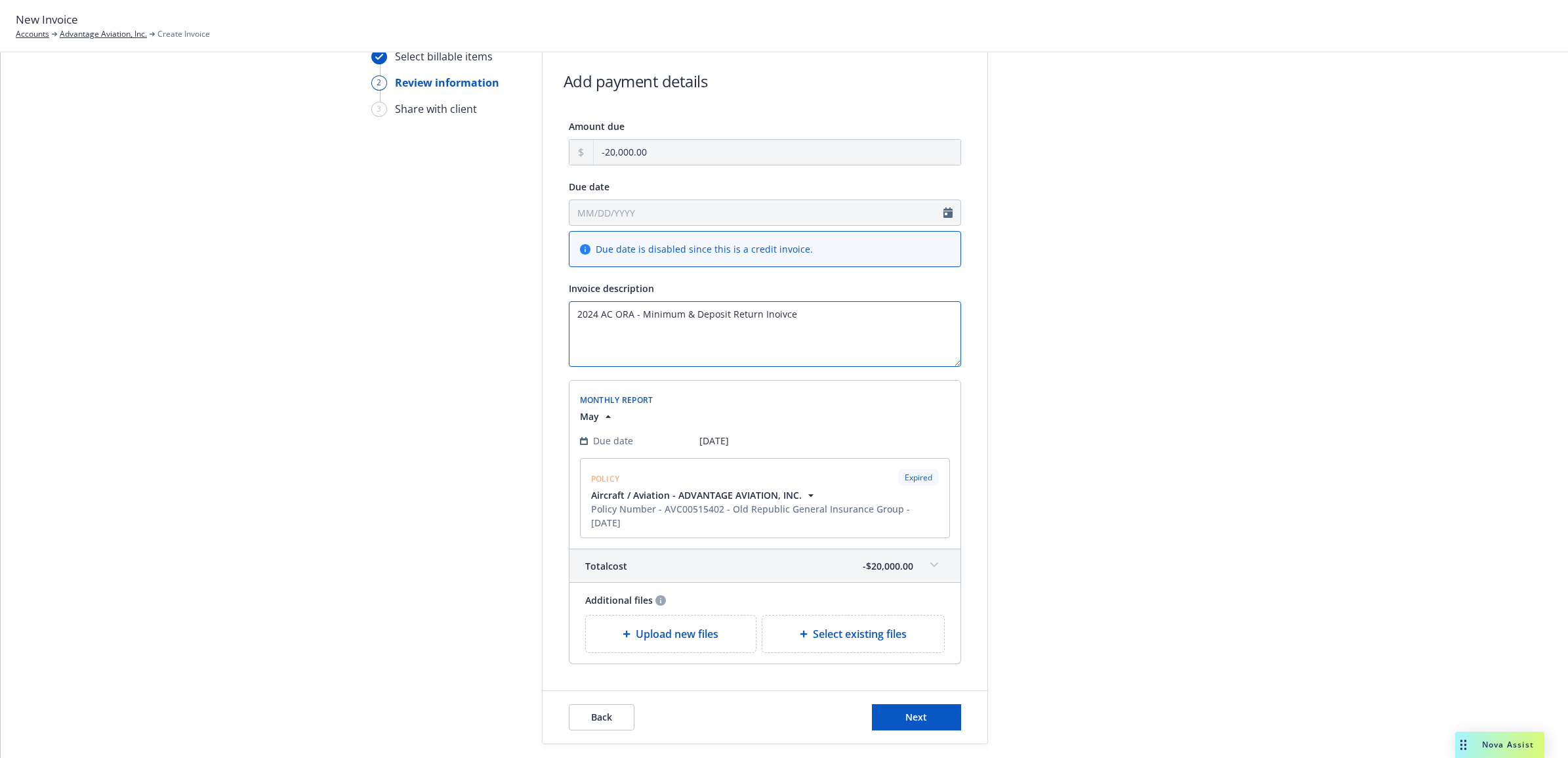
scroll to position [129, 0]
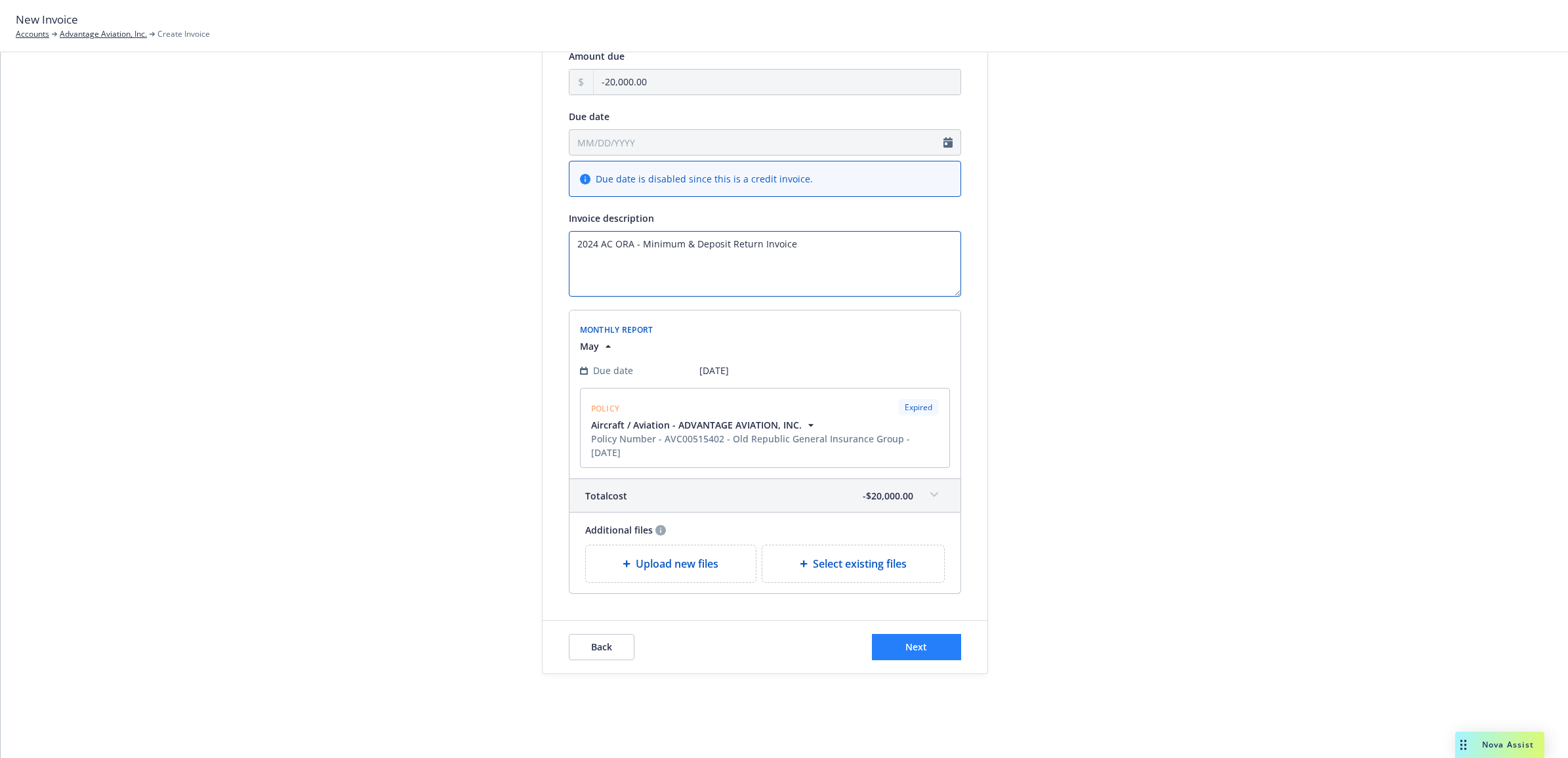
type textarea "2024 AC ORA - Minimum & Deposit Return Invoice"
click at [887, 654] on button "Next" at bounding box center [916, 647] width 89 height 26
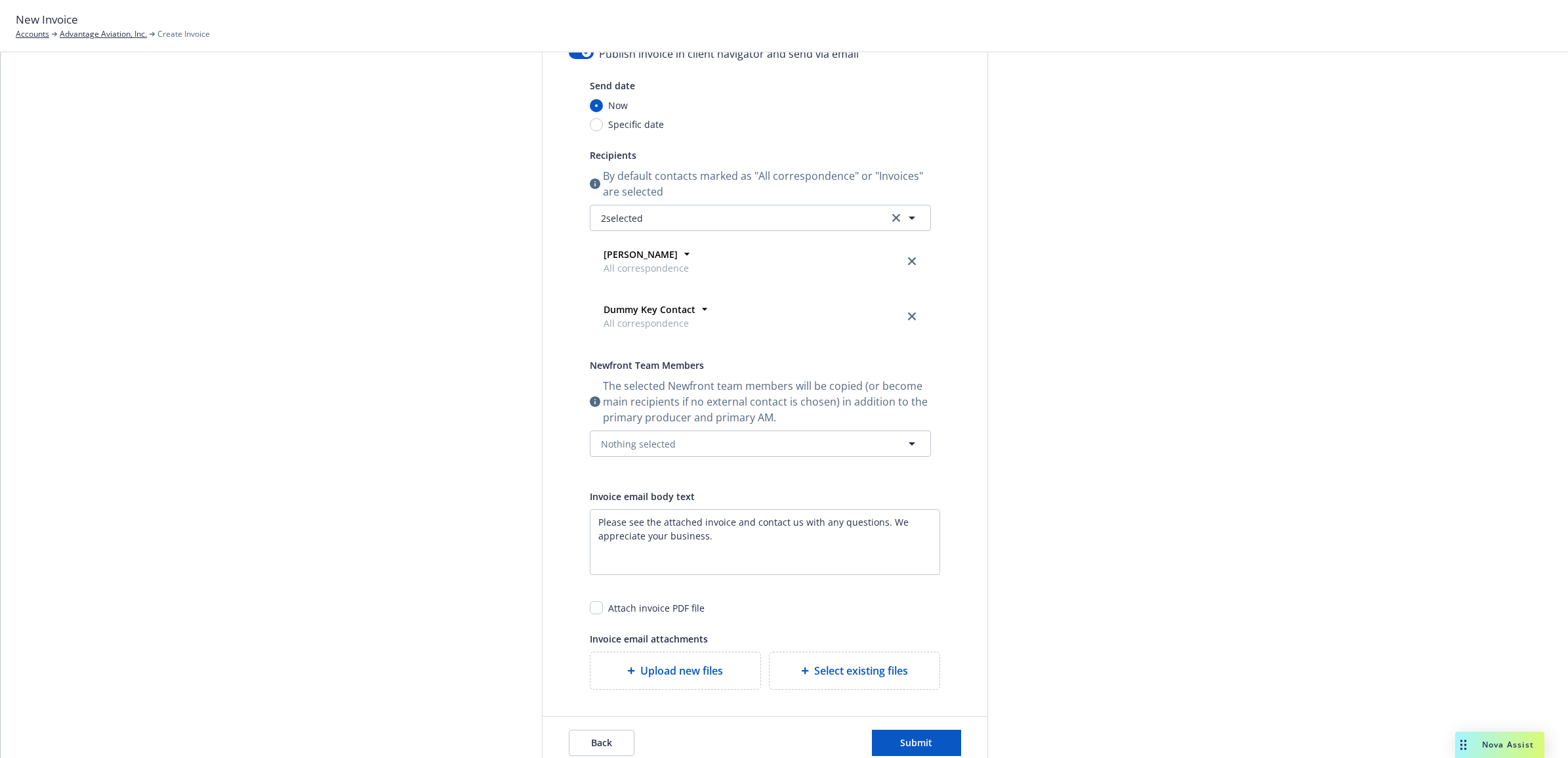
click at [569, 59] on div "Publish invoice in client navigator and send via email" at bounding box center [765, 62] width 392 height 32
click at [569, 56] on button "button" at bounding box center [581, 53] width 25 height 13
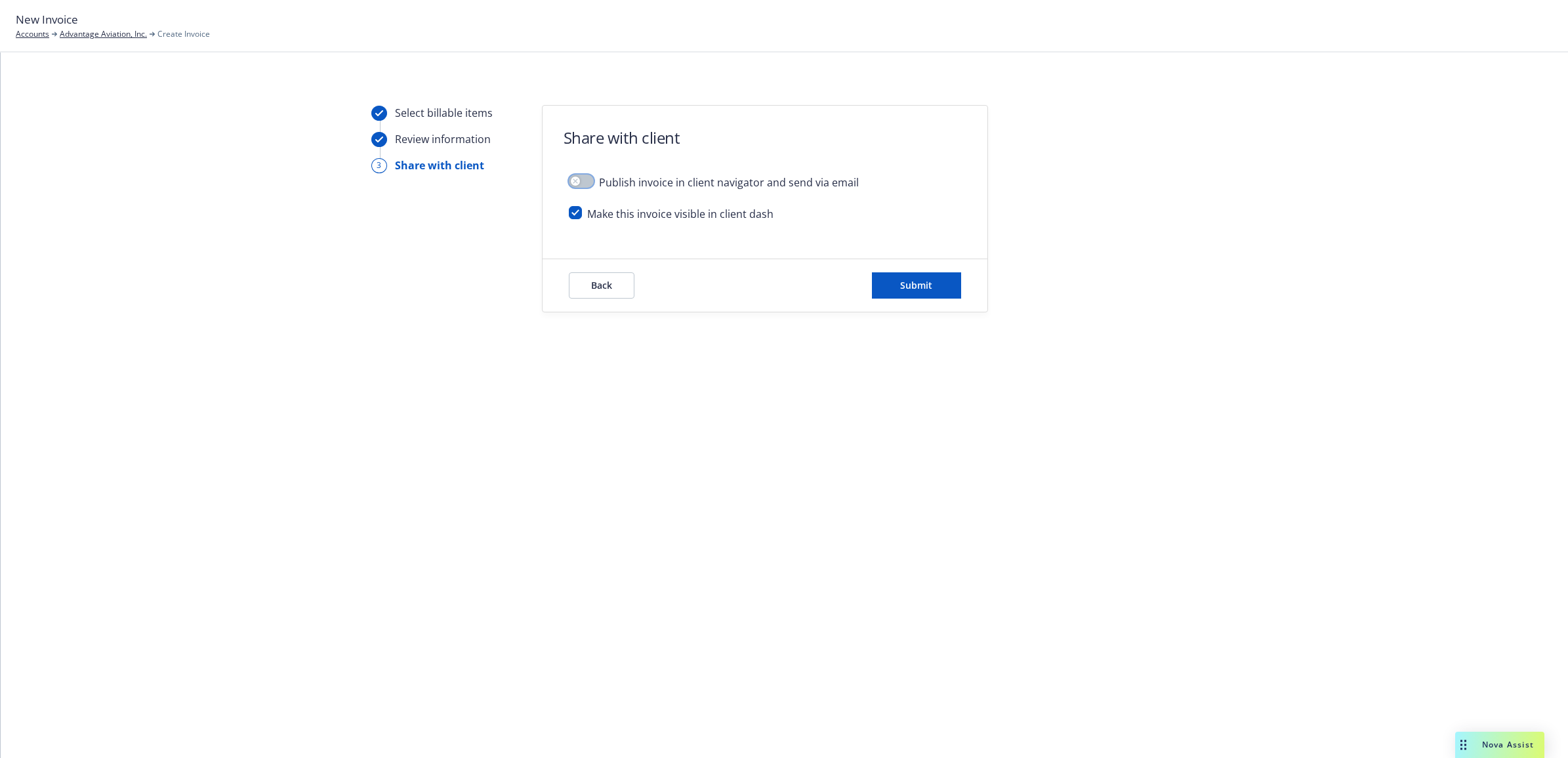
scroll to position [0, 0]
click at [908, 281] on span "Submit" at bounding box center [916, 285] width 32 height 12
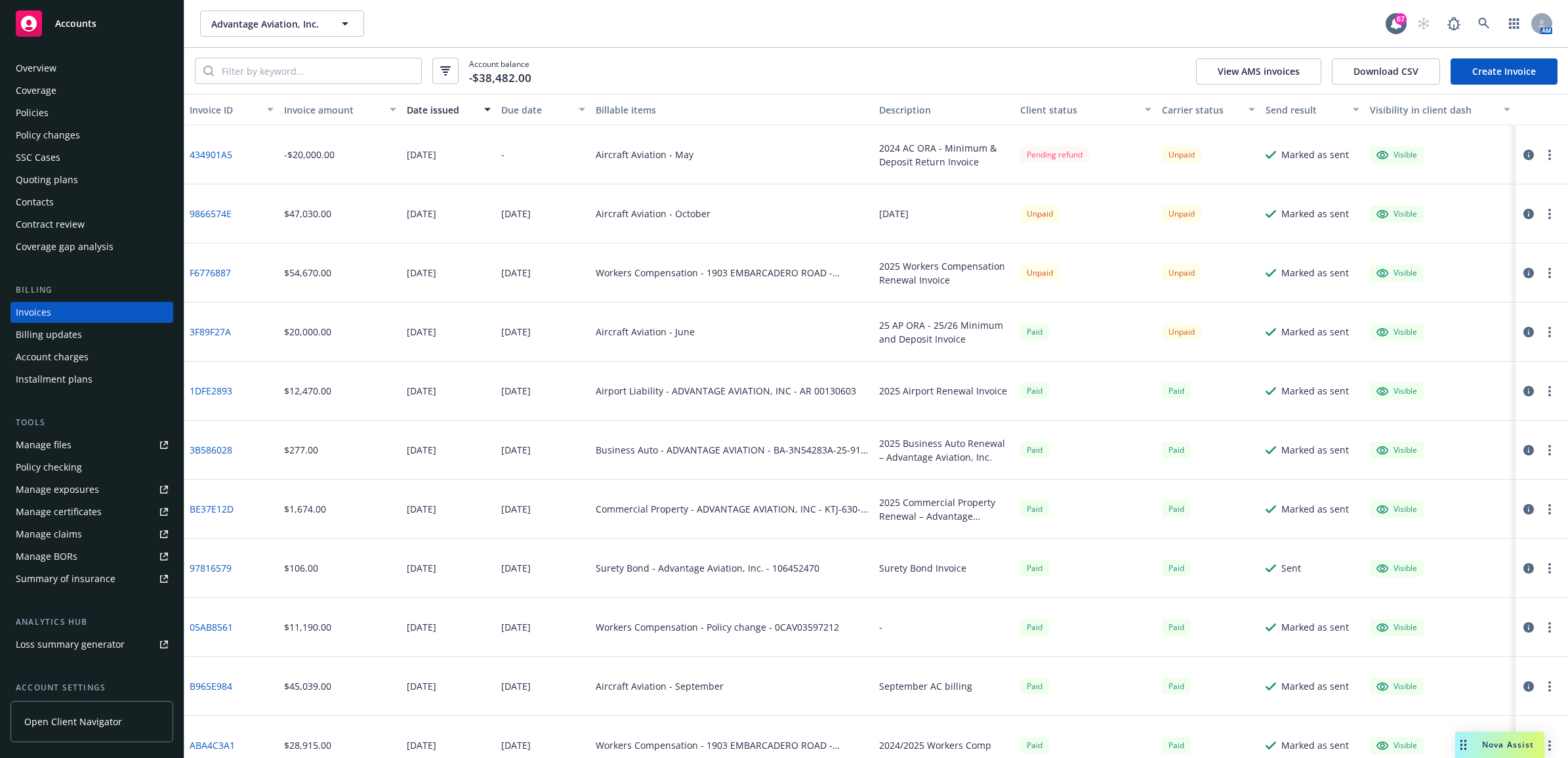
click at [75, 113] on div "Policies" at bounding box center [92, 113] width 152 height 21
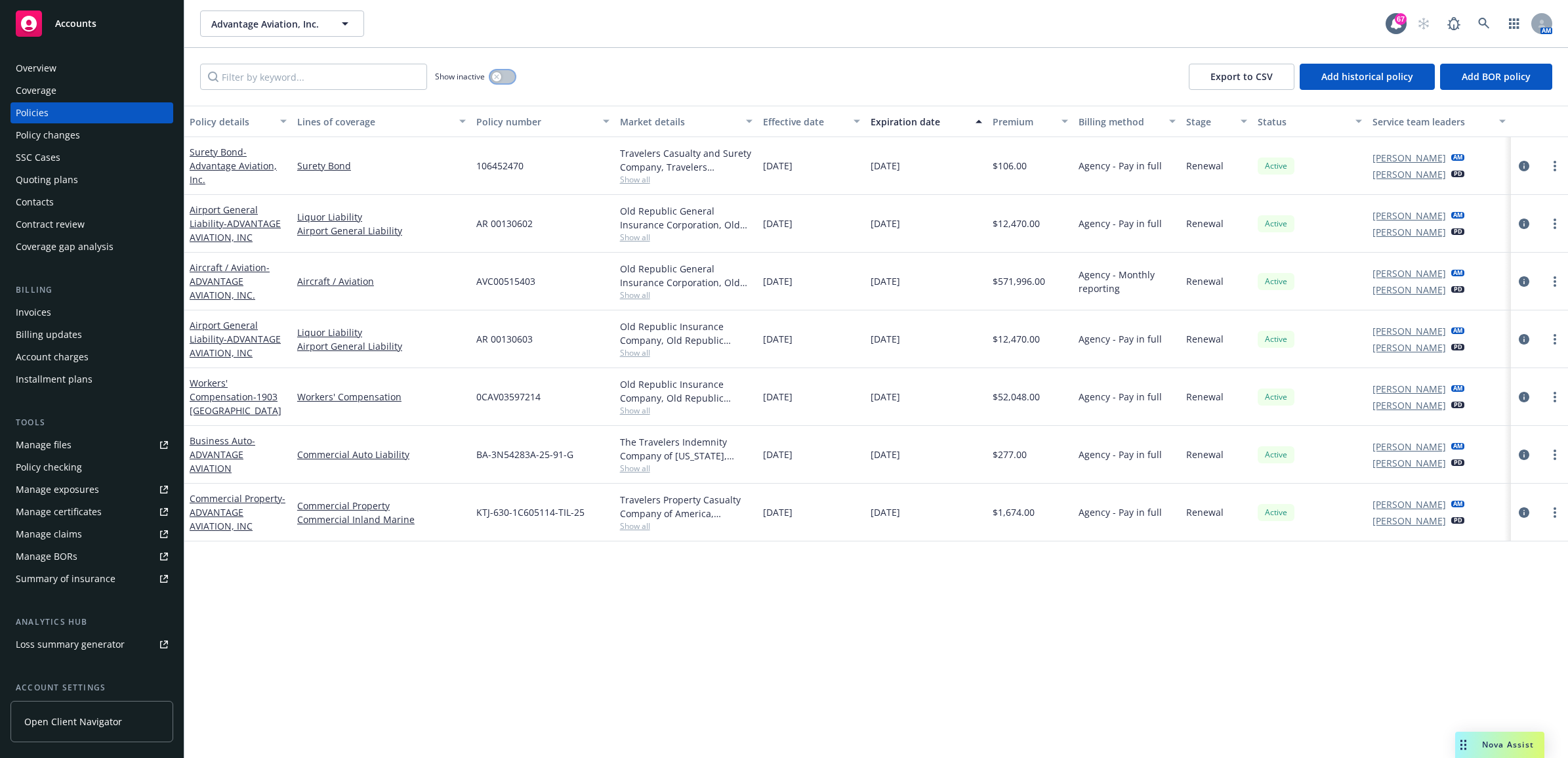
click at [502, 78] on button "button" at bounding box center [502, 77] width 25 height 13
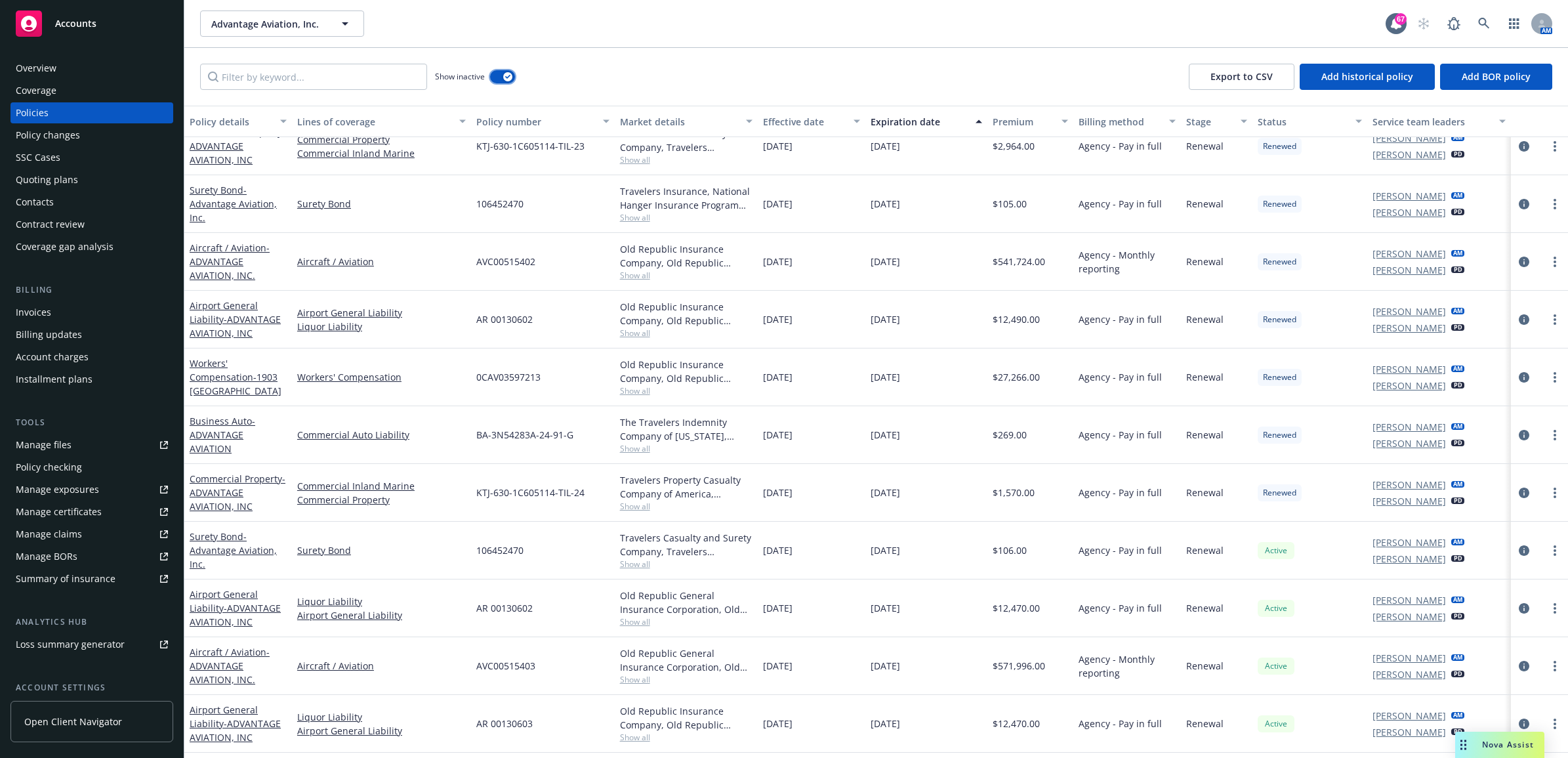
scroll to position [487, 0]
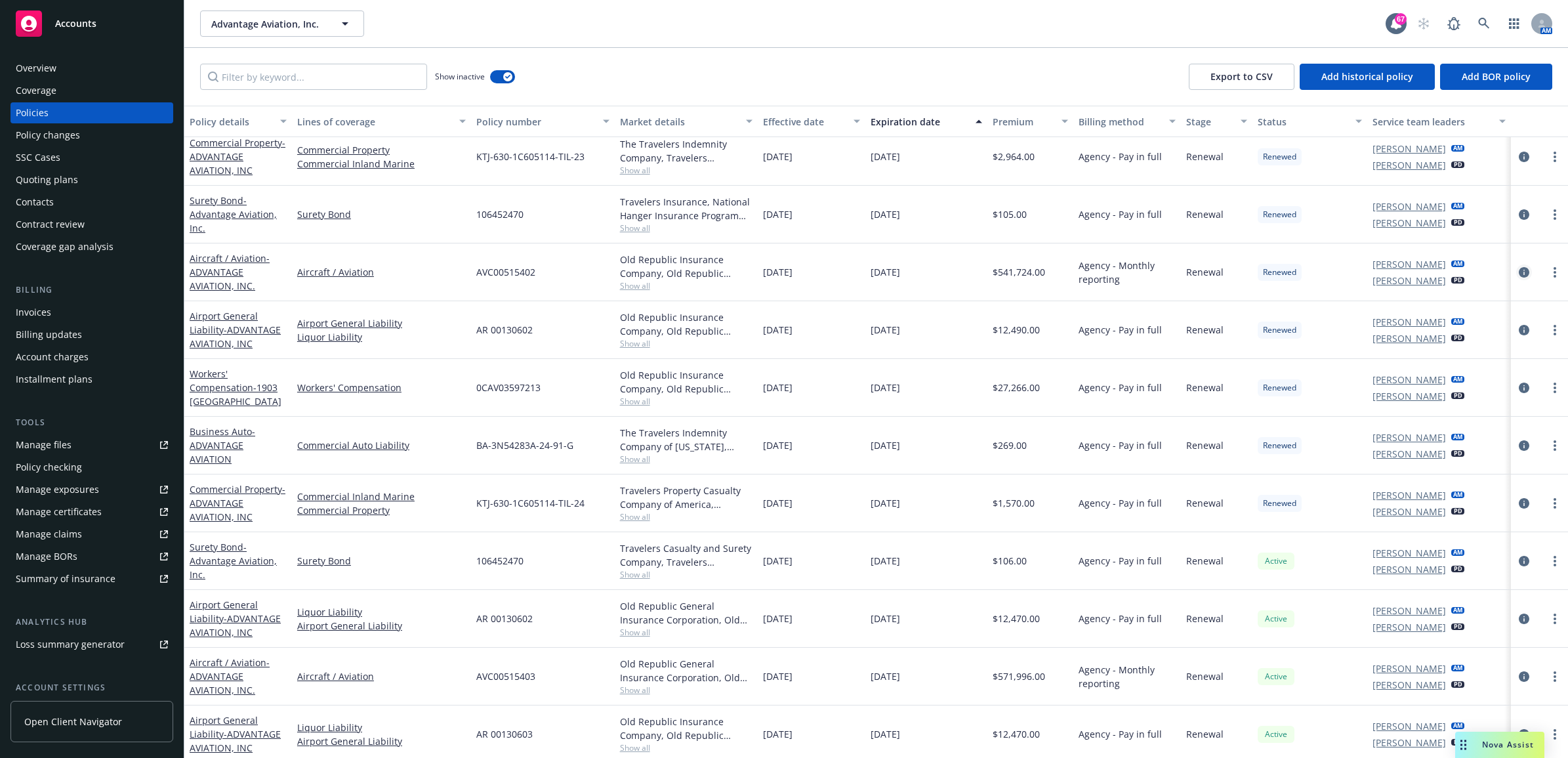
click at [1516, 264] on link "circleInformation" at bounding box center [1523, 272] width 15 height 15
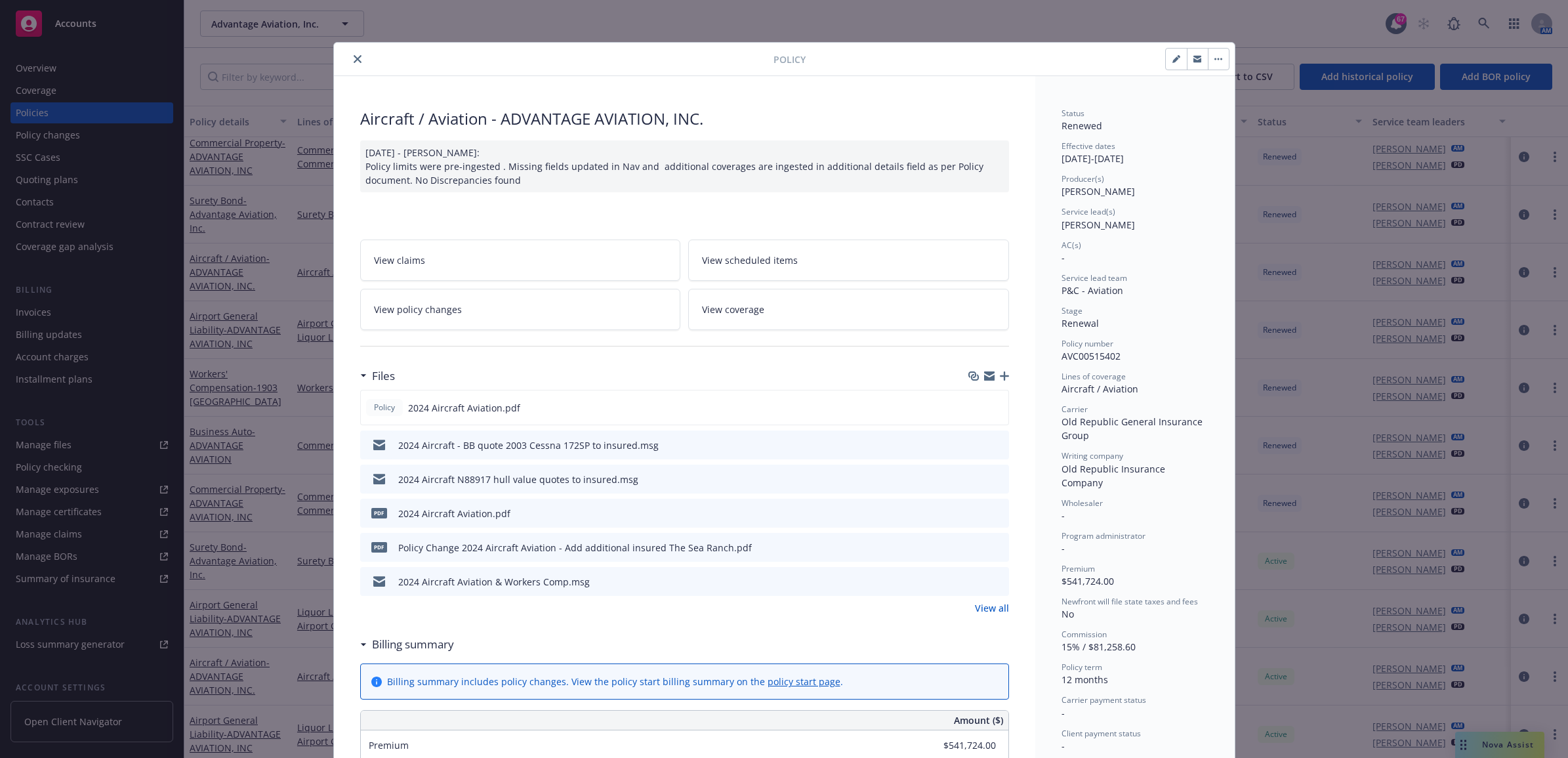
click at [1000, 379] on icon "button" at bounding box center [1004, 375] width 9 height 9
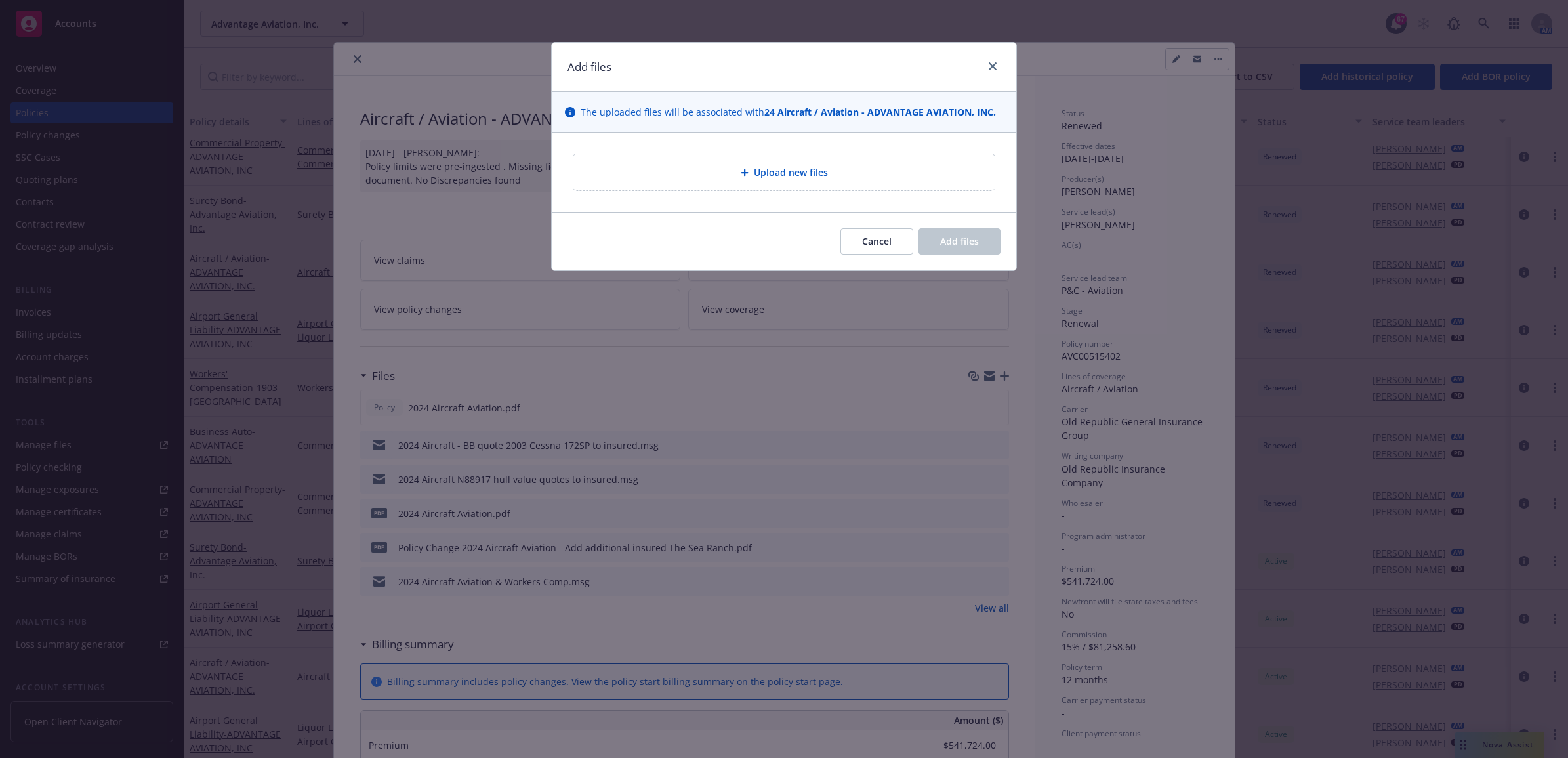
click at [753, 173] on div at bounding box center [747, 173] width 13 height 8
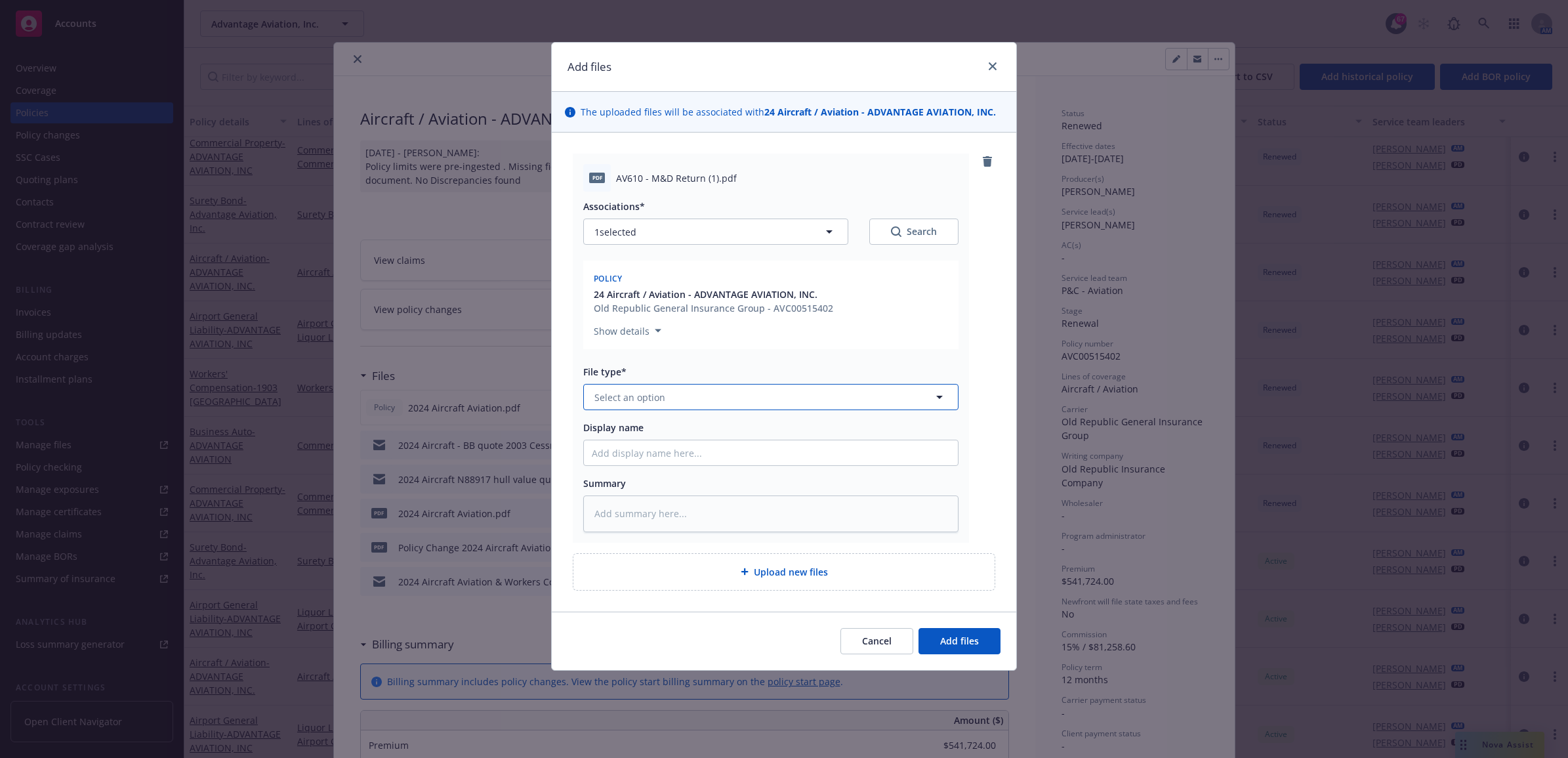
click at [637, 401] on span "Select an option" at bounding box center [629, 397] width 70 height 14
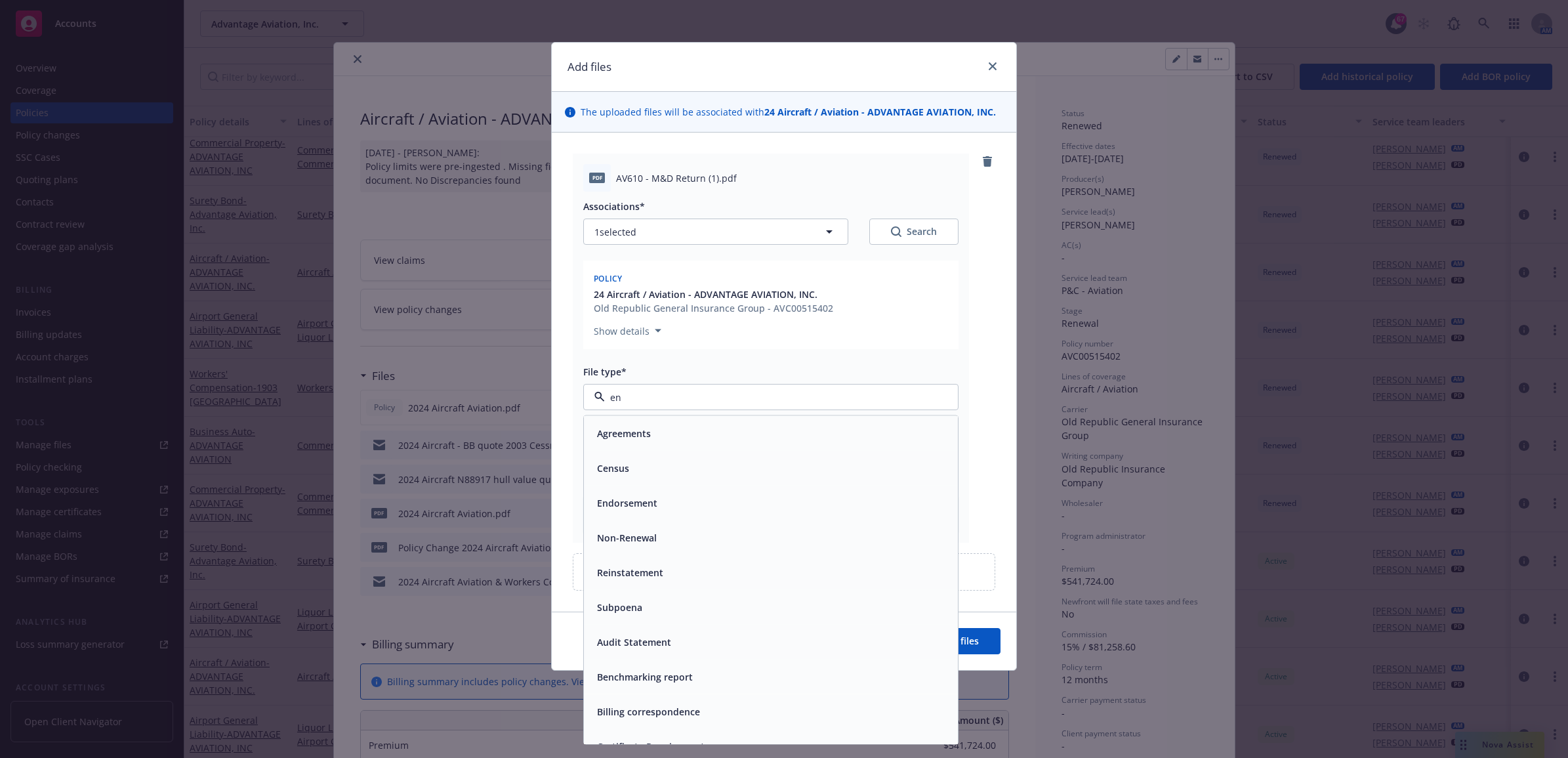
type input "end"
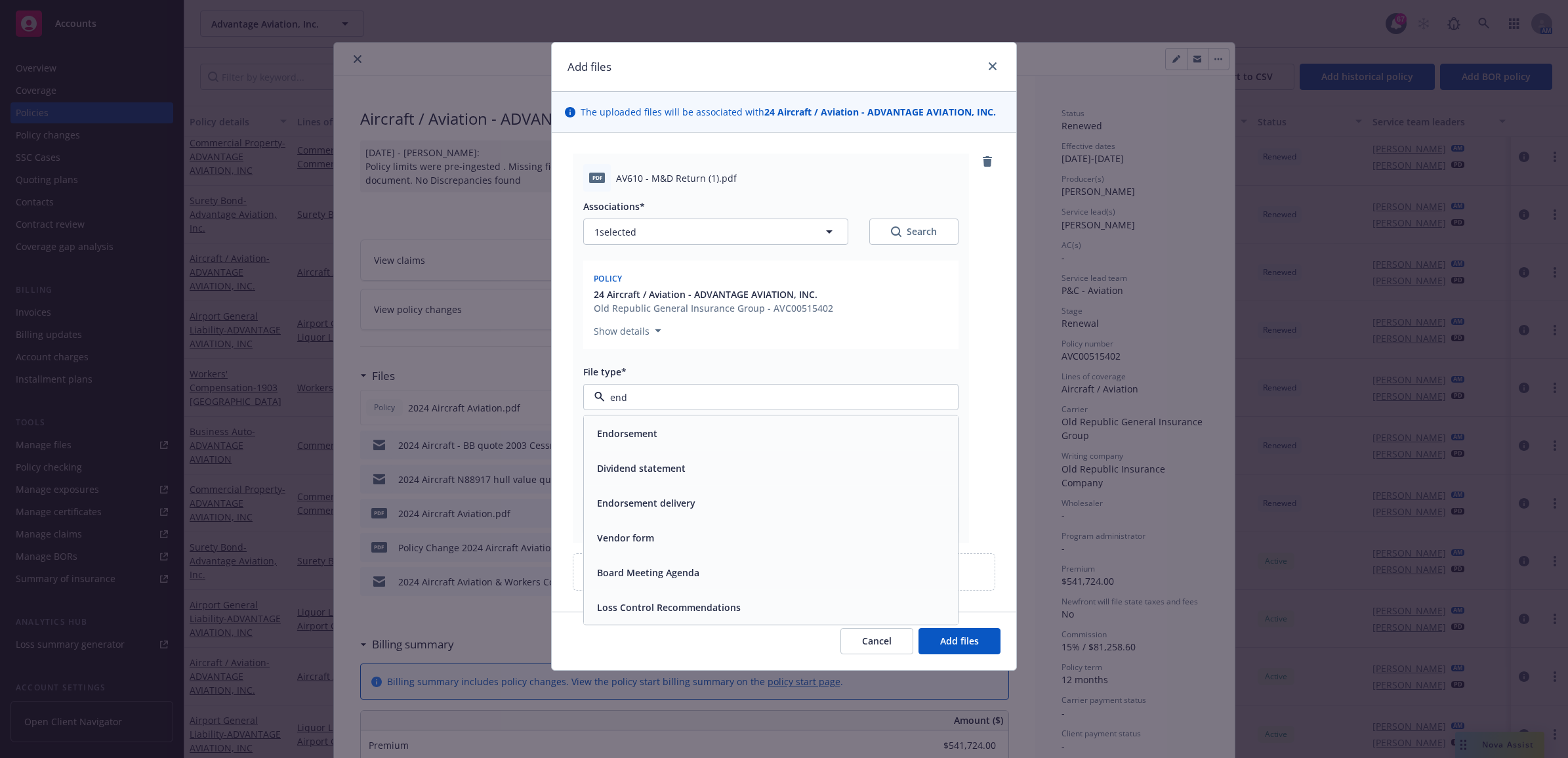
click at [684, 427] on div "Endorsement" at bounding box center [771, 433] width 358 height 19
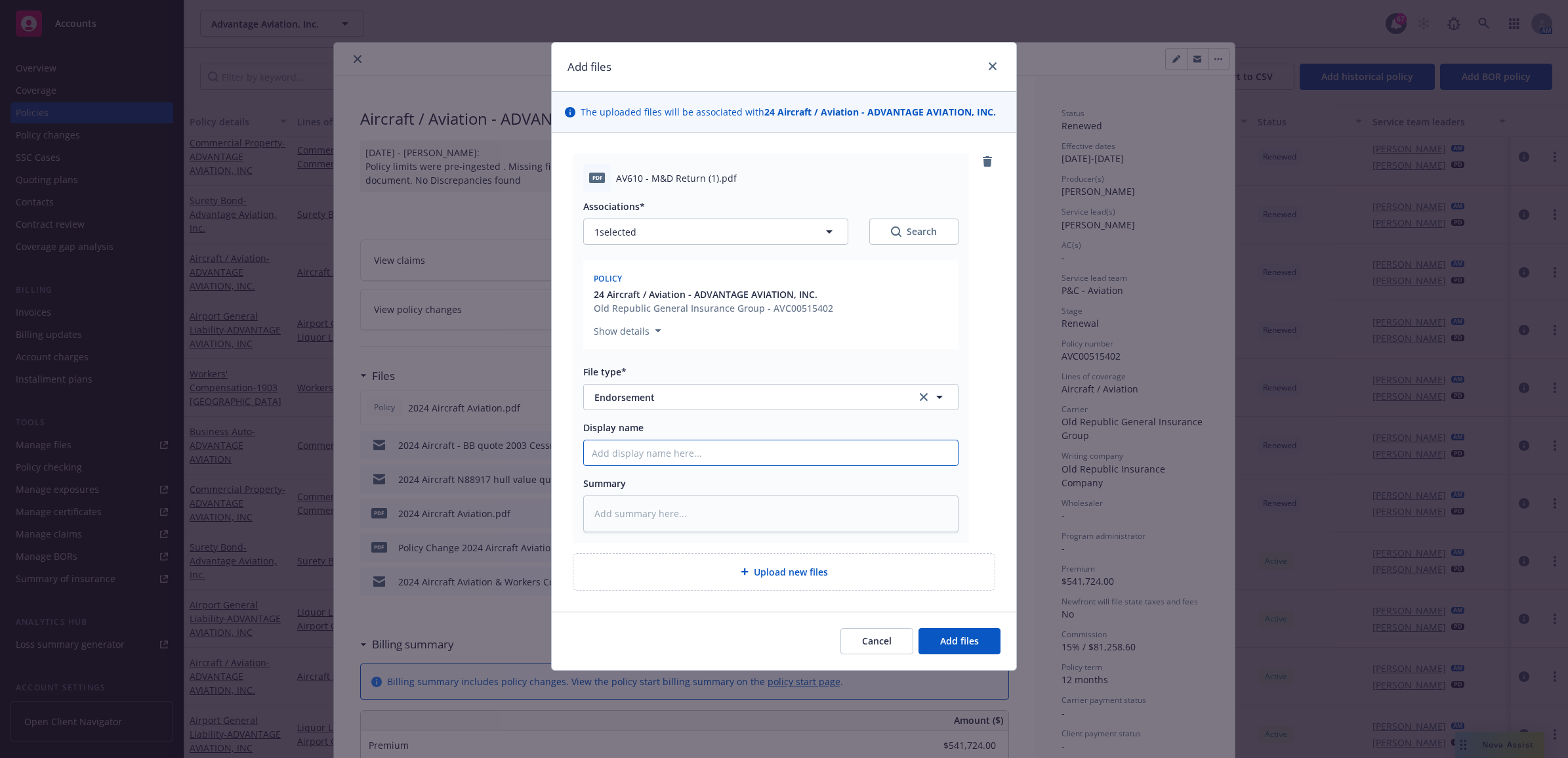
click at [661, 450] on input "Display name" at bounding box center [771, 452] width 374 height 25
type textarea "x"
type input "2"
type textarea "x"
type input "25"
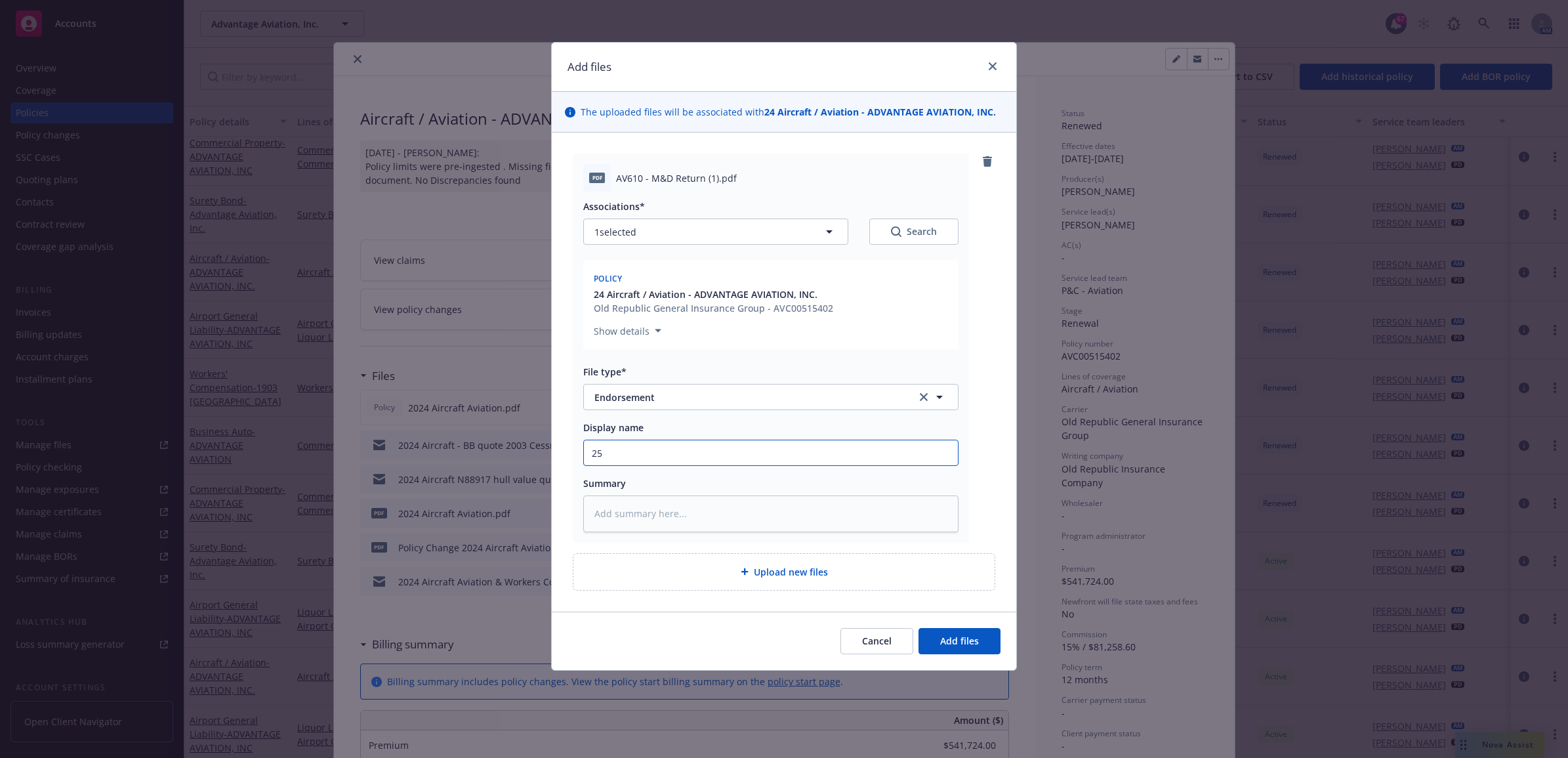
type textarea "x"
type input "2"
type textarea "x"
type input "25"
type textarea "x"
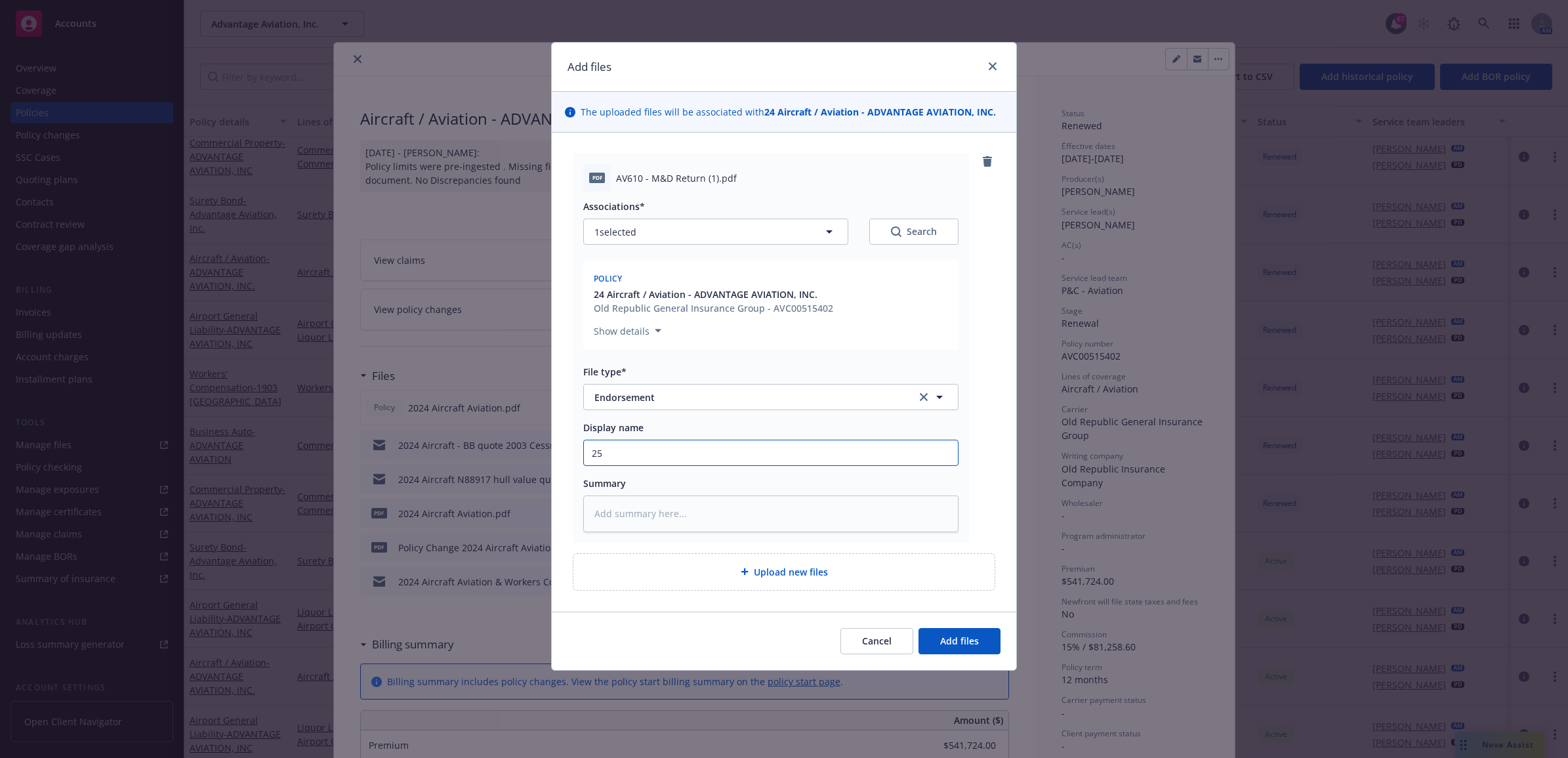
type input "25"
type textarea "x"
type input "25 A"
type textarea "x"
type input "25 AC"
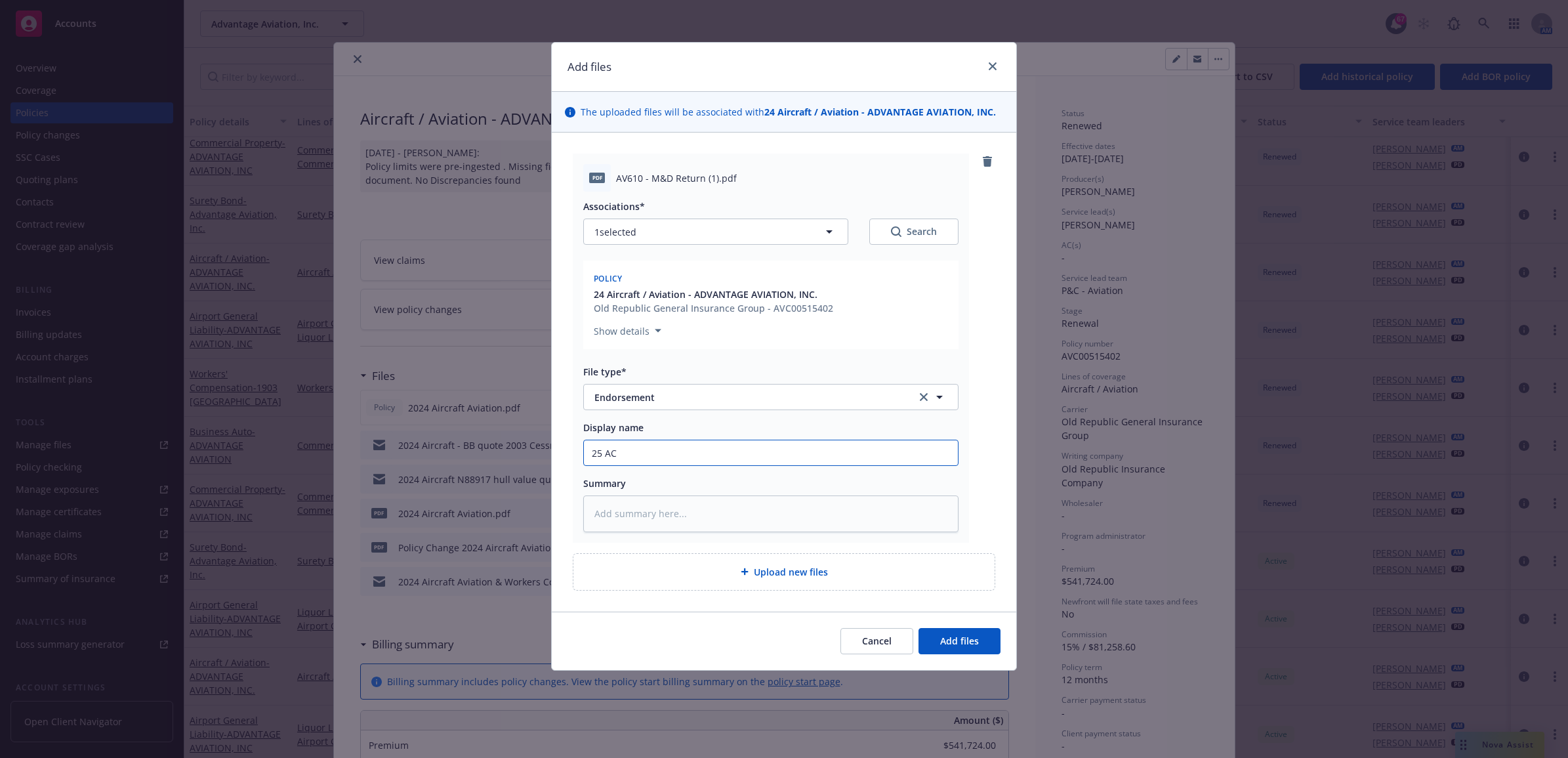
type textarea "x"
type input "25 AC"
type textarea "x"
type input "25 AC O"
type textarea "x"
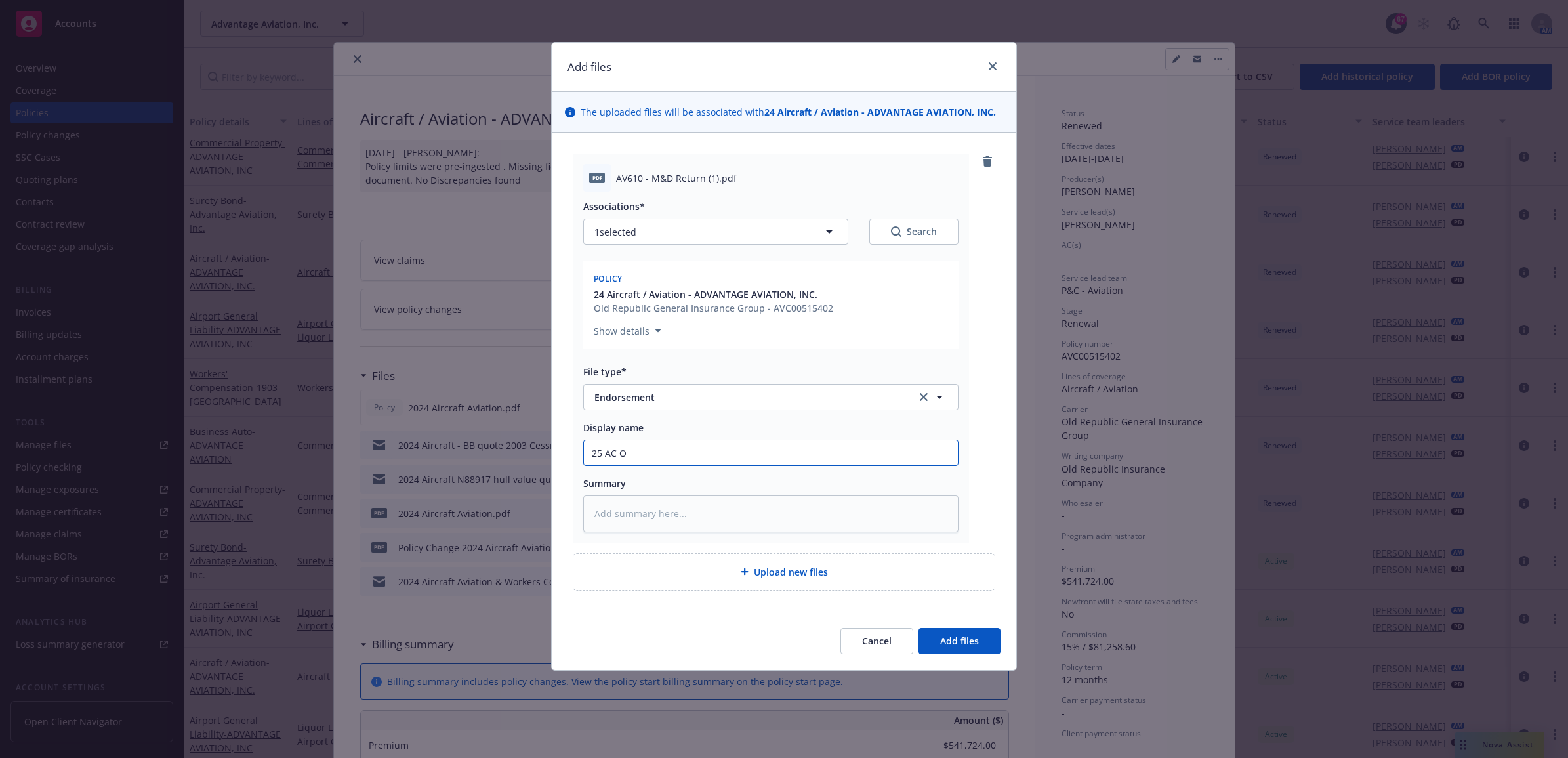
type input "25 AC OR"
type textarea "x"
type input "25 AC ORA"
type textarea "x"
type input "25 AC ORA"
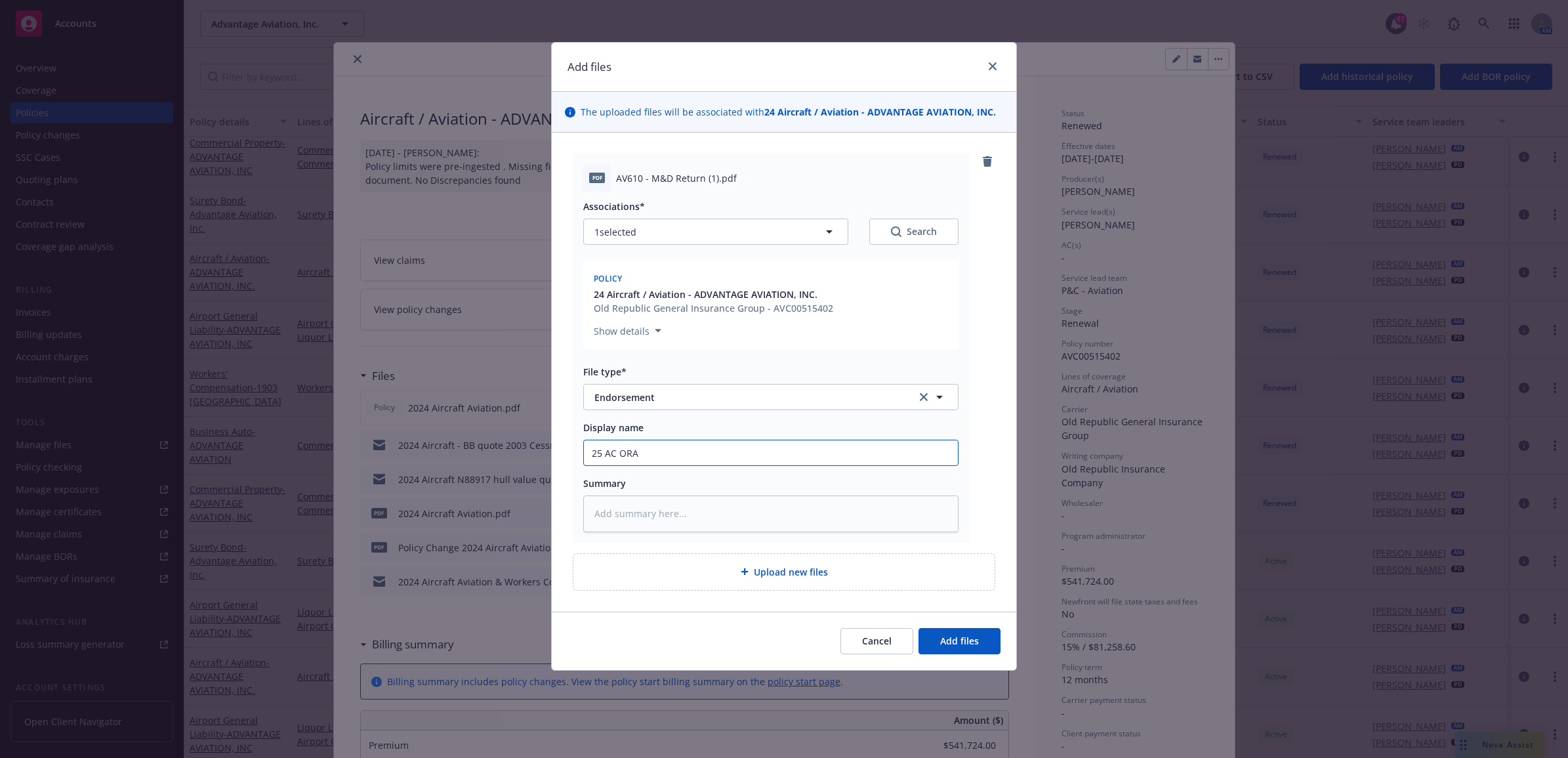
type textarea "x"
type input "25 AC ORA -"
type textarea "x"
type input "25 AC ORA -"
type textarea "x"
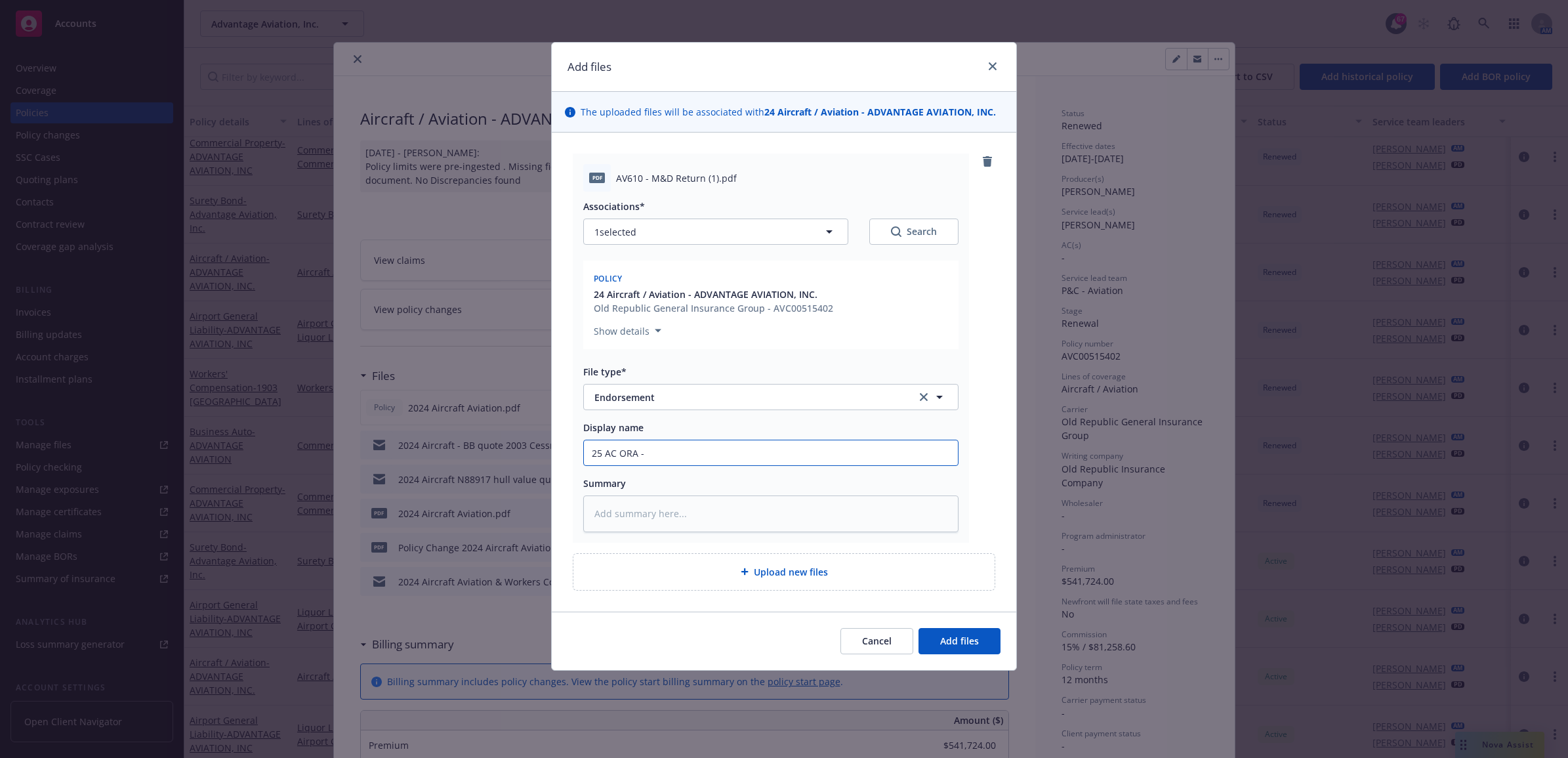
type input "25 AC ORA - M"
type textarea "x"
type input "25 AC ORA - M&"
type textarea "x"
type input "25 AC ORA - M&D"
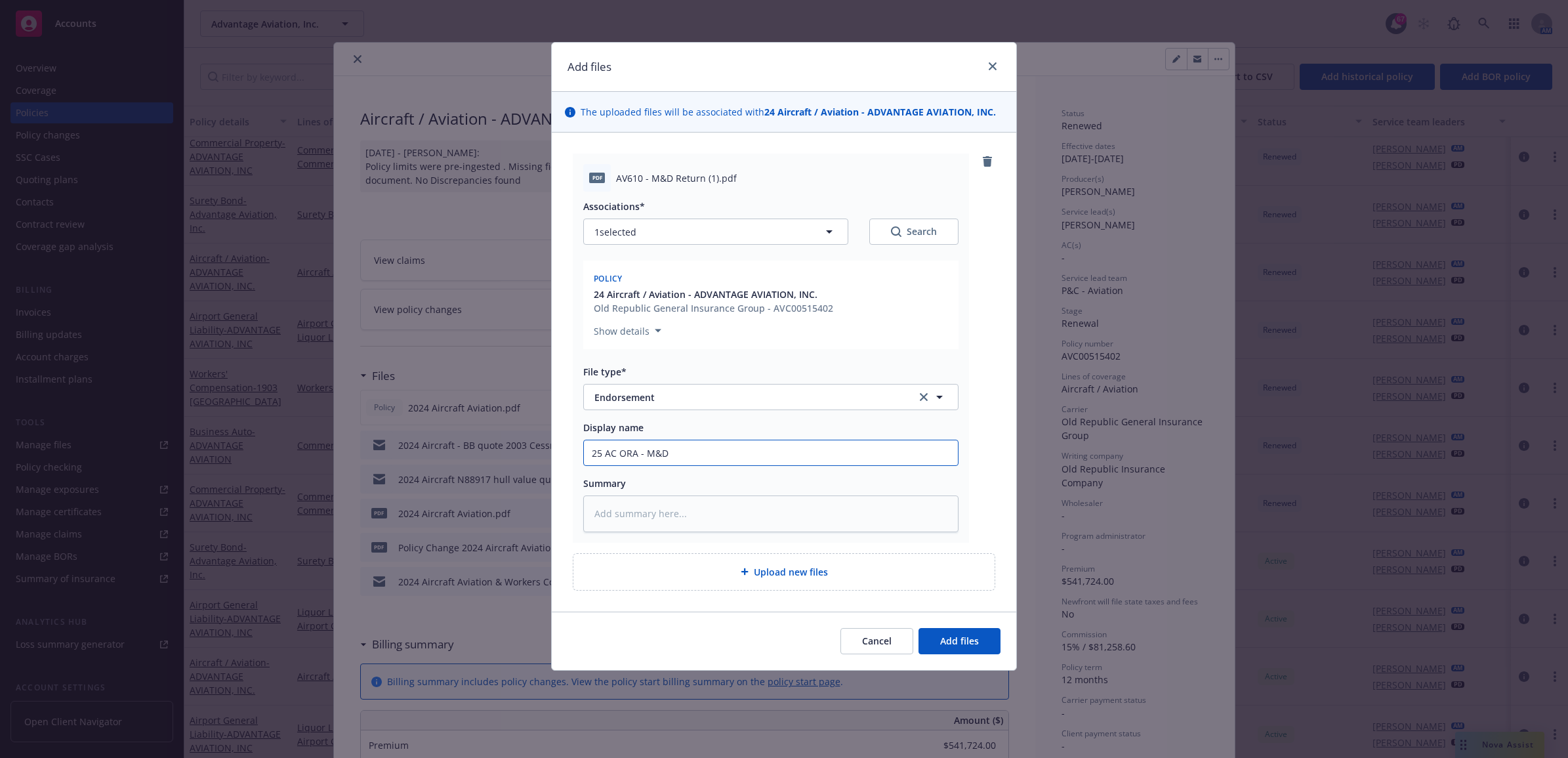
type textarea "x"
type input "25 AC ORA - M&D"
type textarea "x"
type input "25 AC ORA - M&D R"
type textarea "x"
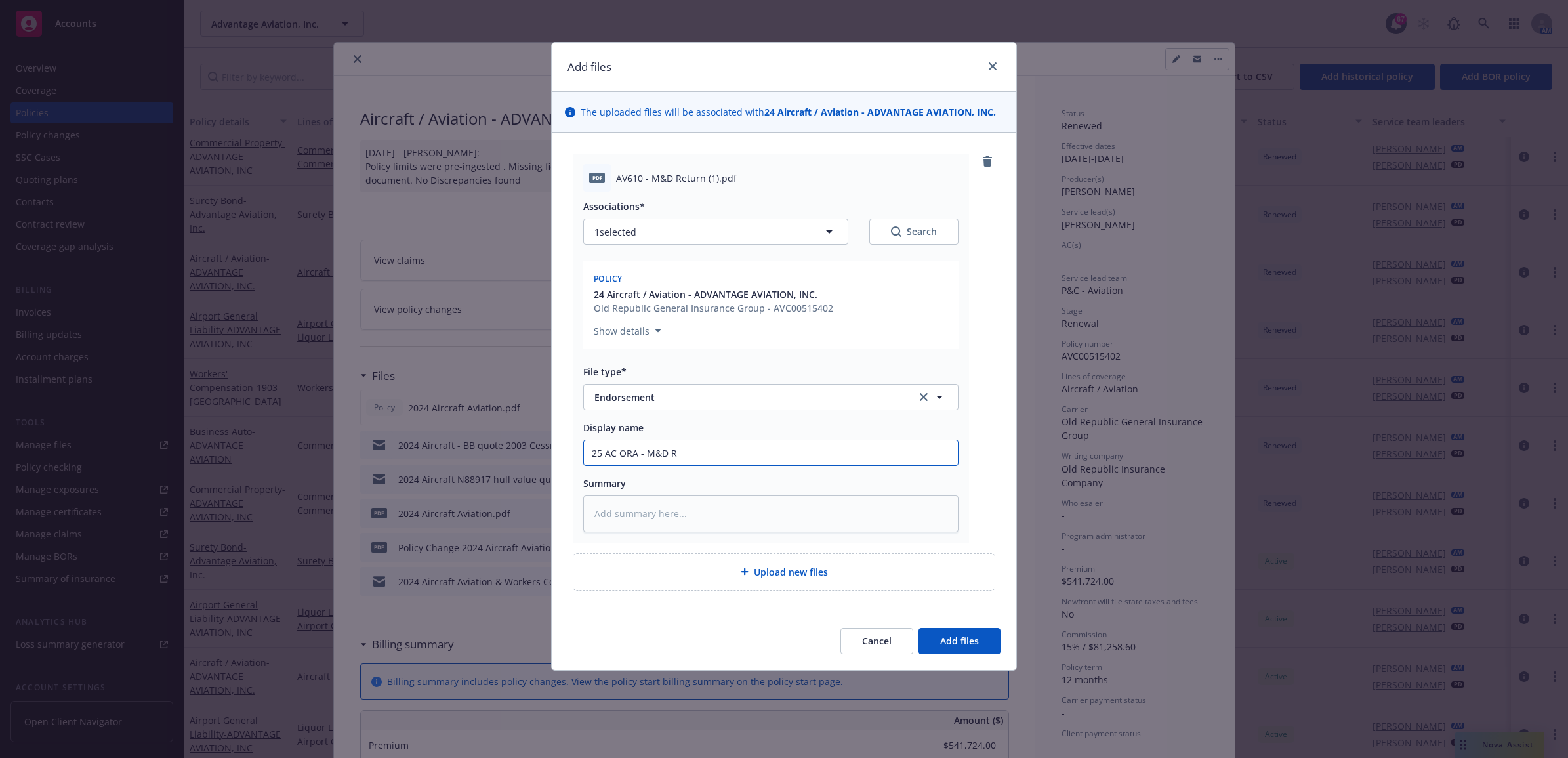
type input "25 AC ORA - M&D Re"
type textarea "x"
type input "25 AC ORA - M&D Ret"
type textarea "x"
type input "25 AC ORA - M&D Retu"
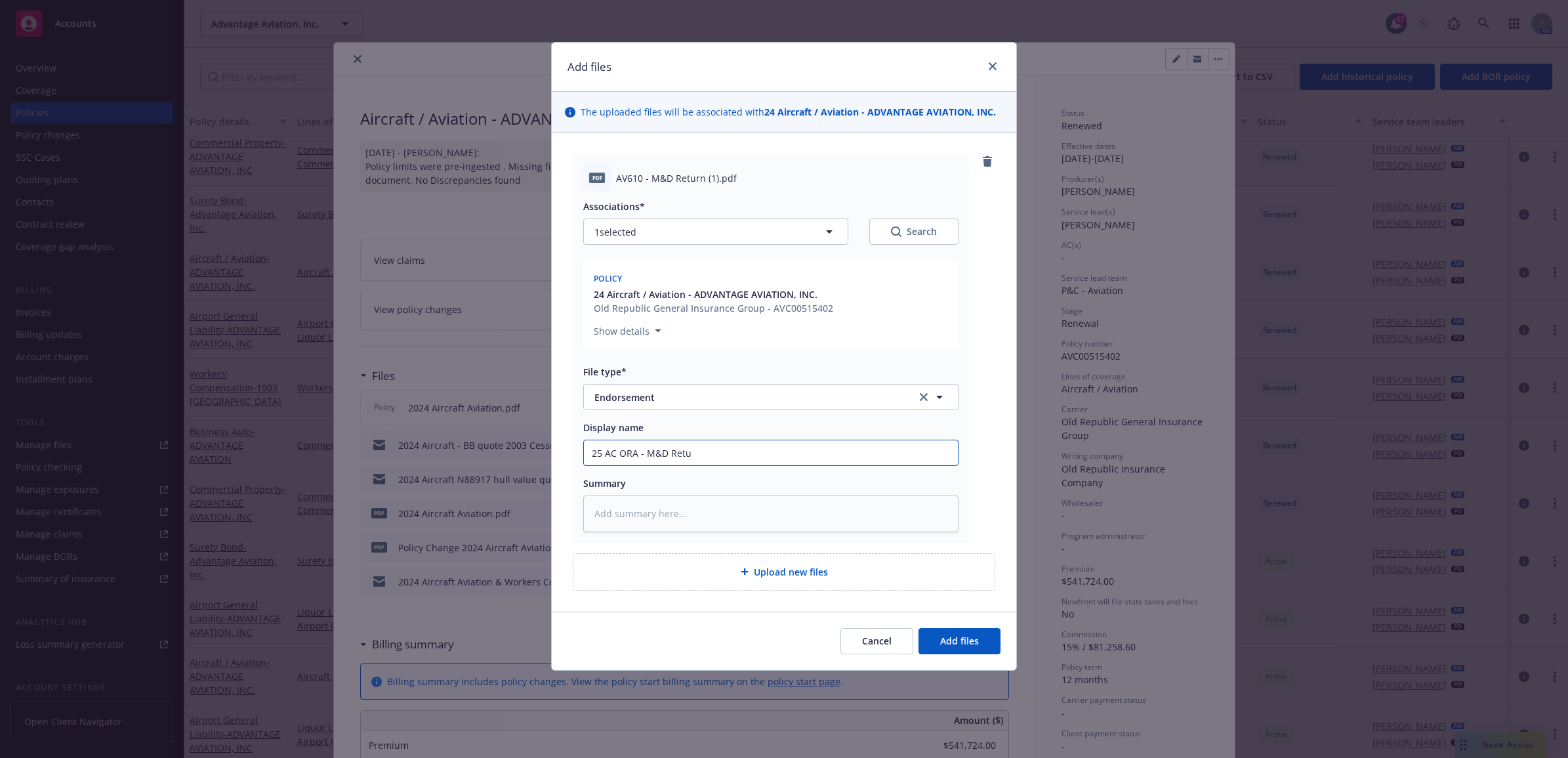
type textarea "x"
type input "25 AC ORA - M&D Retur"
type textarea "x"
type input "25 AC ORA - M&D Return"
type textarea "x"
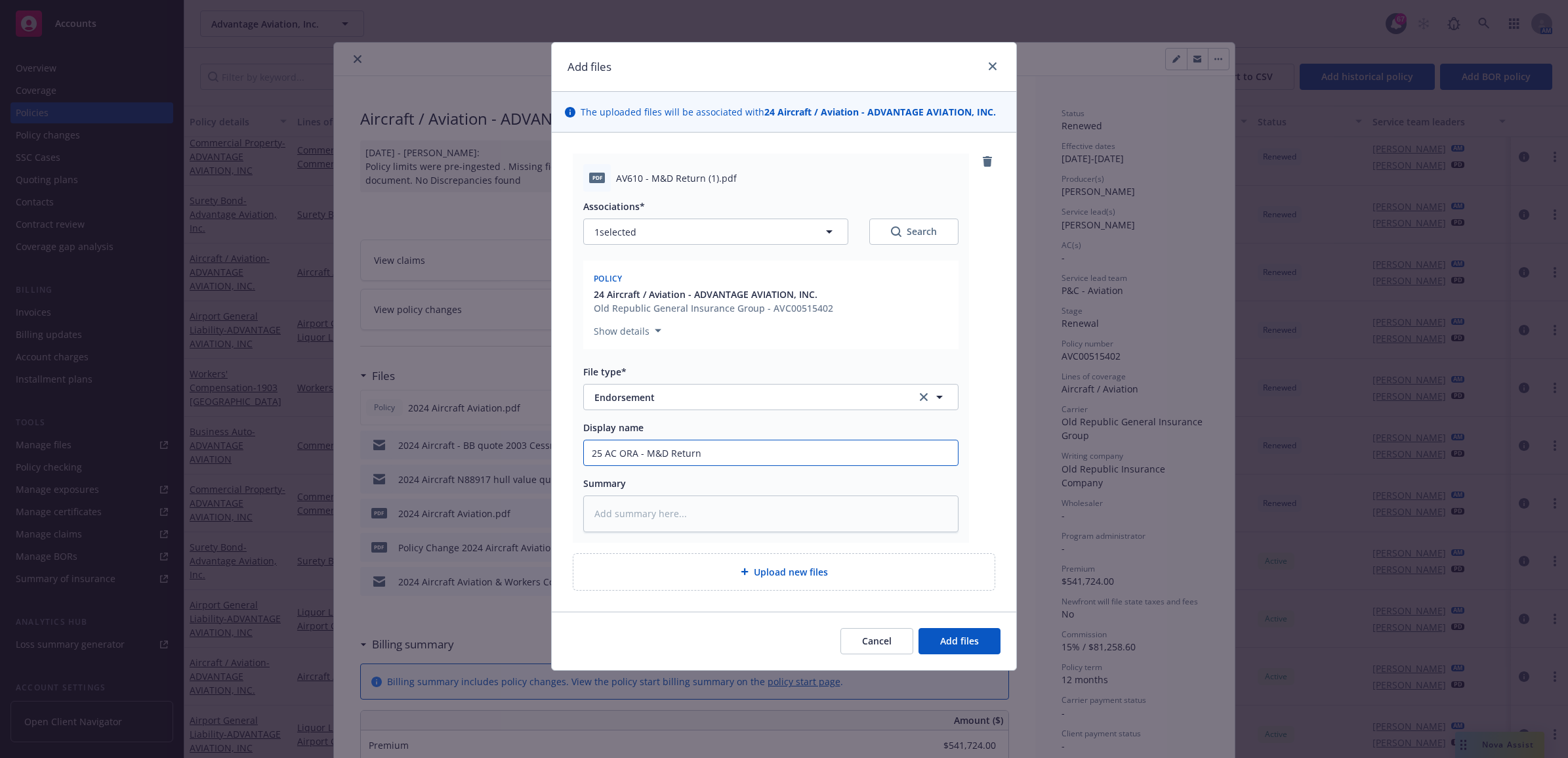
type input "25 AC ORA - M&D Return"
type textarea "x"
type input "25 AC ORA - M&D Return E"
type textarea "x"
type input "25 AC ORA - M&D Return En"
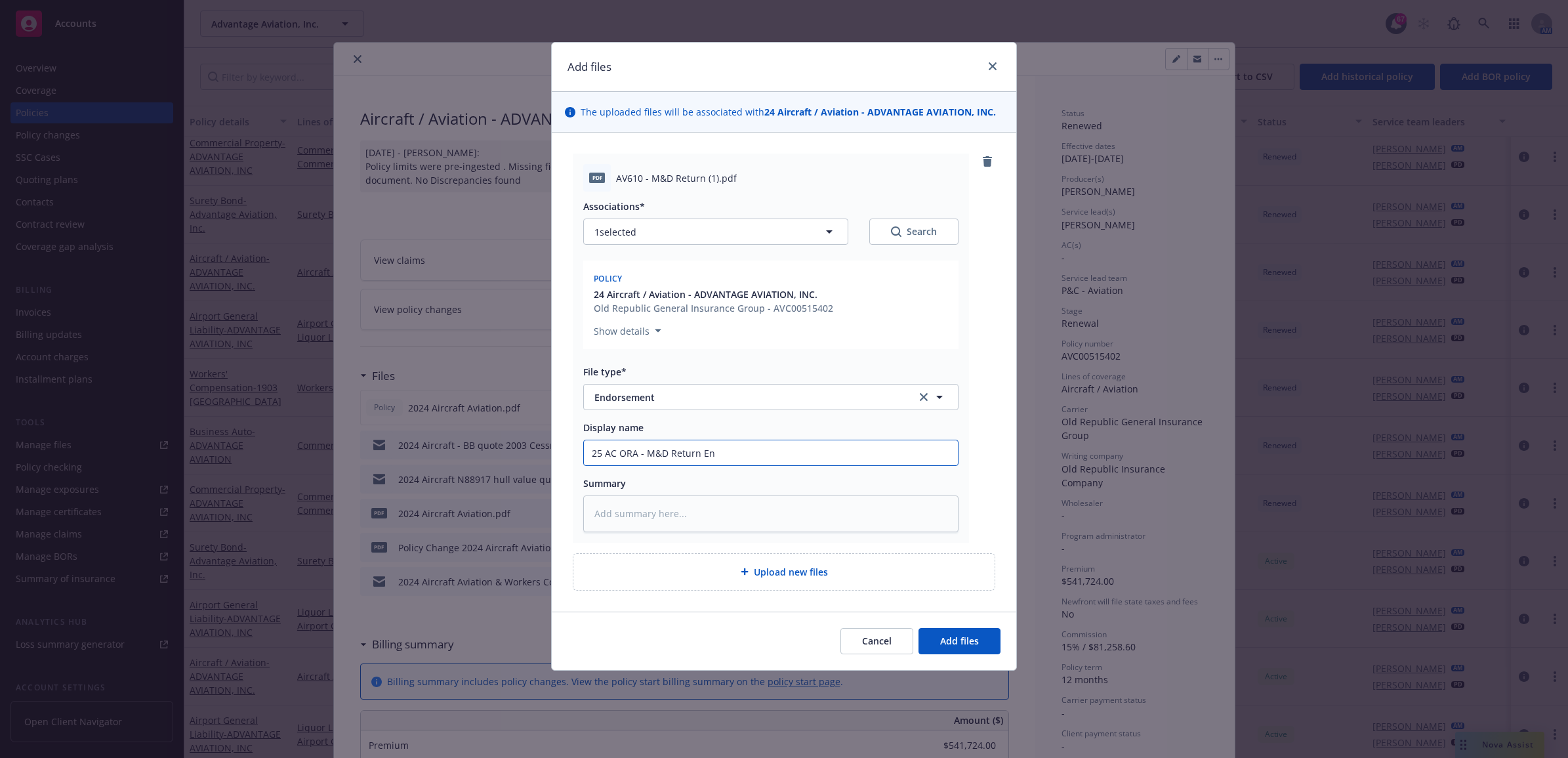
type textarea "x"
type input "25 AC ORA - M&D Return End"
type textarea "x"
drag, startPoint x: 594, startPoint y: 442, endPoint x: 617, endPoint y: 440, distance: 23.1
click at [543, 442] on div "Add files The uploaded files will be associated with 24 Aircraft / Aviation - A…" at bounding box center [784, 379] width 1568 height 758
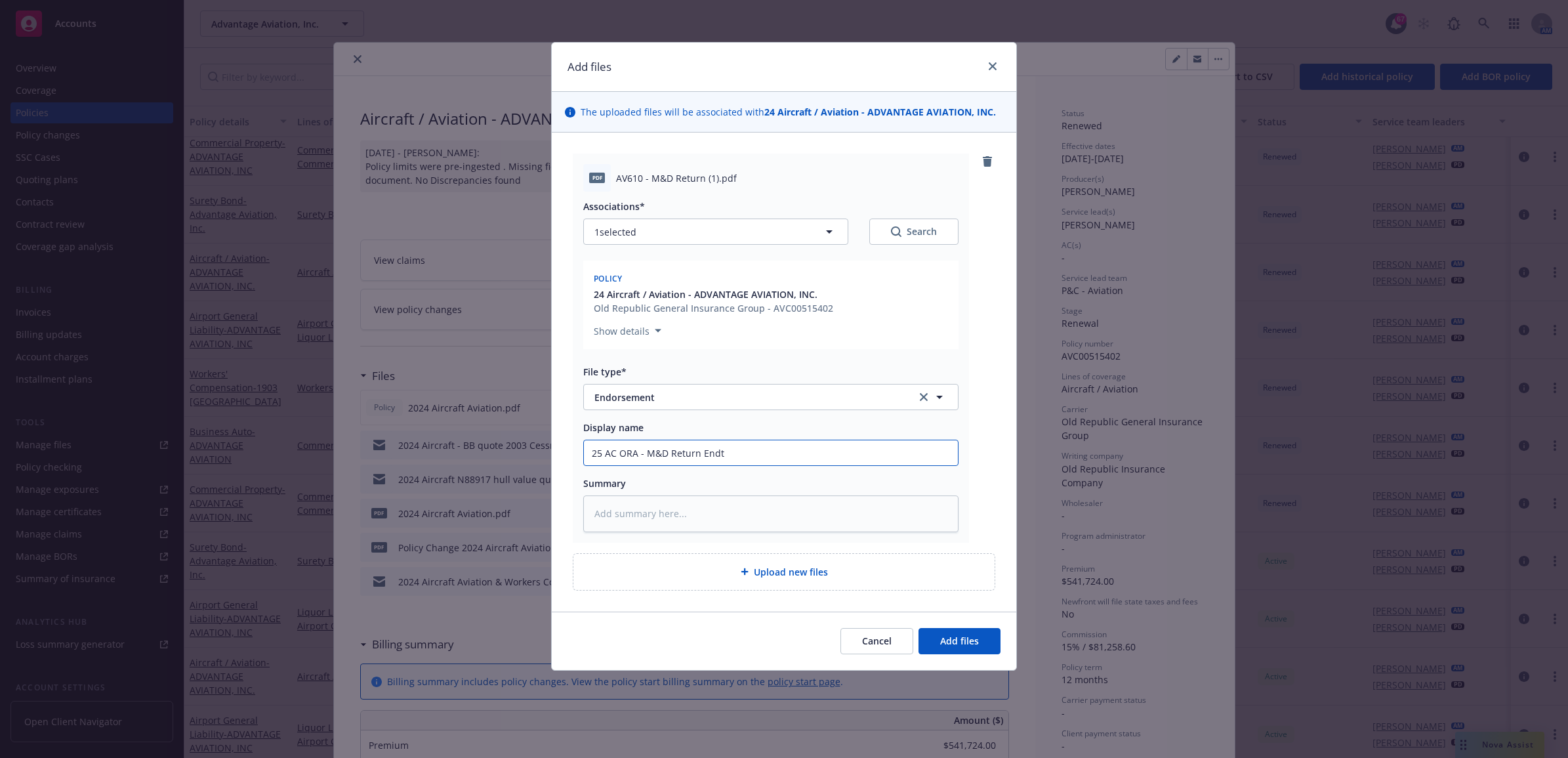
type input "25 AC ORA - M&D Return Endt"
paste textarea "25 AC ORA - M&D Return Endt"
type textarea "x"
type textarea "25 AC ORA - M&D Return Endt"
click at [766, 571] on span "Upload new files" at bounding box center [790, 572] width 74 height 14
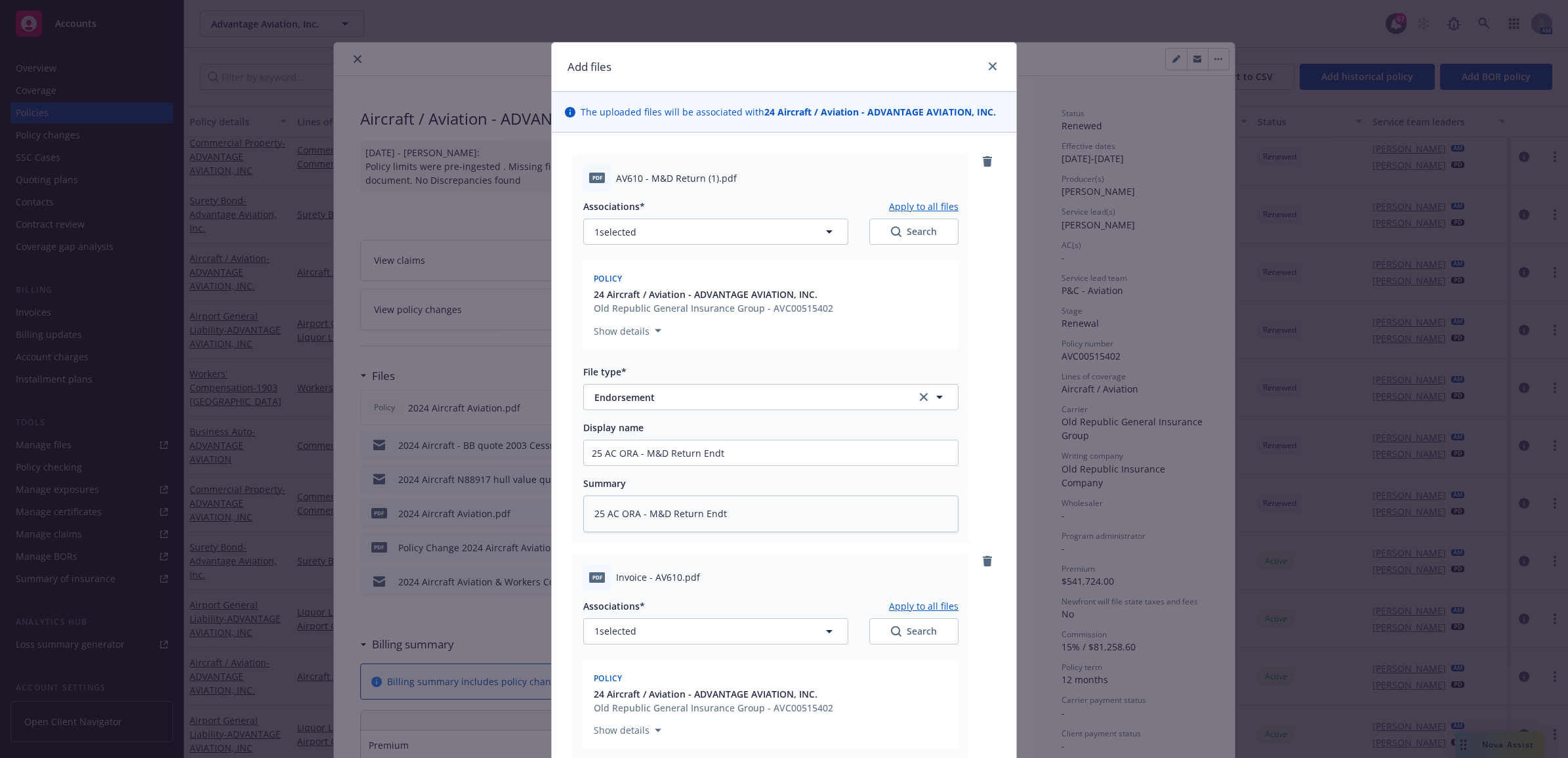
scroll to position [354, 0]
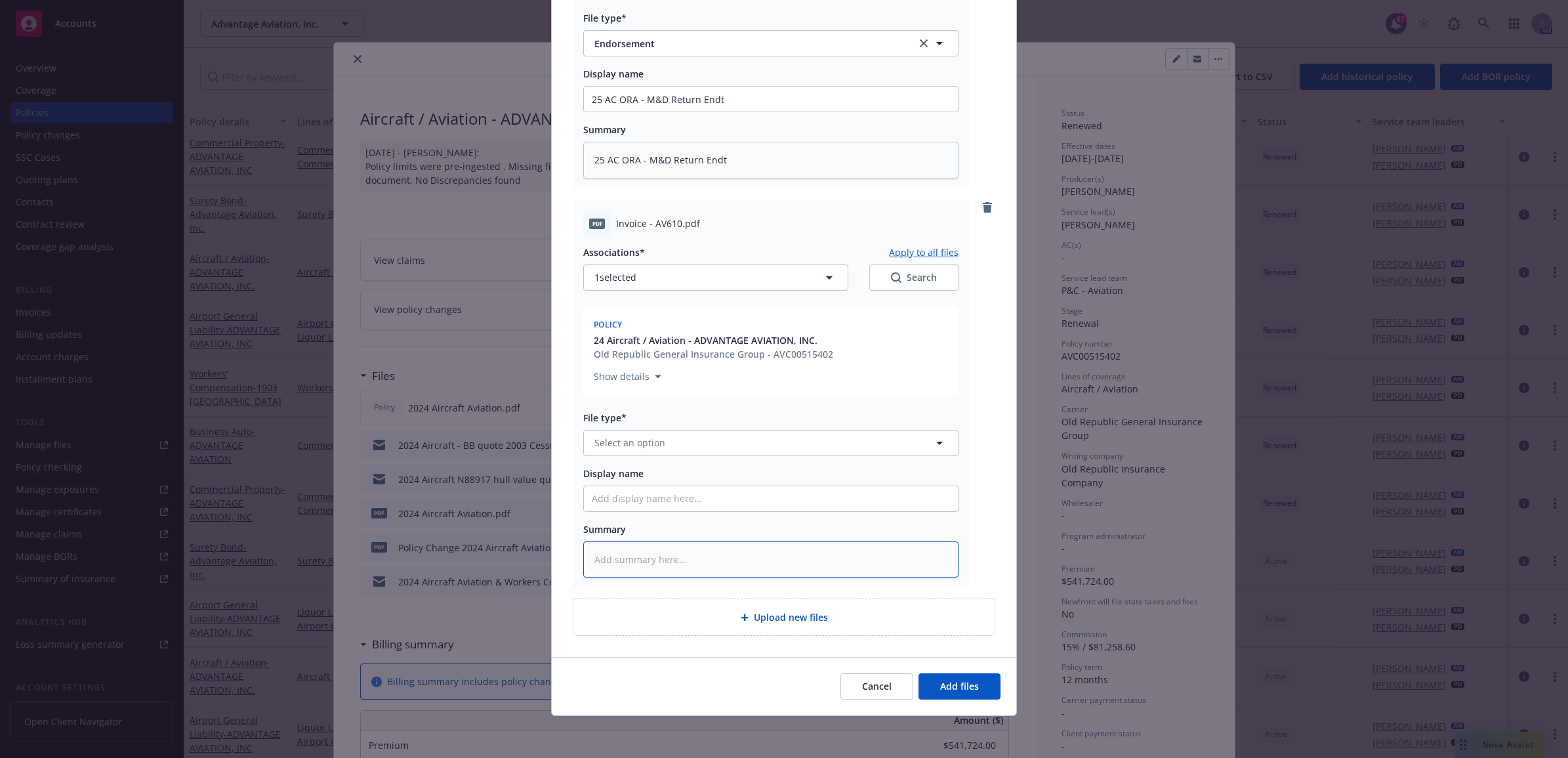
click at [656, 567] on textarea at bounding box center [771, 559] width 375 height 36
type textarea "x"
type textarea "C"
type textarea "x"
type textarea "Ca"
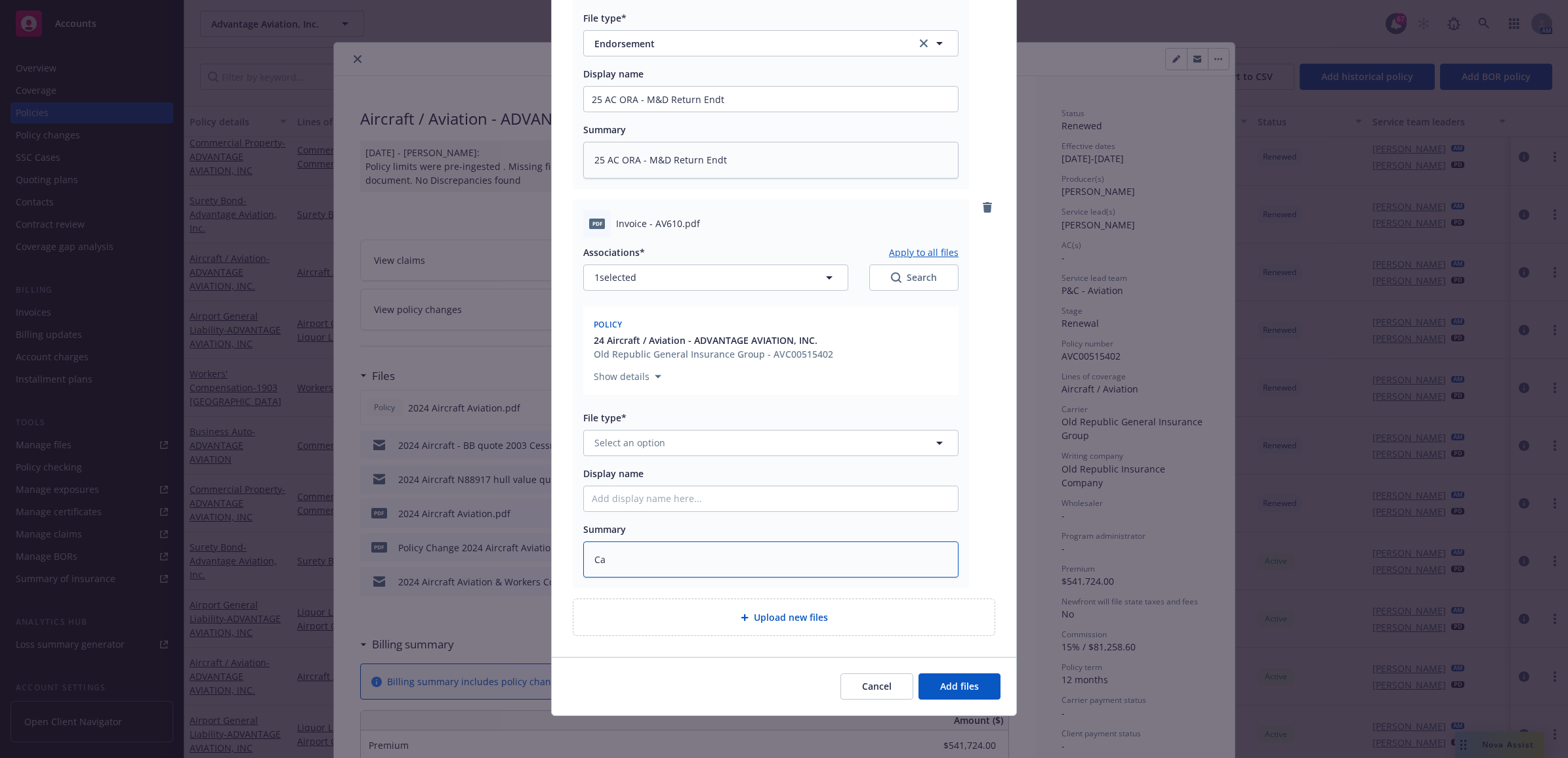
type textarea "x"
type textarea "Car"
type textarea "x"
type textarea "Carr"
type textarea "x"
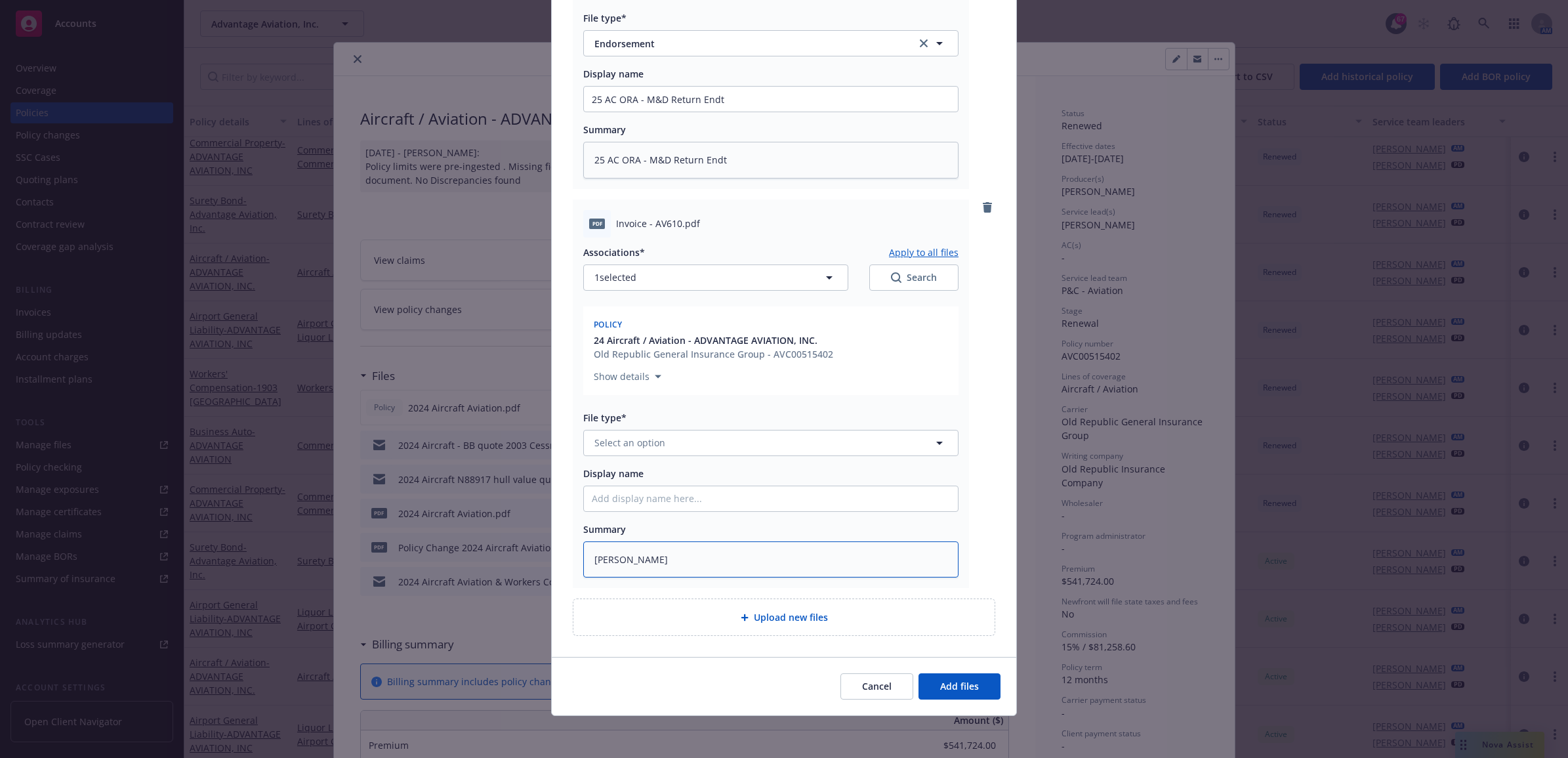
type textarea "Carri"
type textarea "x"
type textarea "Carrier"
type textarea "x"
type textarea "Carrier"
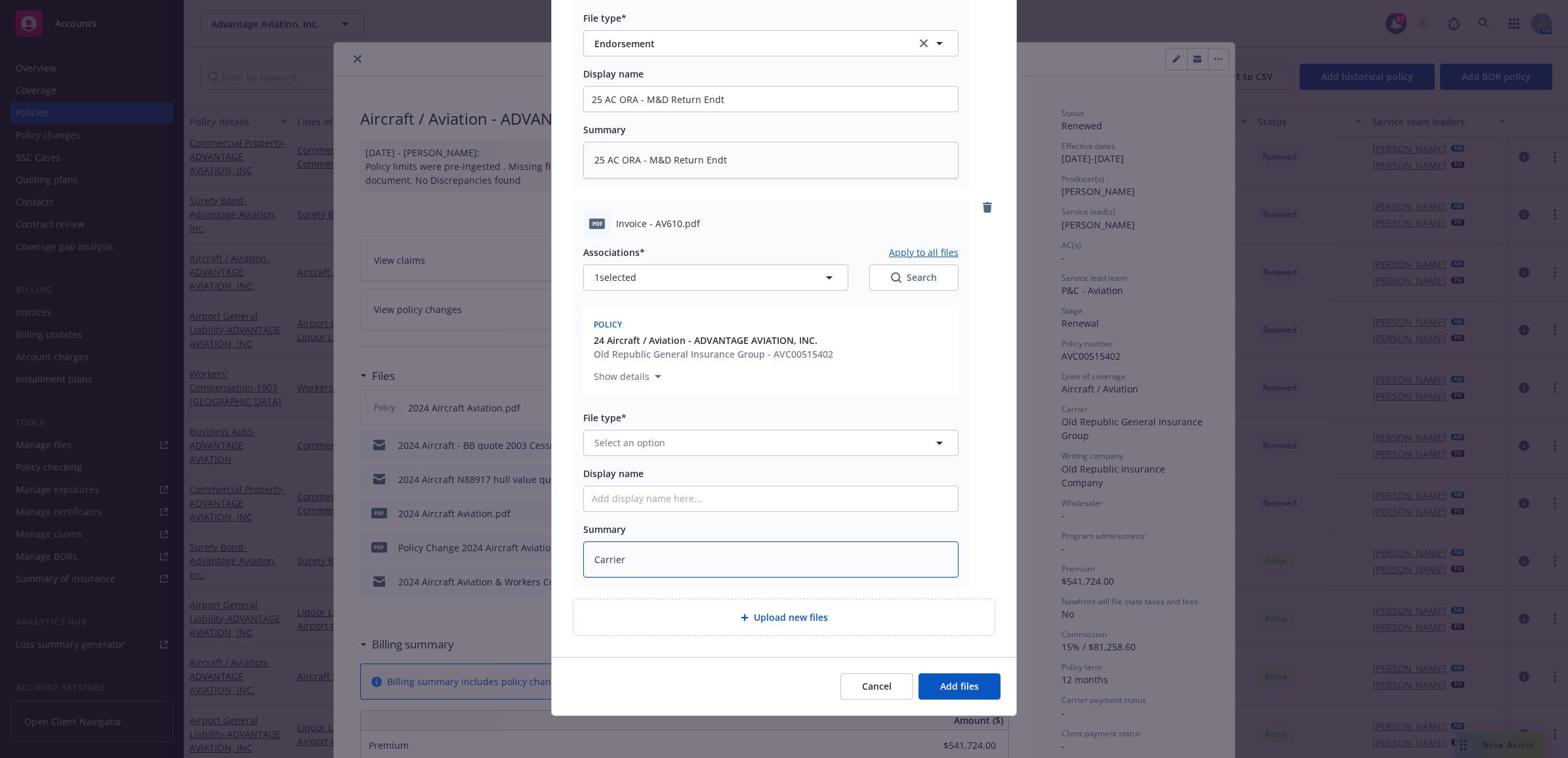
type textarea "x"
type textarea "Carrier I"
type textarea "x"
type textarea "Carrier In"
type textarea "x"
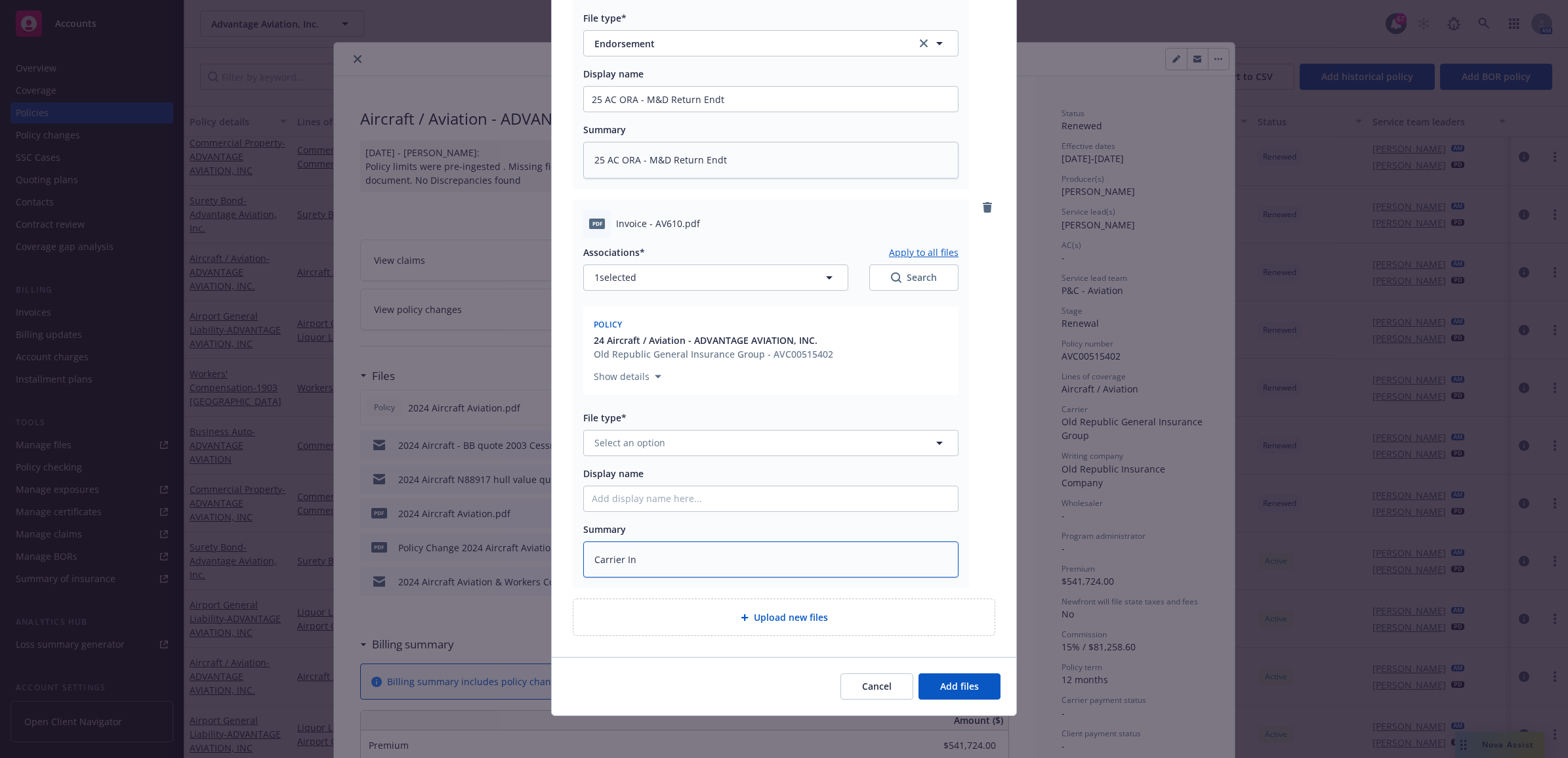
type textarea "Carrier Inv"
type textarea "x"
type textarea "Carrier Invo"
type textarea "x"
type textarea "Carrier Invoi"
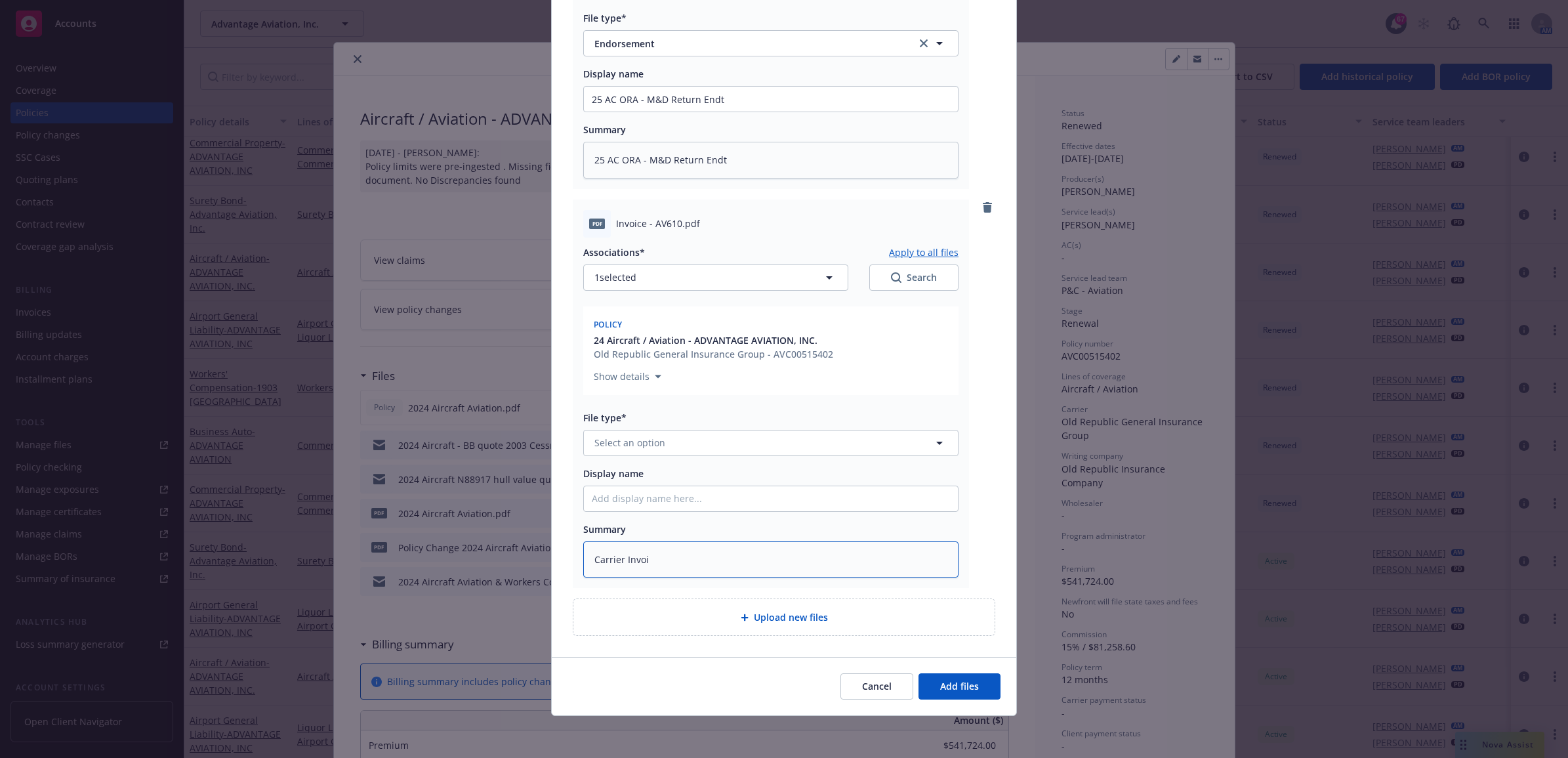
type textarea "x"
type textarea "Carrier Invoic"
type textarea "x"
type textarea "Carrier Invoice"
type textarea "x"
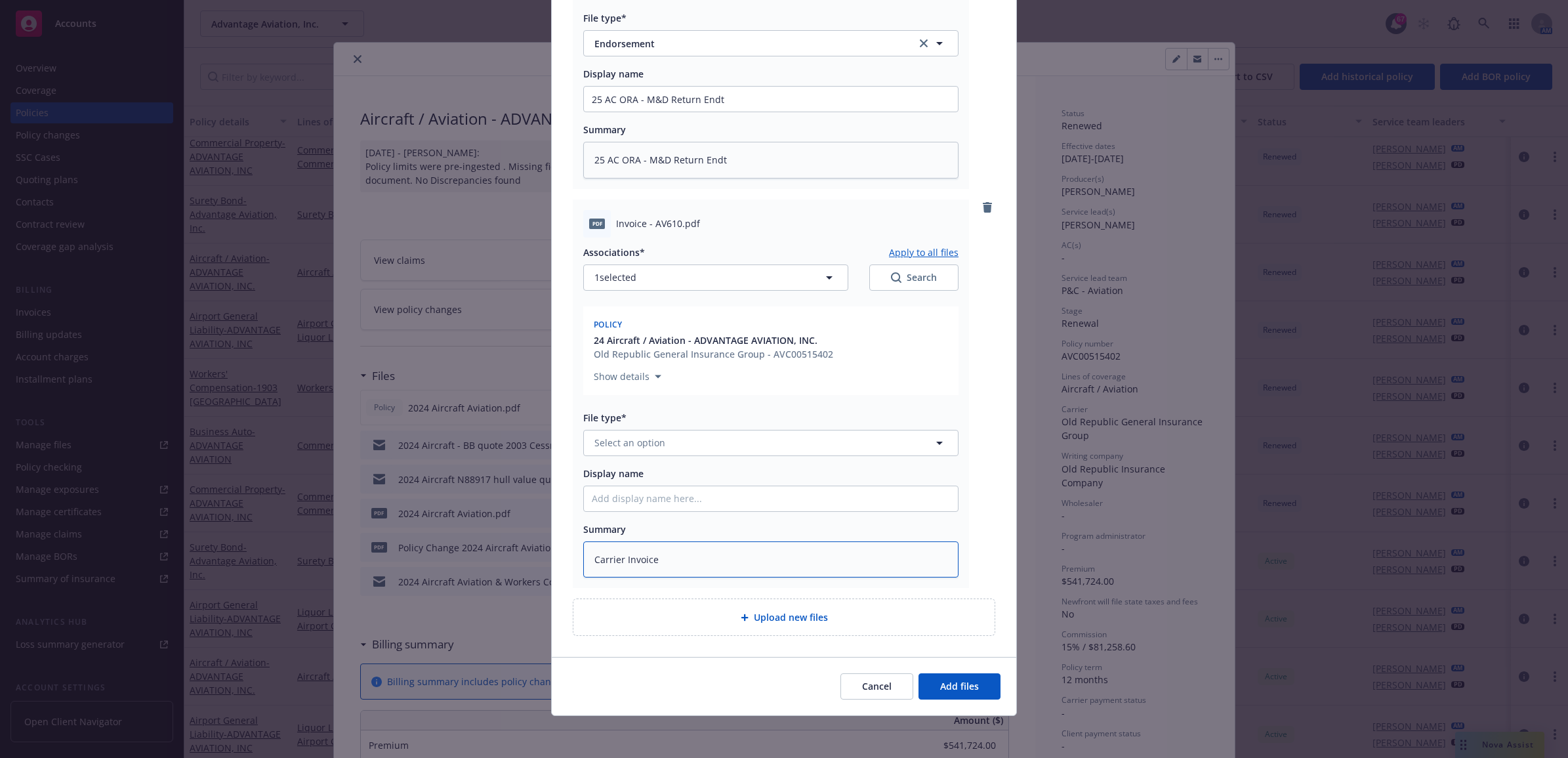
type textarea "Carrier Invoice"
type textarea "x"
type textarea "Carrier Invoice -"
type textarea "x"
type textarea "Carrier Invoice -$"
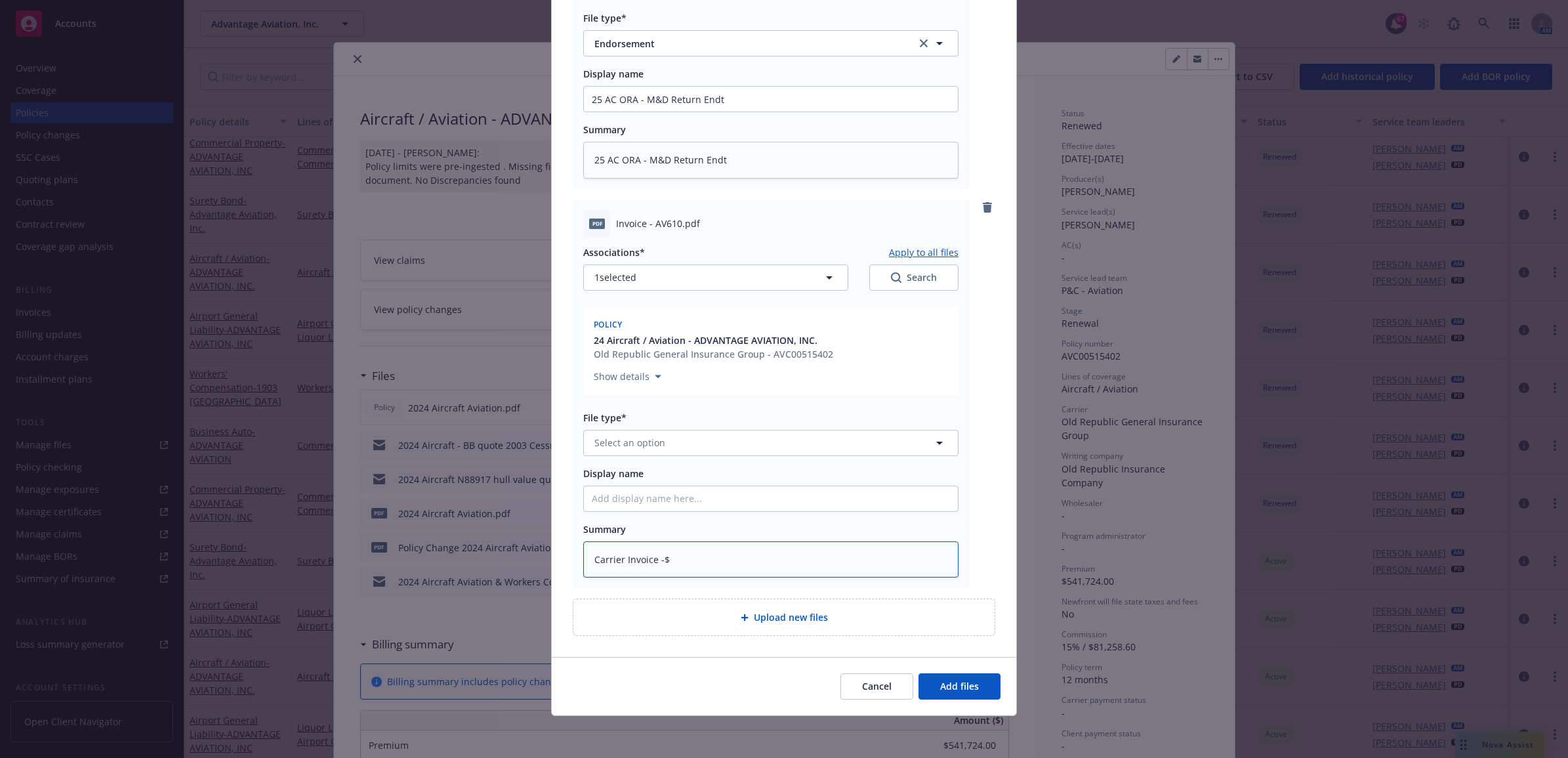
type textarea "x"
type textarea "Carrier Invoice -$2"
type textarea "x"
type textarea "Carrier Invoice -$20"
type textarea "x"
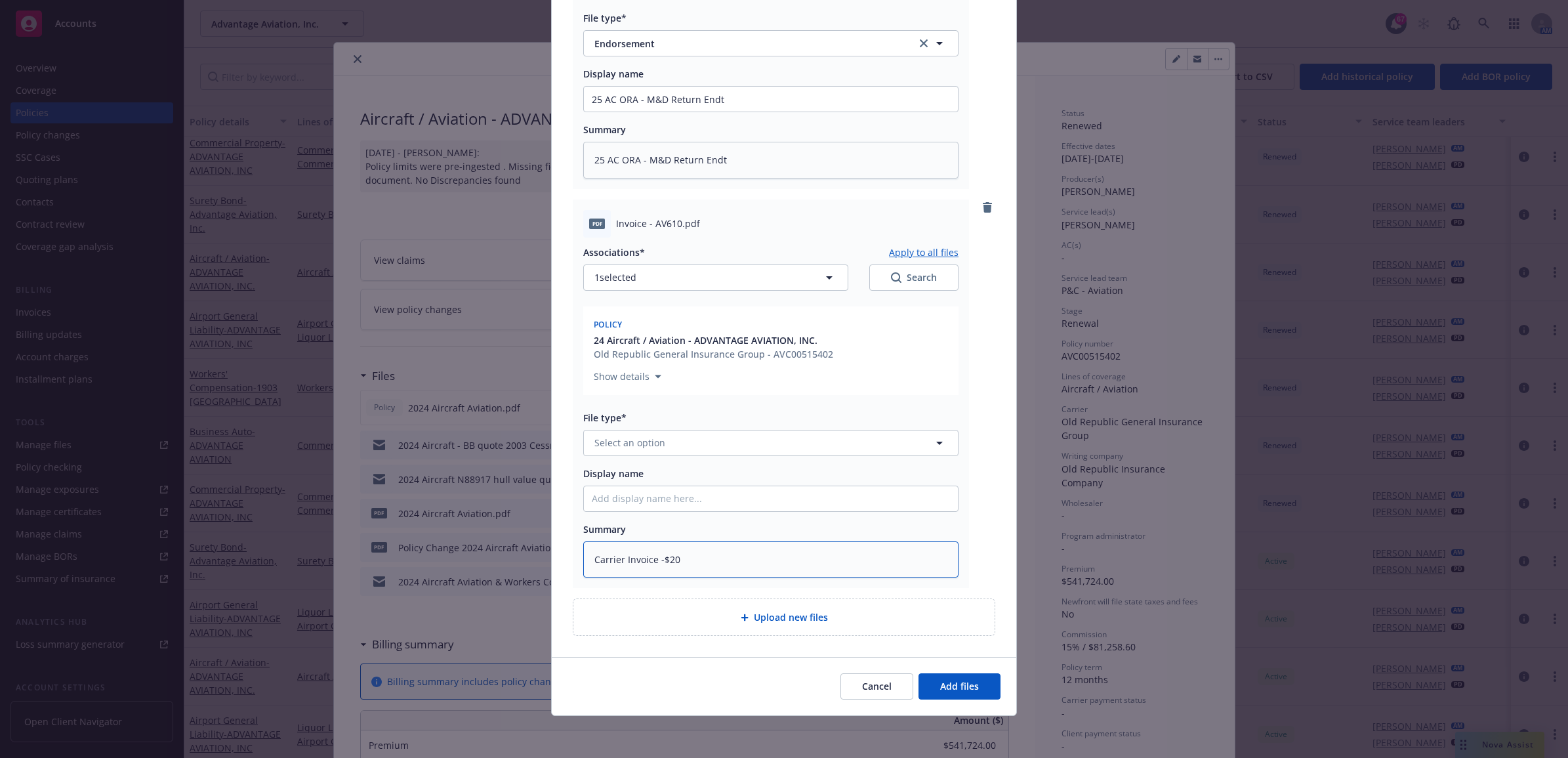
type textarea "Carrier Invoice -$20,"
type textarea "x"
type textarea "Carrier Invoice -$20,0"
type textarea "x"
type textarea "Carrier Invoice -$20,00"
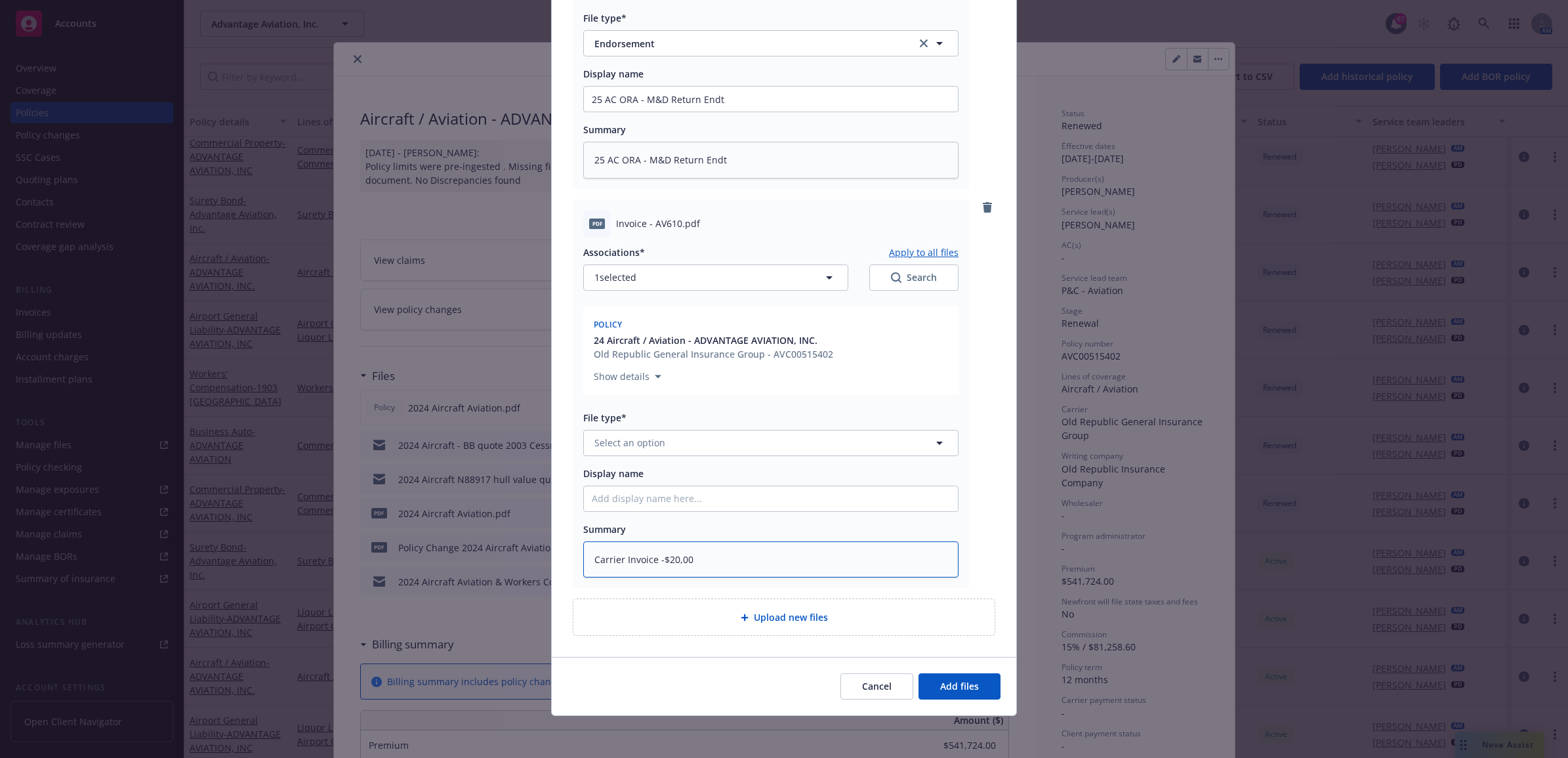
type textarea "x"
type textarea "Carrier Invoice -$20,000"
click at [890, 506] on input "Display name" at bounding box center [771, 499] width 374 height 25
paste input "25 AC ORA - M&D Return Endt"
type textarea "x"
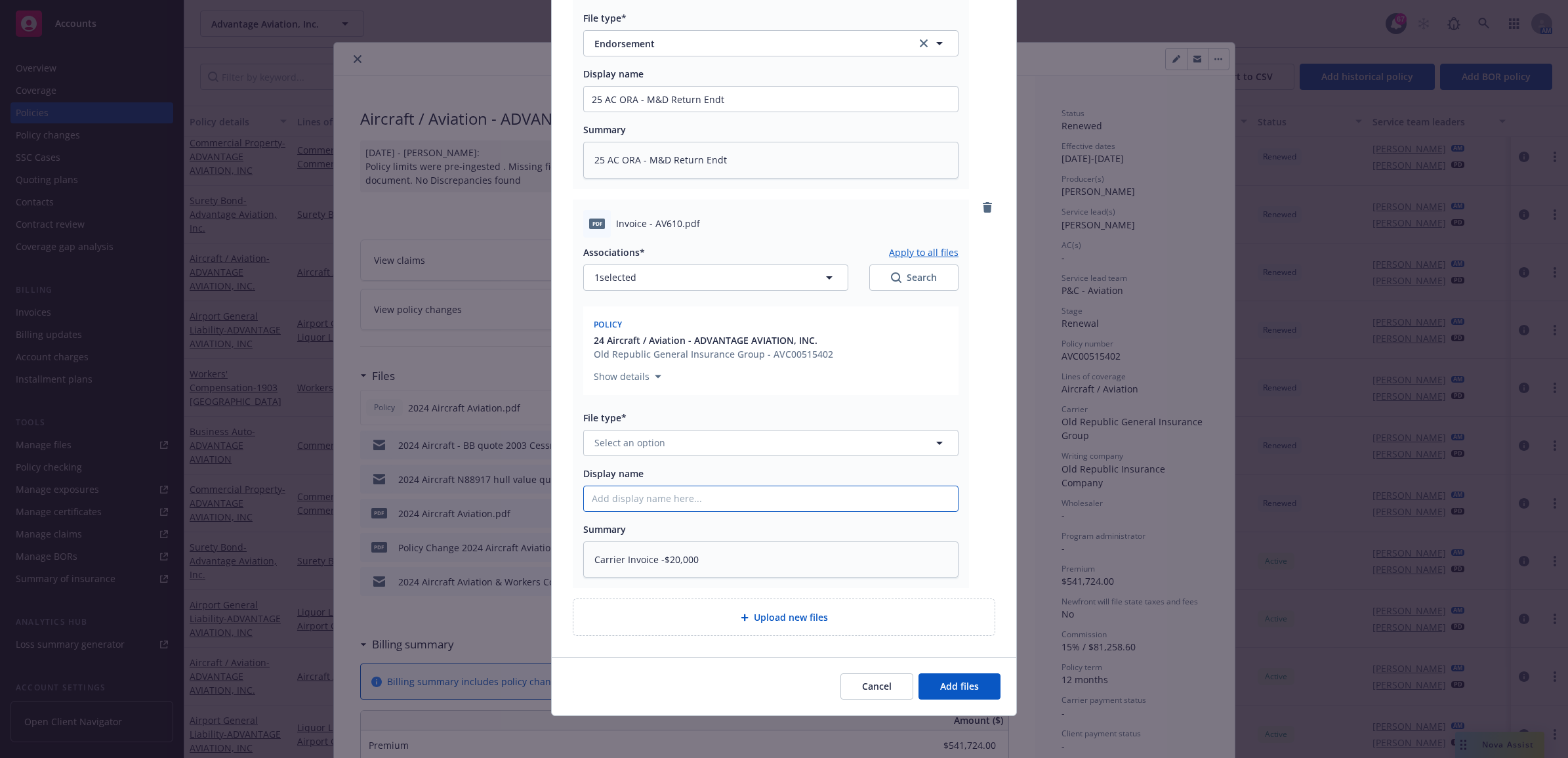
type input "25 AC ORA - M&D Return Endt"
click at [694, 494] on input "25 AC ORA - M&D Return Endt" at bounding box center [771, 499] width 374 height 25
type textarea "x"
type input "25 AC ORA - M&D Return c"
type textarea "x"
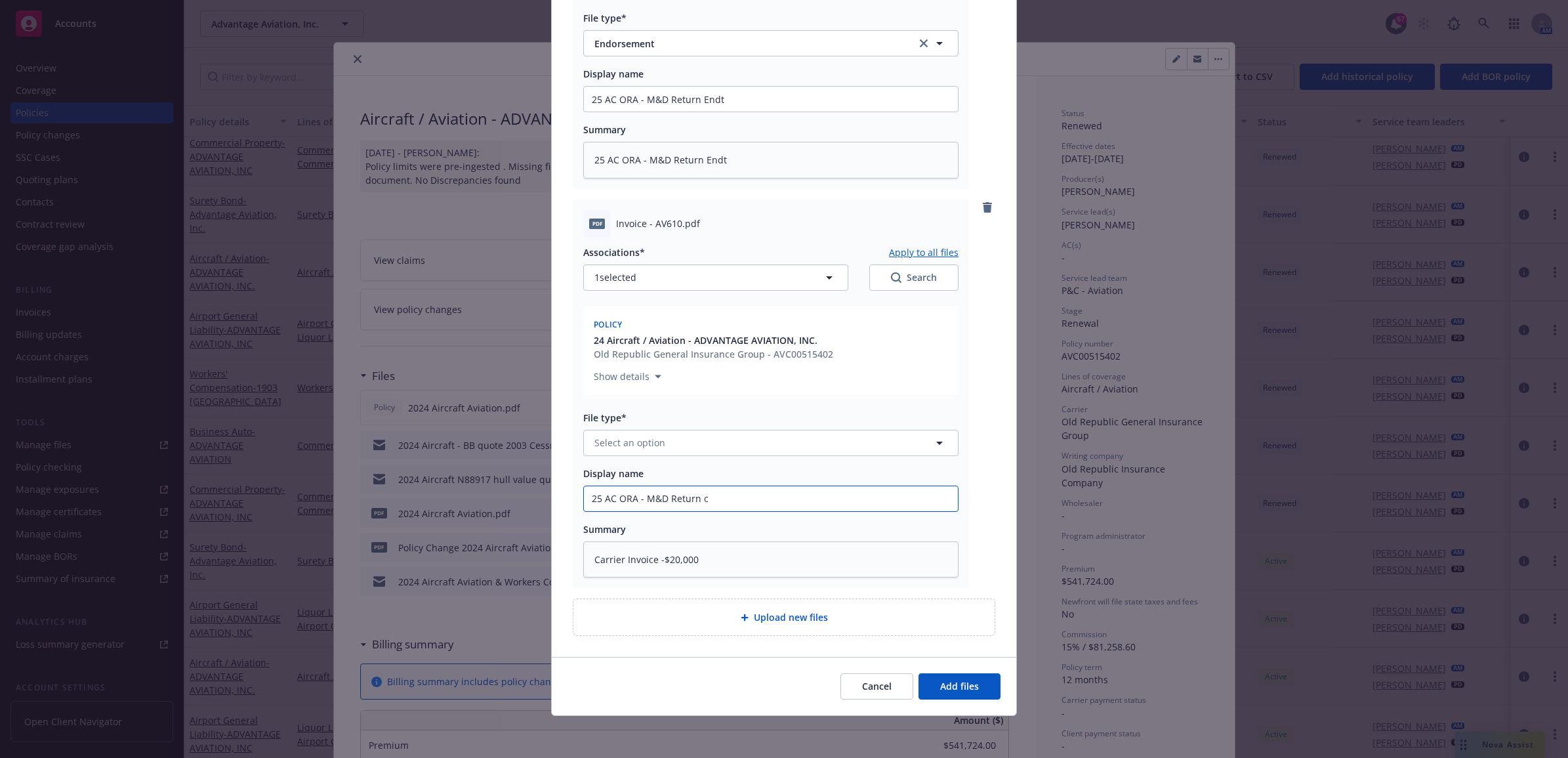
type input "25 AC ORA - M&D Return ca"
type textarea "x"
type input "25 AC ORA - M&D Return car"
type textarea "x"
type input "25 AC ORA - M&D Return carr"
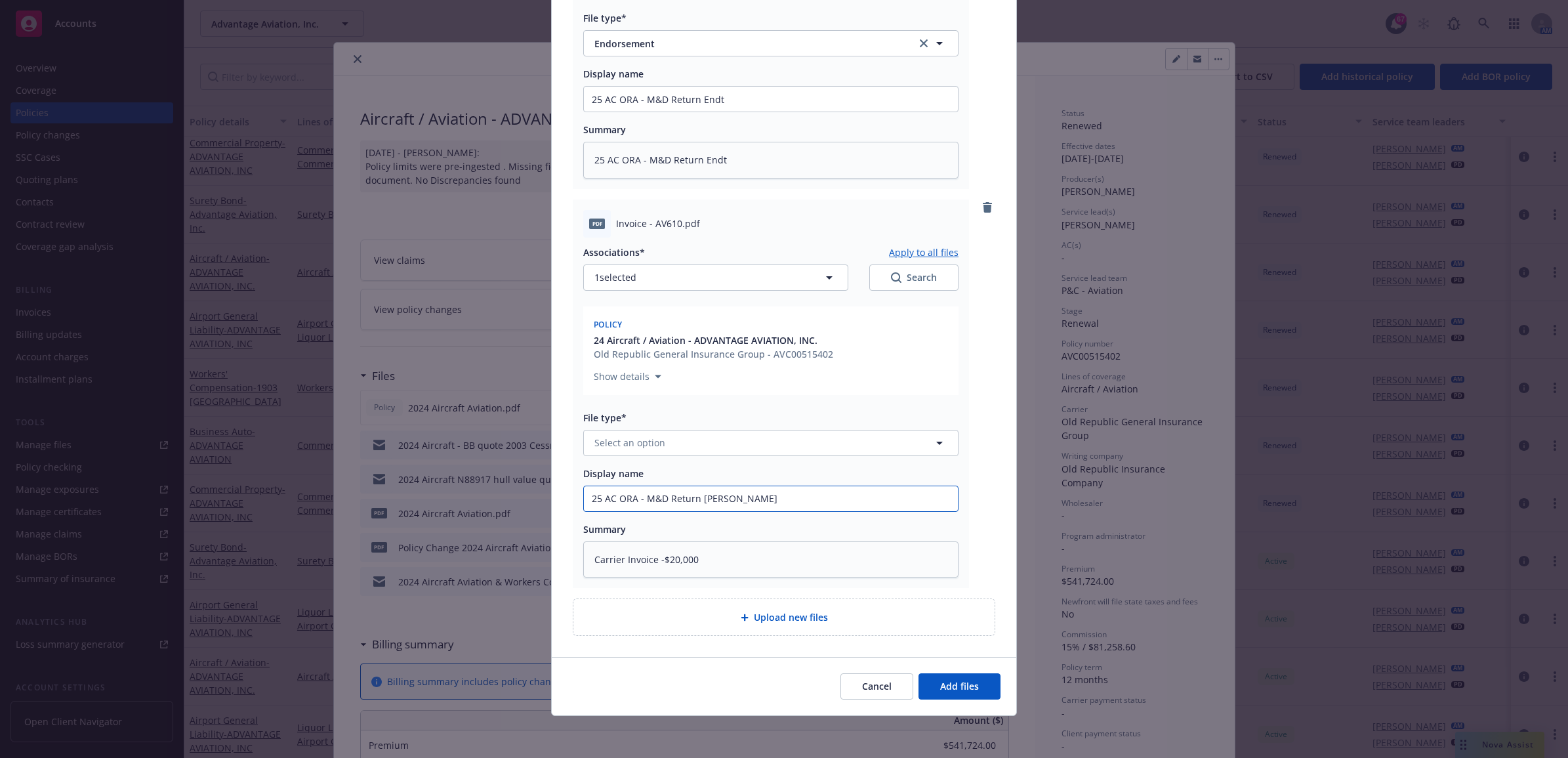
type textarea "x"
type input "25 AC ORA - M&D Return carri"
type textarea "x"
type input "25 AC ORA - M&D Return carrie"
type textarea "x"
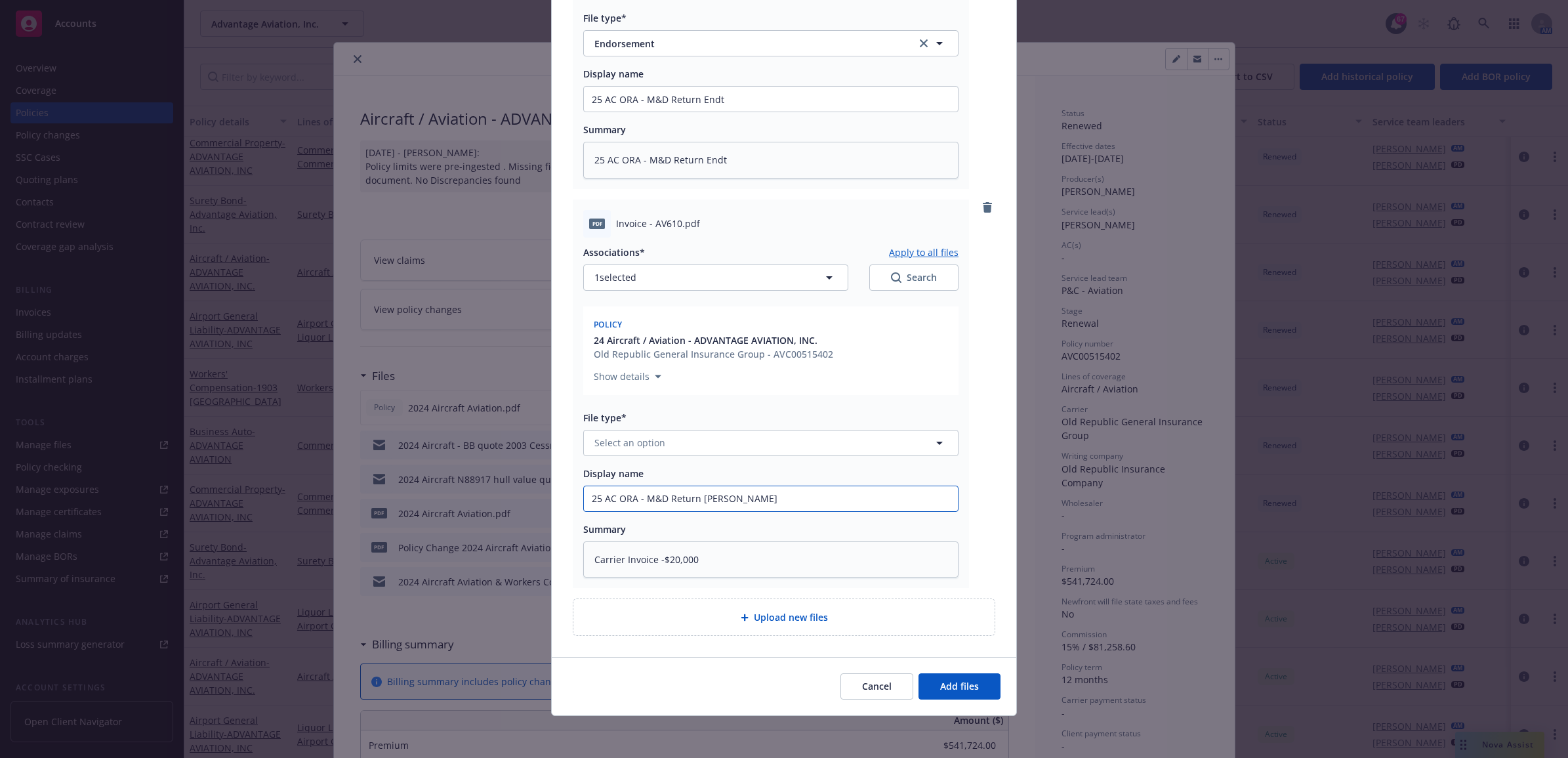
type input "25 AC ORA - M&D Return carrier"
type textarea "x"
type input "25 AC ORA - M&D Return carrier"
type textarea "x"
type input "25 AC ORA - M&D Return carrier i"
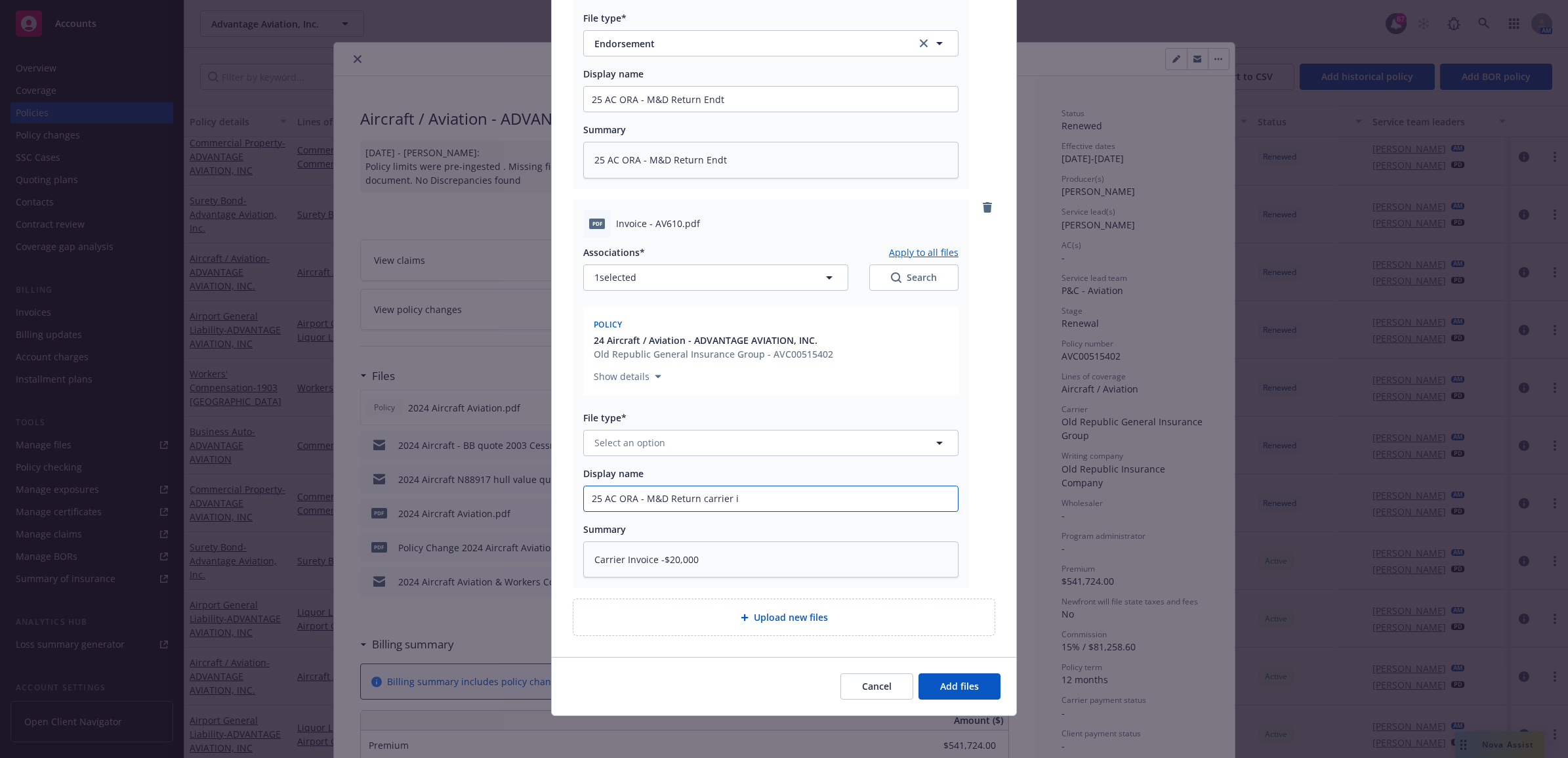
type textarea "x"
type input "25 AC ORA - M&D Return carrier in"
type textarea "x"
type input "25 AC ORA - M&D Return carrier inv"
type textarea "x"
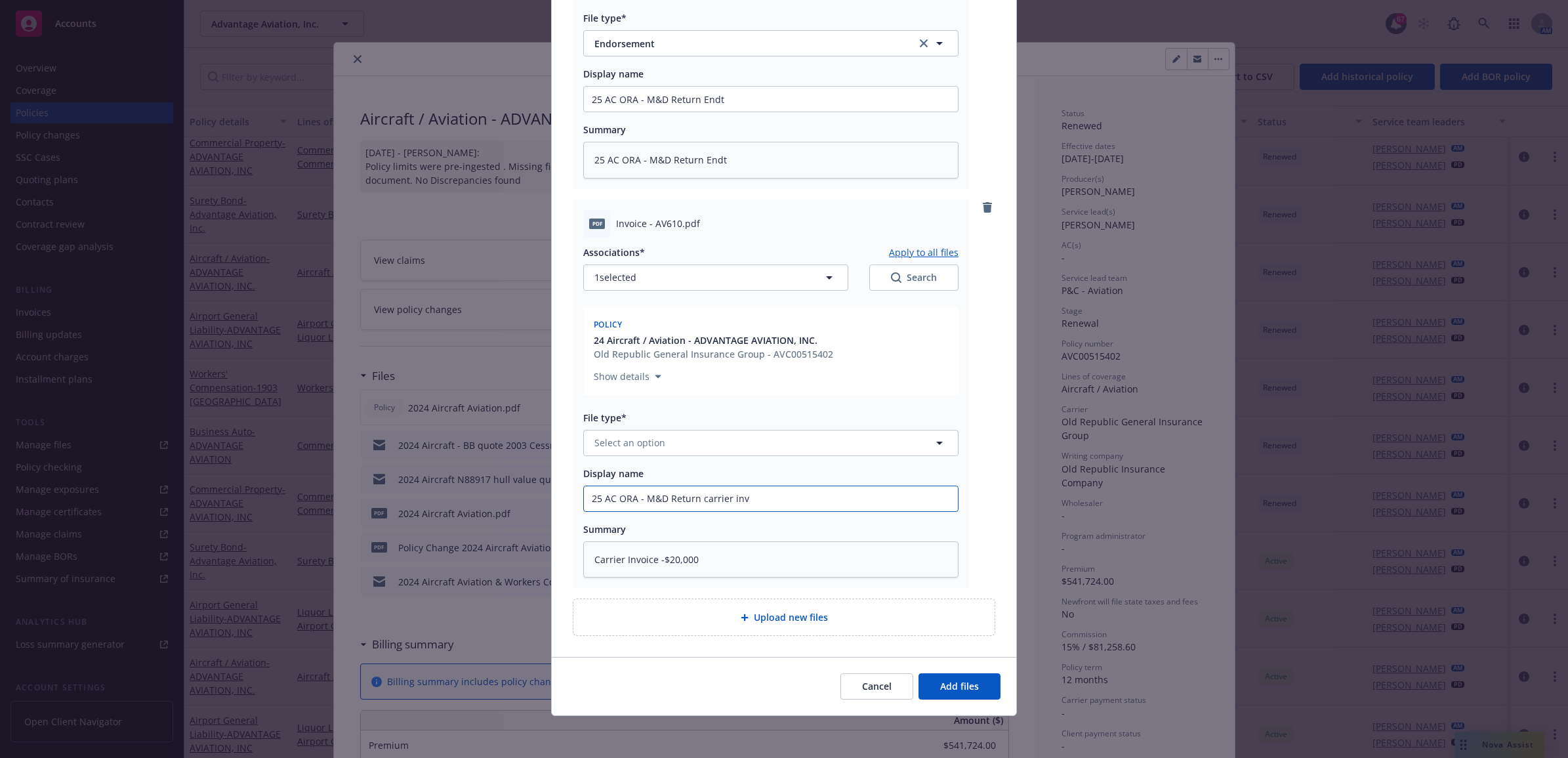
type input "25 AC ORA - M&D Return carrier invo"
type textarea "x"
type input "25 AC ORA - M&D Return carrier invoi"
type textarea "x"
type input "25 AC ORA - M&D Return carrier invoic"
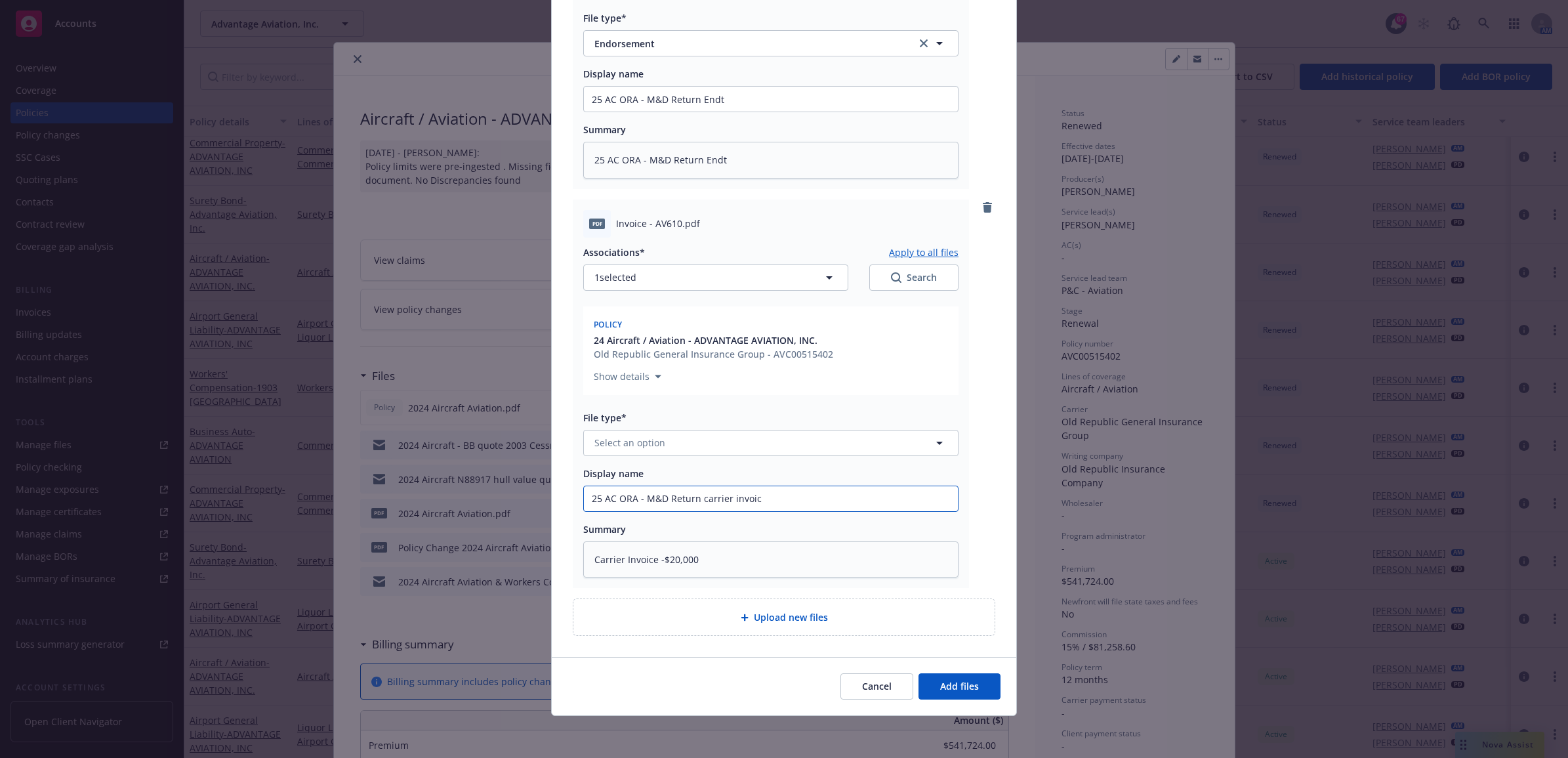
type textarea "x"
type input "25 AC ORA - M&D Return carrier invoice"
click at [866, 447] on button "Select an option" at bounding box center [771, 443] width 375 height 26
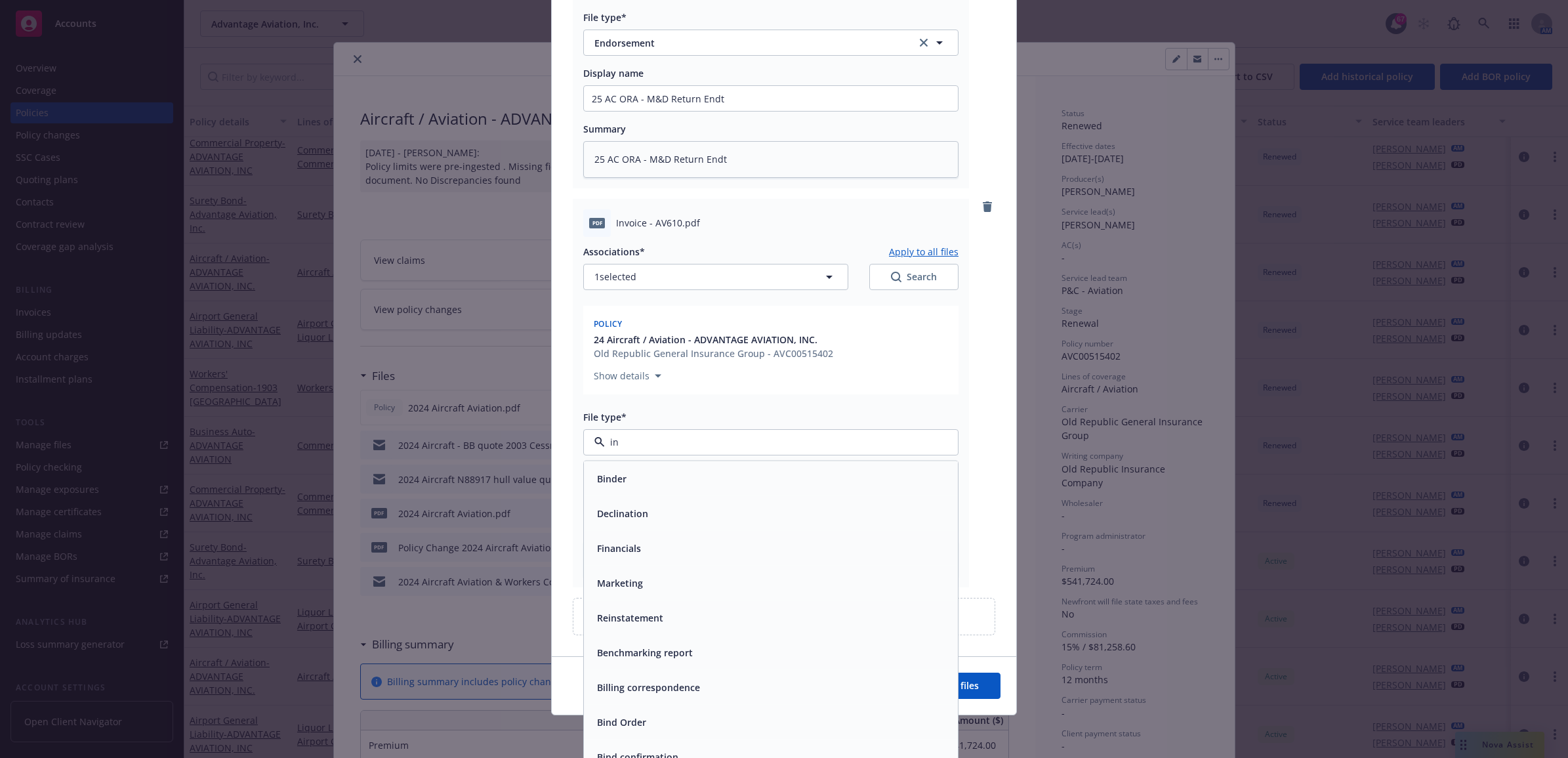
type input "inv"
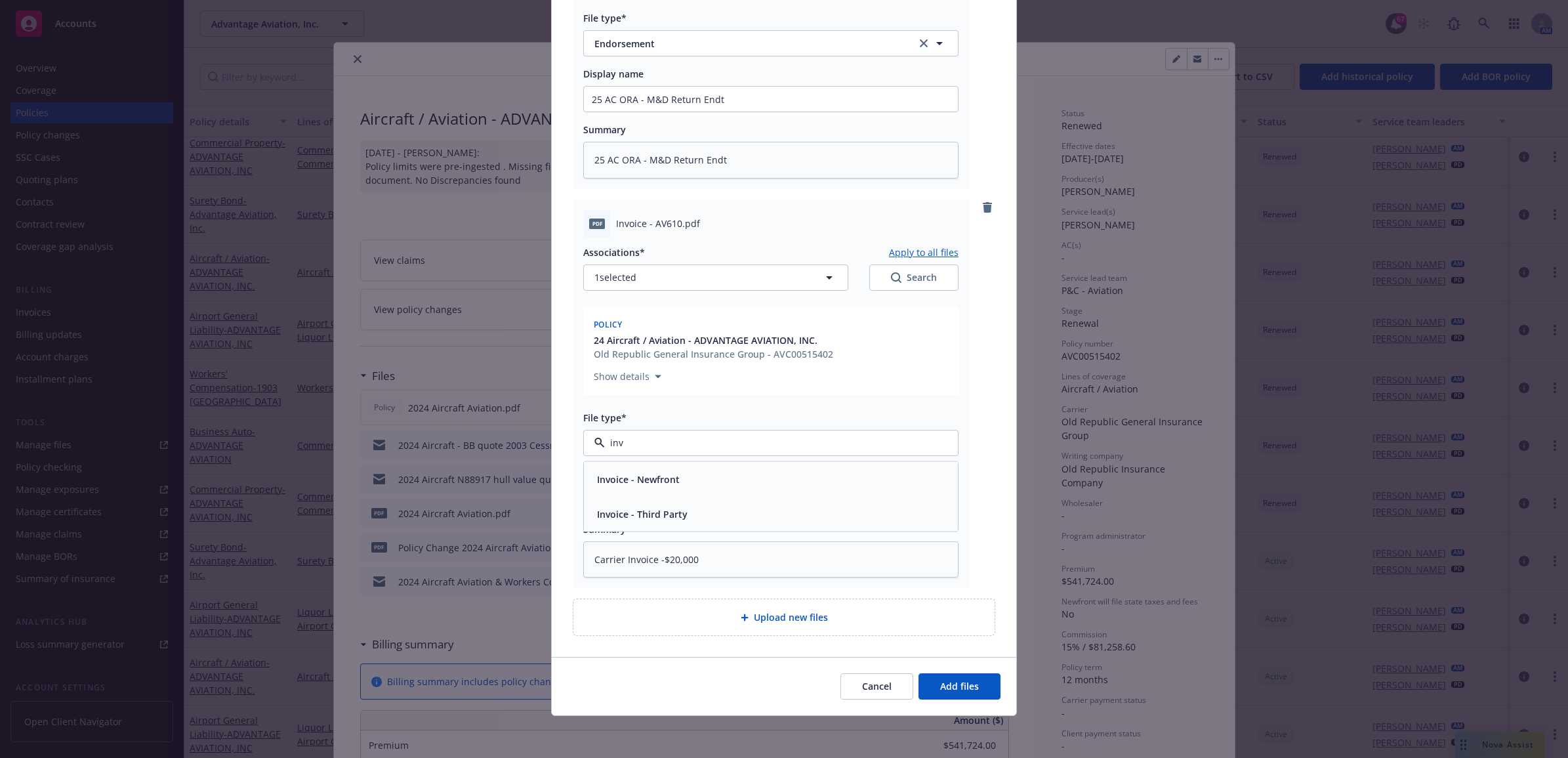
click at [761, 524] on div "Invoice - Third Party" at bounding box center [771, 513] width 374 height 35
click at [959, 679] on button "Add files" at bounding box center [959, 687] width 82 height 26
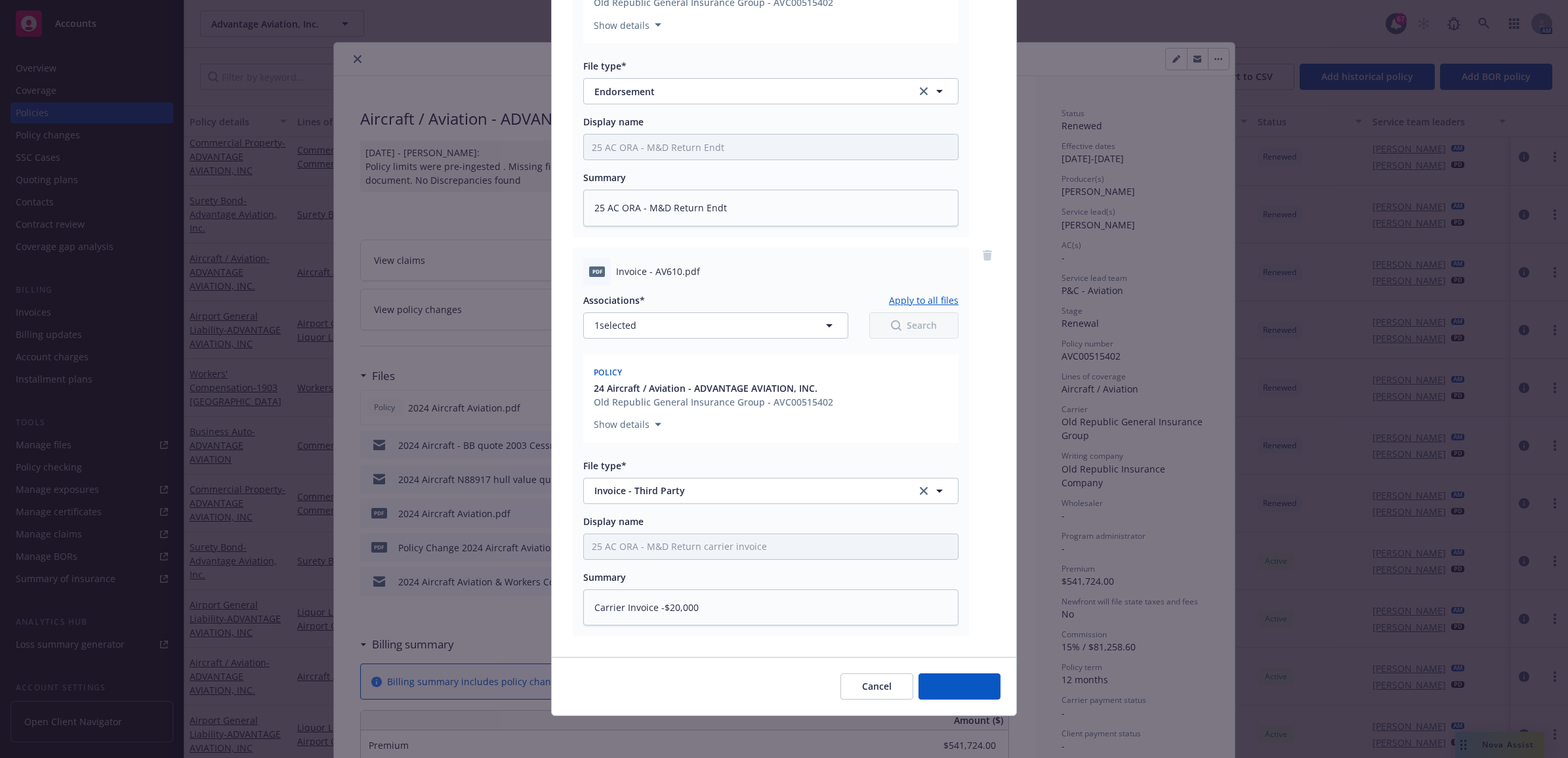
scroll to position [306, 0]
type textarea "x"
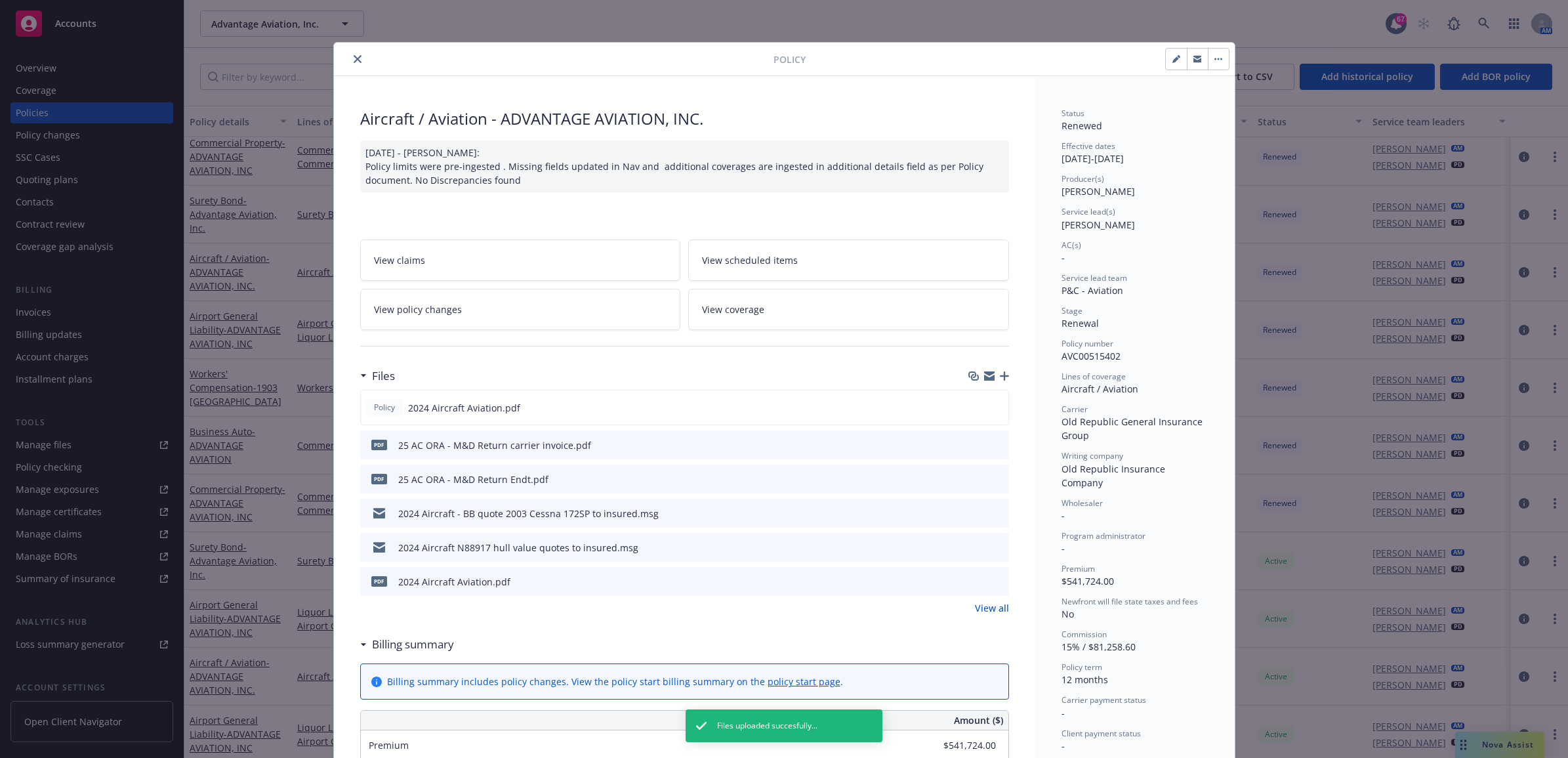
drag, startPoint x: 349, startPoint y: 56, endPoint x: 301, endPoint y: 71, distance: 50.3
click at [353, 56] on icon "close" at bounding box center [357, 59] width 8 height 8
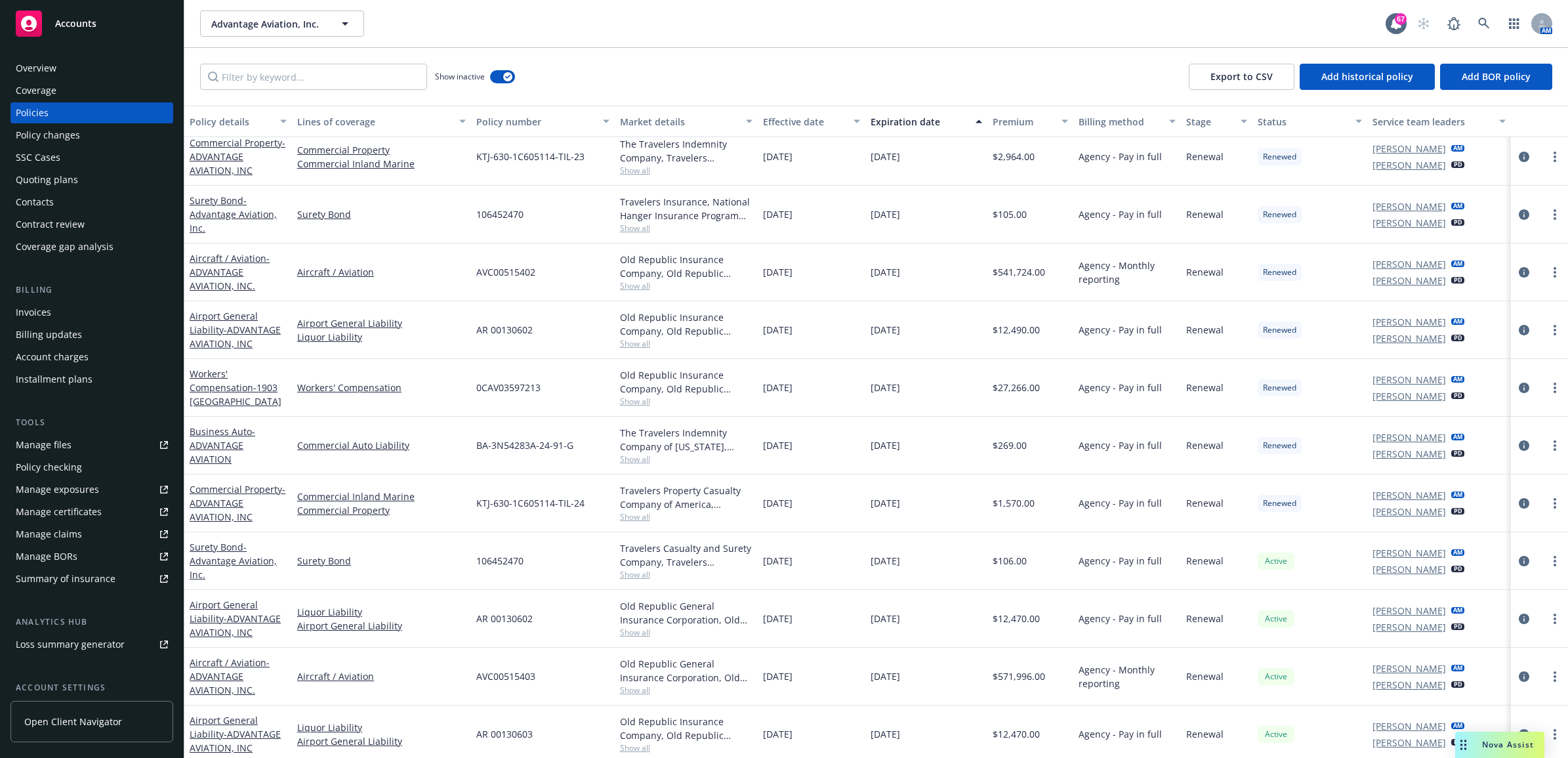
click at [60, 316] on div "Invoices" at bounding box center [92, 312] width 152 height 21
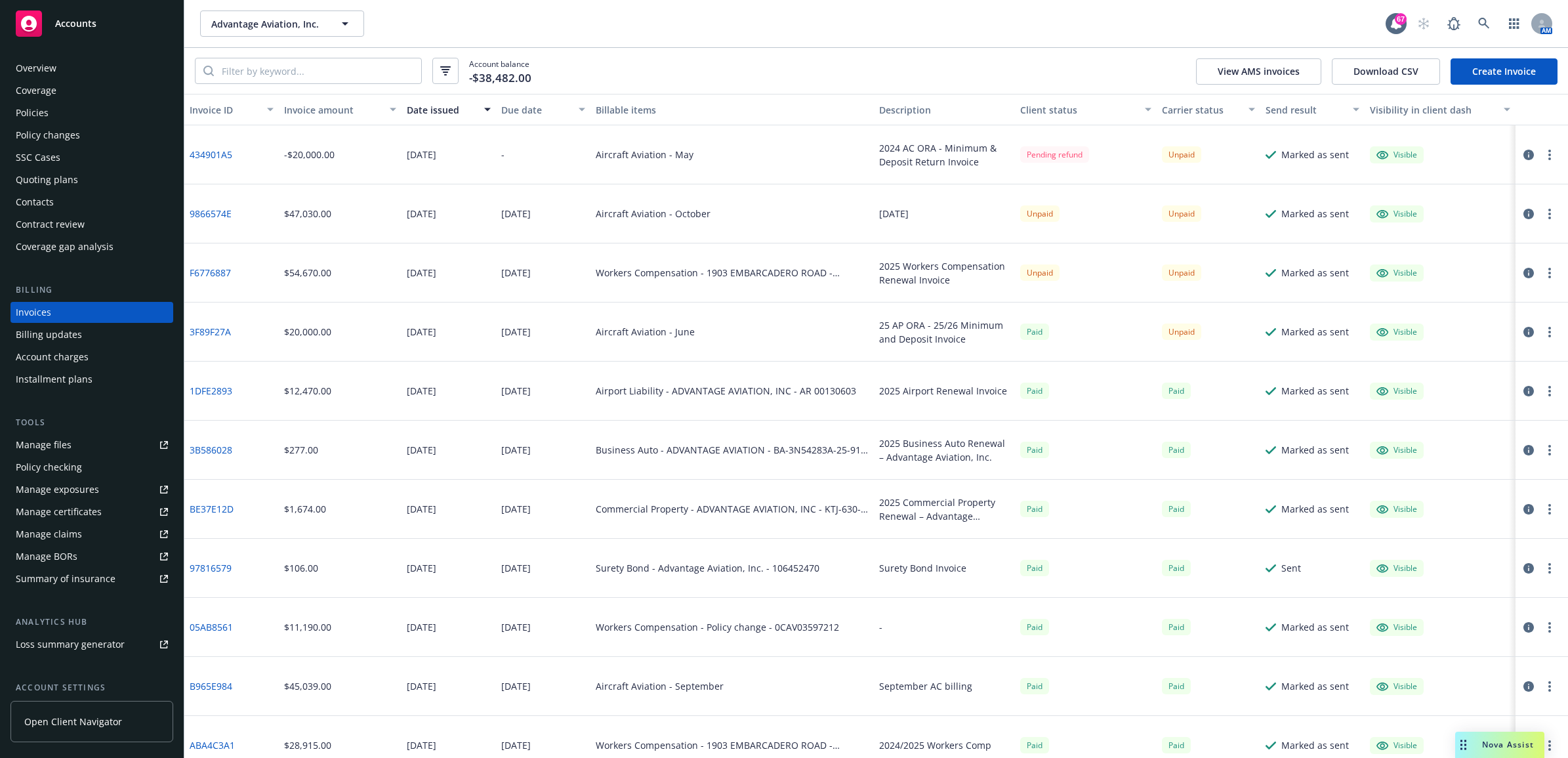
click at [222, 328] on link "3F89F27A" at bounding box center [210, 332] width 41 height 14
click at [67, 112] on div "Policies" at bounding box center [92, 113] width 152 height 21
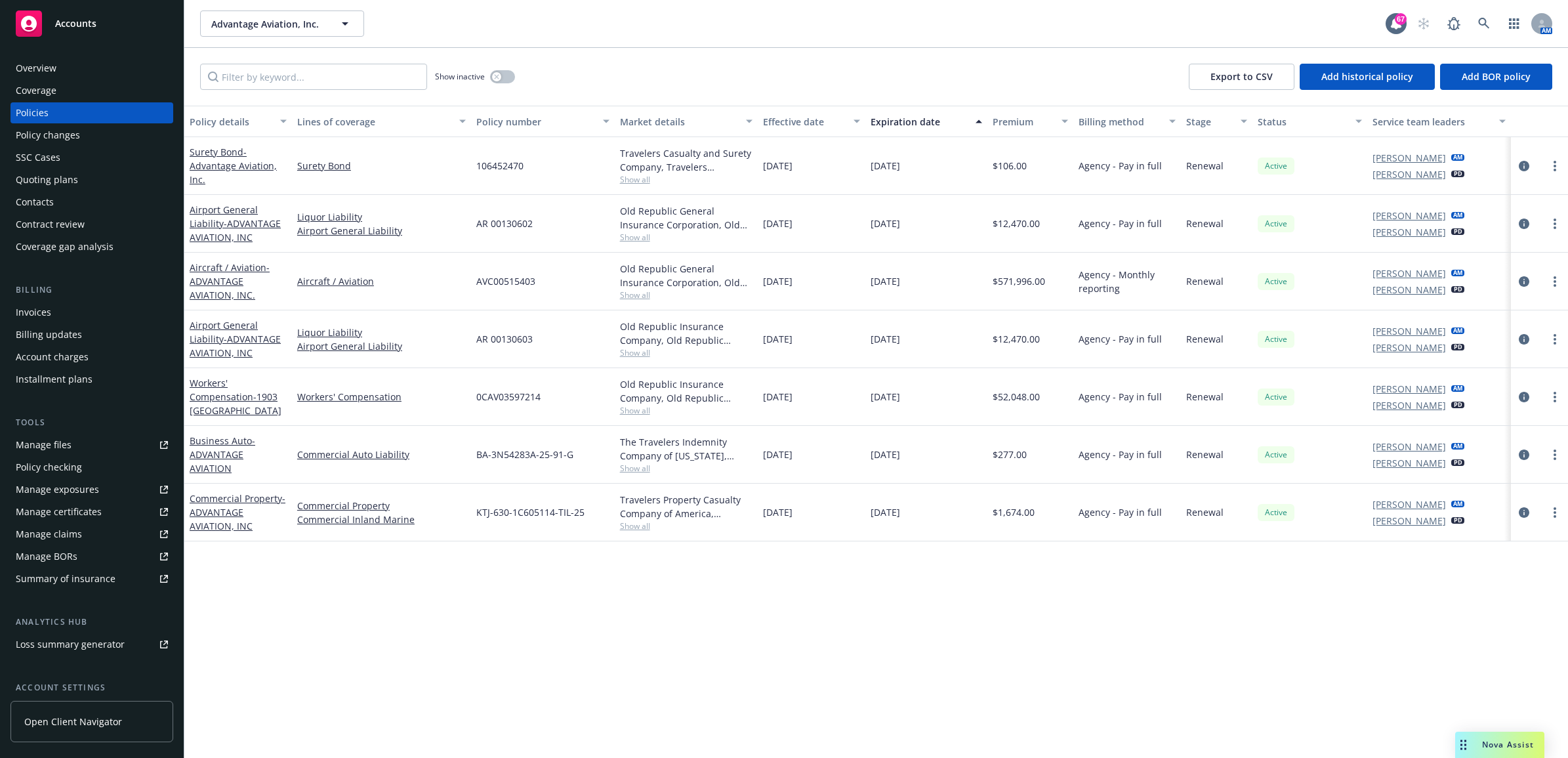
click at [122, 306] on div "Invoices" at bounding box center [92, 312] width 152 height 21
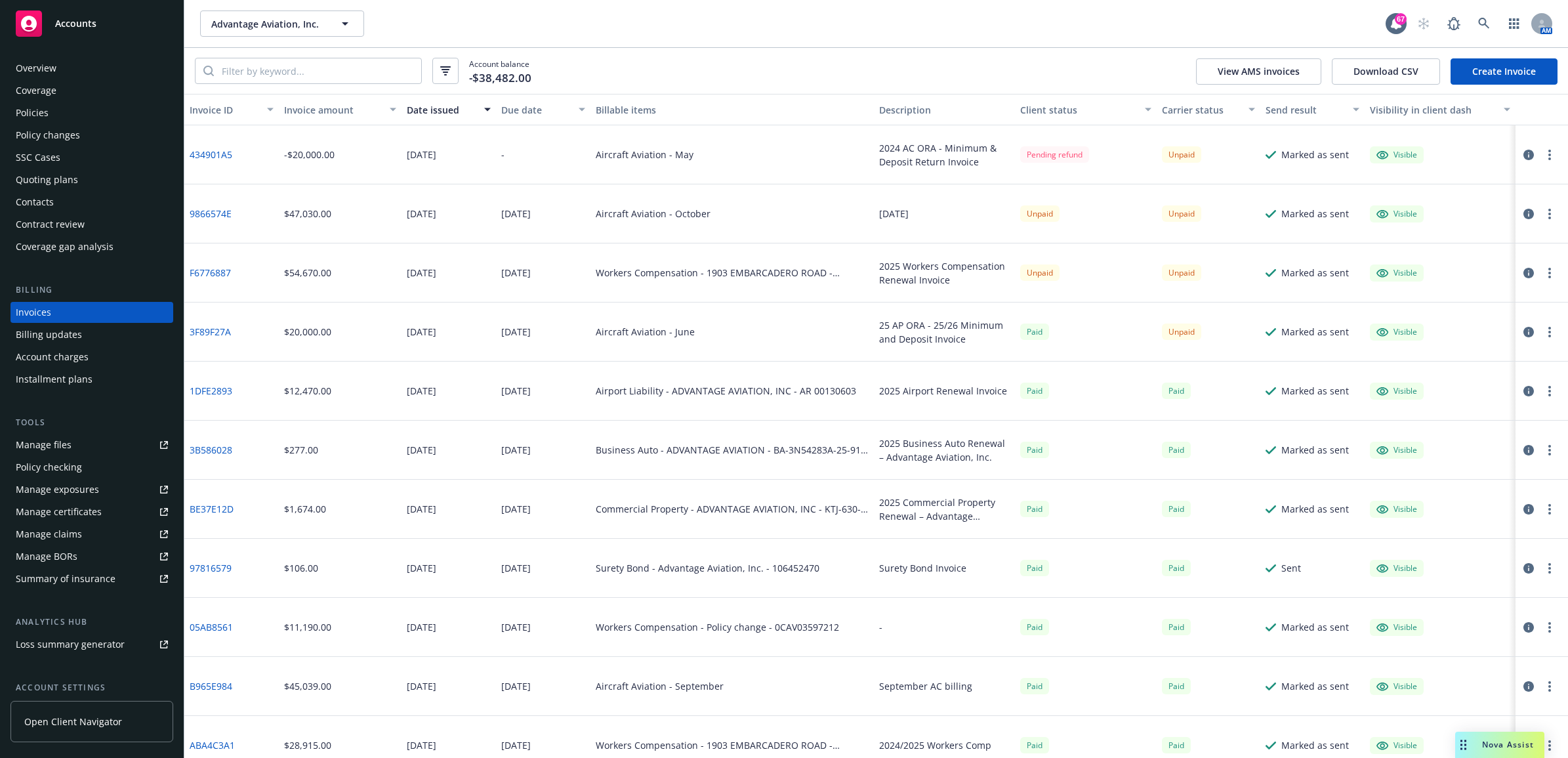
click at [226, 332] on link "3F89F27A" at bounding box center [210, 332] width 41 height 14
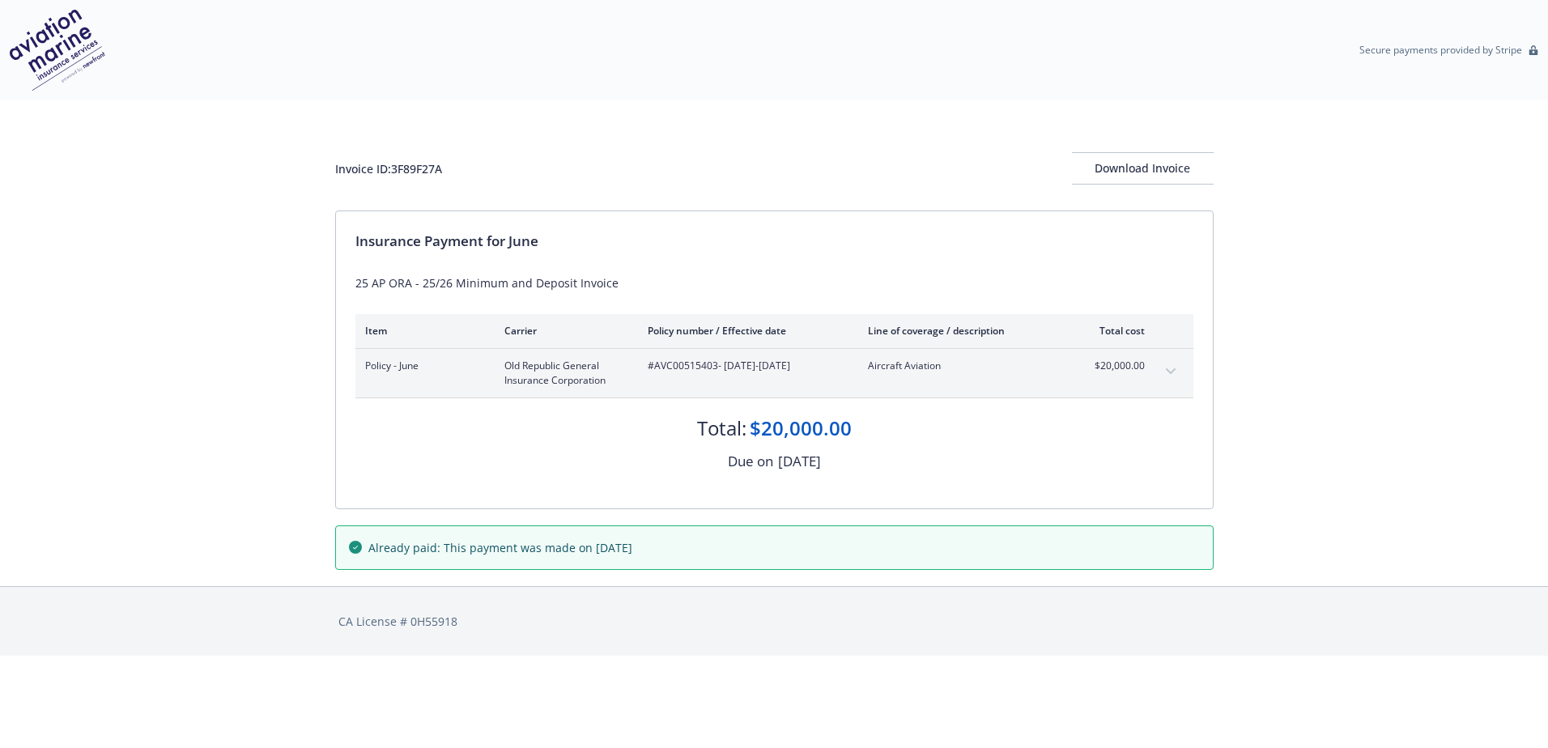
click at [283, 491] on div "Invoice ID: 3F89F27A Download Invoice Insurance Payment for [DATE] AP ORA - 25/…" at bounding box center [774, 343] width 1548 height 486
click at [1179, 370] on button "expand content" at bounding box center [1171, 372] width 26 height 26
